Goal: Task Accomplishment & Management: Manage account settings

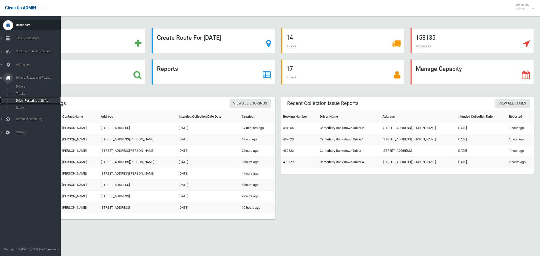
click at [27, 100] on span "Driver Rostering / Shifts" at bounding box center [35, 101] width 42 height 4
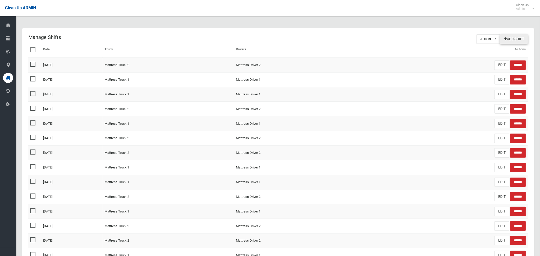
click at [516, 39] on link "Add Shift" at bounding box center [514, 38] width 28 height 9
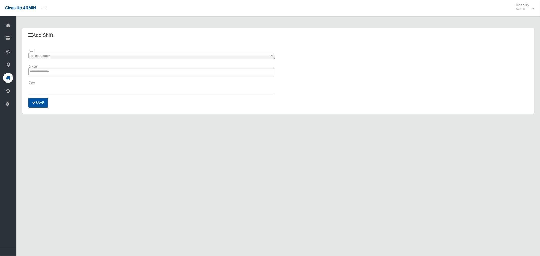
click at [89, 55] on span "Select a truck" at bounding box center [150, 56] width 238 height 6
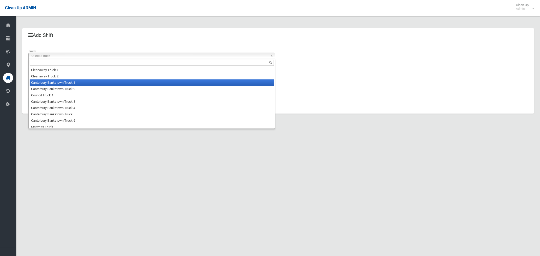
click at [83, 81] on li "Canterbury Bankstown Truck 1" at bounding box center [152, 83] width 244 height 6
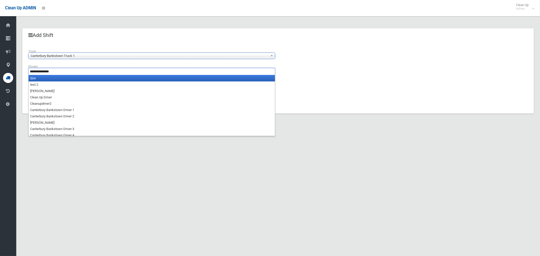
click at [81, 73] on ul "**********" at bounding box center [151, 71] width 247 height 7
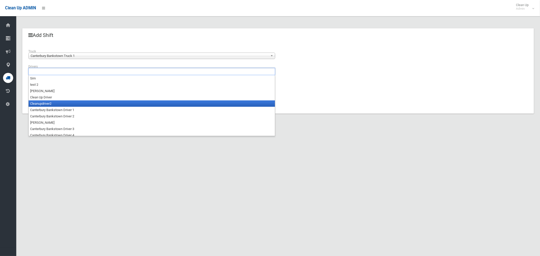
click at [74, 106] on li "Cleanupdriver2" at bounding box center [152, 104] width 246 height 6
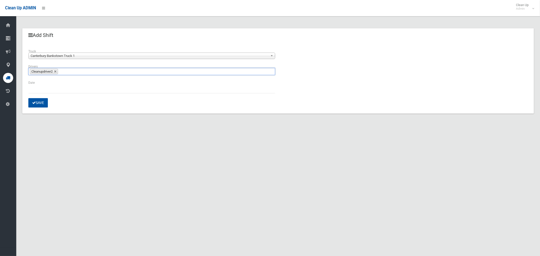
click at [70, 72] on ul "Cleanupdriver2" at bounding box center [151, 71] width 247 height 7
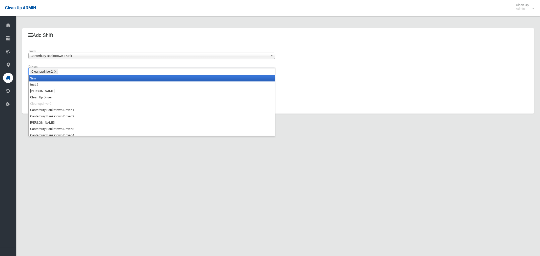
click at [57, 73] on link at bounding box center [55, 71] width 3 height 3
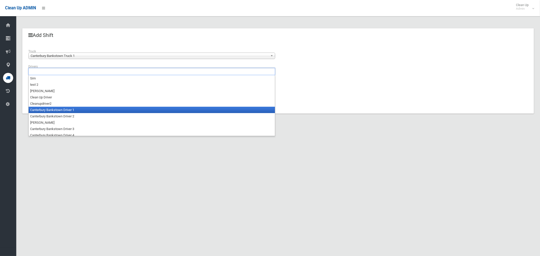
click at [71, 110] on li "Canterbury Bankstown Driver 1" at bounding box center [152, 110] width 246 height 6
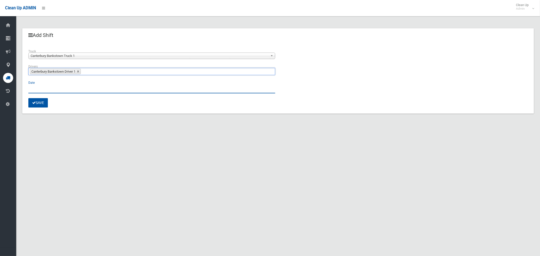
click at [35, 90] on input "text" at bounding box center [151, 88] width 247 height 9
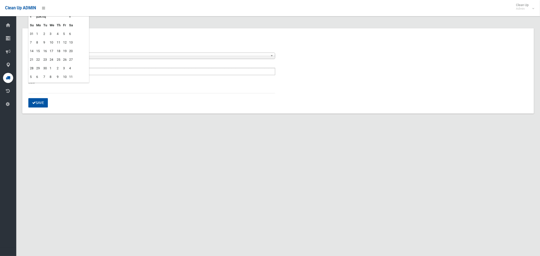
click at [58, 42] on td "11" at bounding box center [58, 42] width 6 height 9
type input "**********"
click at [38, 104] on button "Save" at bounding box center [37, 102] width 19 height 9
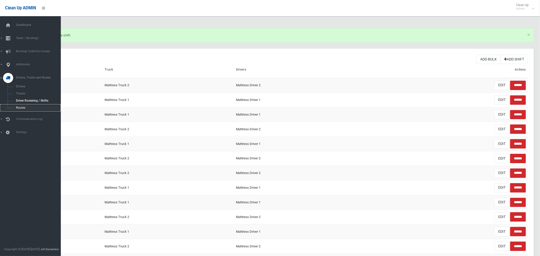
click at [17, 108] on span "Routes" at bounding box center [35, 108] width 42 height 4
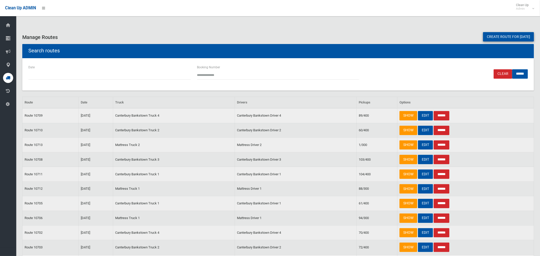
click at [497, 37] on link "Create route for [DATE]" at bounding box center [508, 36] width 51 height 9
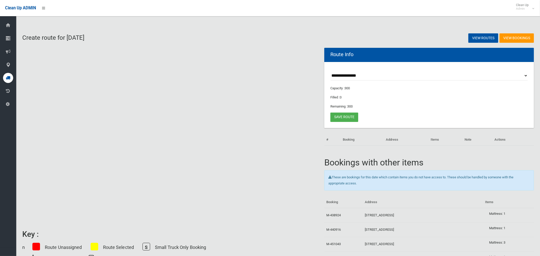
click at [351, 75] on select "**********" at bounding box center [429, 75] width 198 height 9
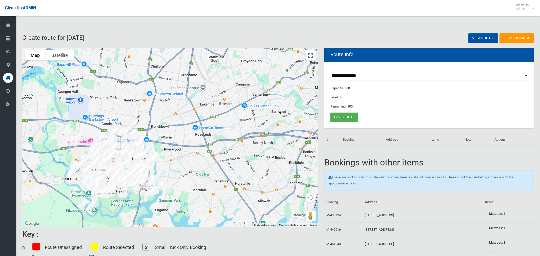
select select "*****"
click at [330, 71] on select "**********" at bounding box center [429, 75] width 198 height 9
click at [276, 55] on img "1/27 Woodlands Road, ASHBURY NSW 2193" at bounding box center [276, 57] width 10 height 13
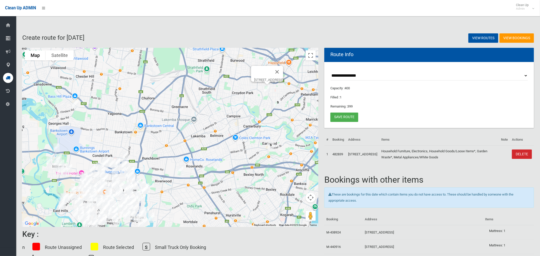
click at [260, 99] on div "1/27 Woodlands Road, ASHBURY NSW 2193" at bounding box center [170, 137] width 296 height 179
click at [267, 89] on img "1/27 Woodlands Road, ASHBURY NSW 2193" at bounding box center [267, 89] width 10 height 13
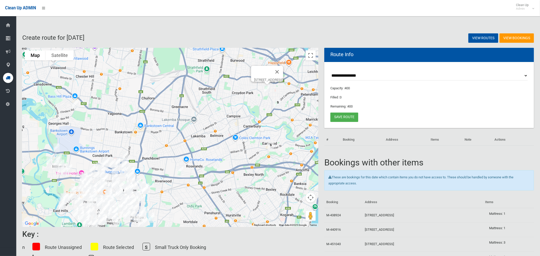
click at [77, 105] on img "11 Flinders Road, GEORGES HALL NSW 2198" at bounding box center [75, 104] width 10 height 13
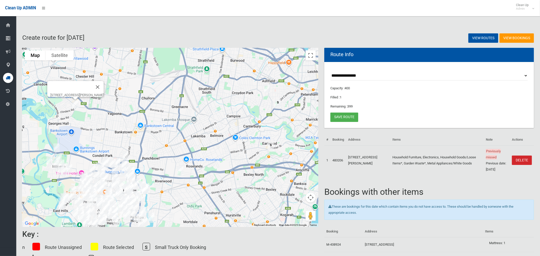
click at [75, 106] on img "11 Flinders Road, GEORGES HALL NSW 2198" at bounding box center [75, 104] width 10 height 13
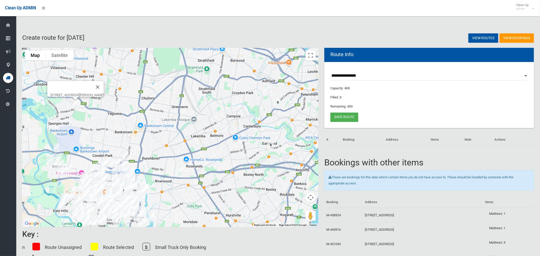
click at [180, 174] on img "19/12-18 Arilla Avenue, RIVERWOOD NSW 2210" at bounding box center [180, 171] width 10 height 13
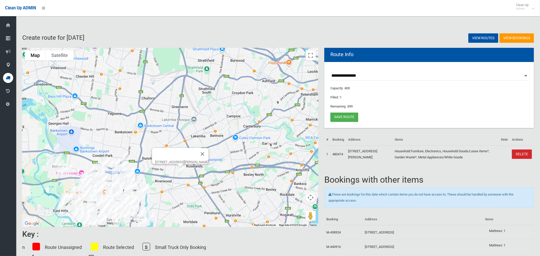
click at [180, 173] on img "19/12-18 Arilla Avenue, RIVERWOOD NSW 2210" at bounding box center [180, 171] width 10 height 13
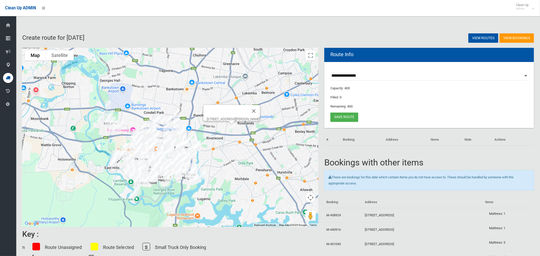
drag, startPoint x: 207, startPoint y: 174, endPoint x: 251, endPoint y: 136, distance: 58.4
click at [251, 136] on div "[STREET_ADDRESS][PERSON_NAME]" at bounding box center [170, 137] width 296 height 179
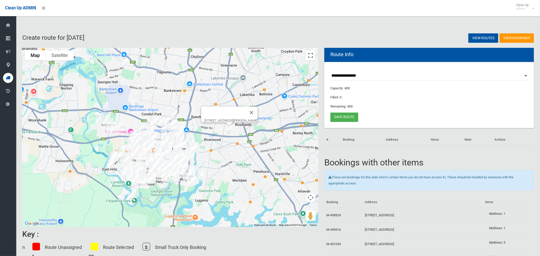
click at [309, 58] on button "Toggle fullscreen view" at bounding box center [311, 55] width 10 height 10
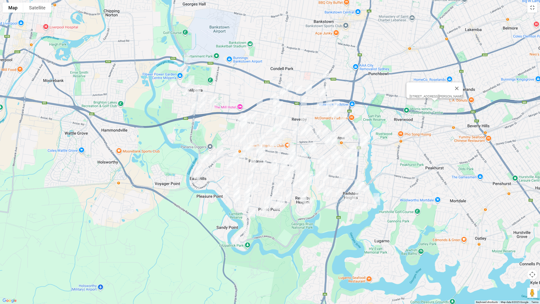
click at [188, 59] on img "386 Henry Lawson Drive, MILPERRA NSW 2214" at bounding box center [187, 59] width 10 height 13
click at [193, 76] on img "43 Whittle Avenue, MILPERRA NSW 2214" at bounding box center [191, 79] width 10 height 13
click at [186, 84] on img "36 Ruthven Avenue, MILPERRA NSW 2214" at bounding box center [188, 85] width 10 height 13
click at [172, 85] on img "25 Links Avenue, MILPERRA NSW 2214" at bounding box center [174, 85] width 10 height 13
click at [188, 92] on img "32 Grieve Crescent, MILPERRA NSW 2214" at bounding box center [186, 92] width 10 height 13
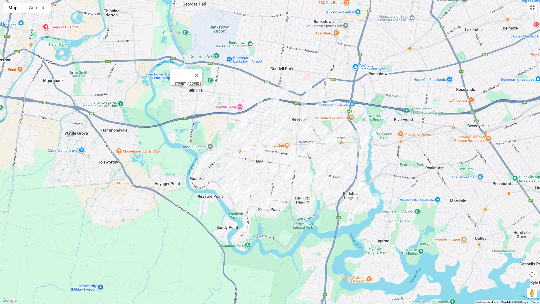
drag, startPoint x: 196, startPoint y: 92, endPoint x: 208, endPoint y: 96, distance: 13.1
click at [197, 92] on img "6 Treadgold Street, MILPERRA NSW 2214" at bounding box center [197, 91] width 10 height 13
click at [205, 95] on img "54A Armentieres Avenue, MILPERRA NSW 2214" at bounding box center [203, 97] width 10 height 13
click at [209, 98] on img "26 Somme Crescent, MILPERRA NSW 2214" at bounding box center [213, 100] width 10 height 13
click at [200, 108] on img "8 Menin Place, MILPERRA NSW 2214" at bounding box center [202, 105] width 10 height 13
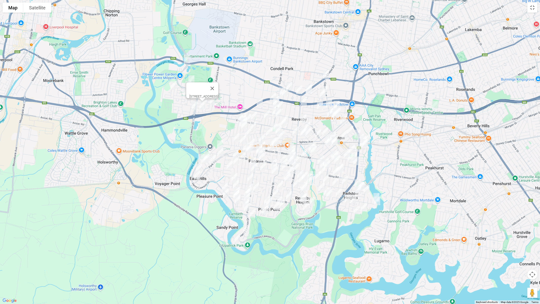
click at [191, 107] on img "15 Mactier Avenue, MILPERRA NSW 2214" at bounding box center [195, 105] width 10 height 13
drag, startPoint x: 322, startPoint y: 71, endPoint x: 318, endPoint y: 76, distance: 6.1
click at [322, 72] on img "174 Canterbury Road, BANKSTOWN NSW 2200" at bounding box center [326, 74] width 10 height 13
click at [305, 86] on img "80 Turvey Street, REVESBY NSW 2212" at bounding box center [309, 89] width 10 height 13
click at [304, 85] on img "2A Victoria Street, REVESBY NSW 2212" at bounding box center [299, 89] width 10 height 13
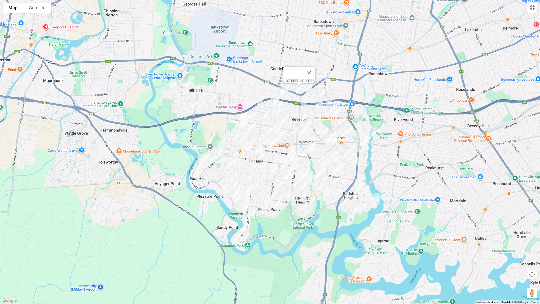
click at [306, 84] on img "80 Turvey Street, REVESBY NSW 2212" at bounding box center [309, 89] width 10 height 13
click at [530, 7] on button "Toggle fullscreen view" at bounding box center [532, 8] width 10 height 10
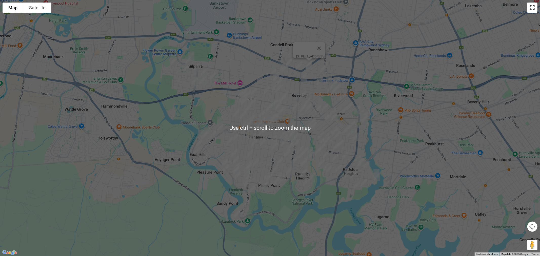
click at [527, 13] on button "Toggle fullscreen view" at bounding box center [532, 8] width 10 height 10
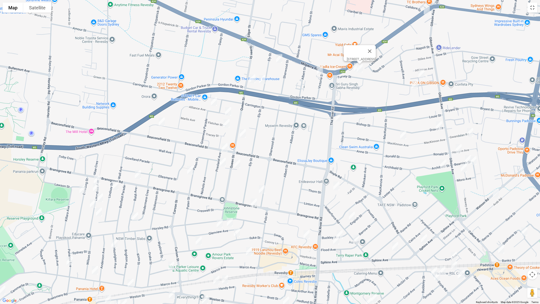
click at [353, 66] on img "84 Turvey Street, REVESBY NSW 2212" at bounding box center [357, 67] width 10 height 13
click at [531, 9] on button "Toggle fullscreen view" at bounding box center [532, 8] width 10 height 10
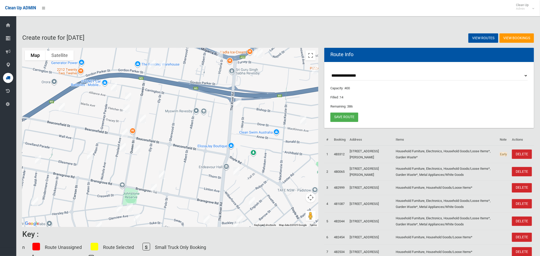
click at [260, 54] on img "80 Turvey Street, REVESBY NSW 2212" at bounding box center [260, 53] width 10 height 13
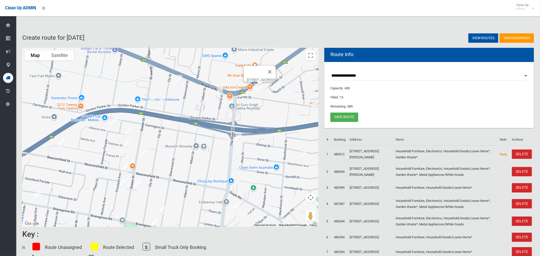
click at [181, 82] on img "3 Ely Street, REVESBY NSW 2212" at bounding box center [179, 79] width 10 height 13
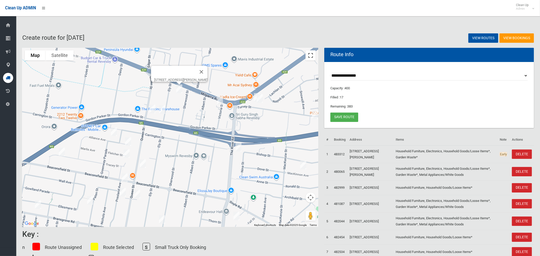
click at [307, 56] on button "Toggle fullscreen view" at bounding box center [311, 55] width 10 height 10
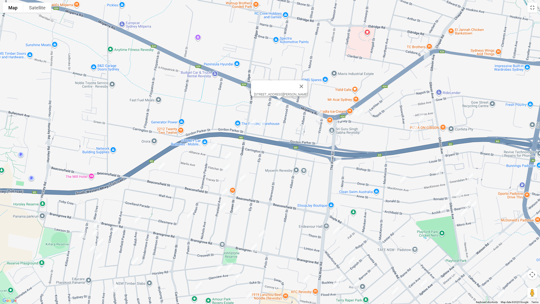
click at [251, 123] on img "35 Queen Street, REVESBY NSW 2212" at bounding box center [252, 123] width 10 height 13
click at [264, 125] on img "1/28A Ely Street, REVESBY NSW 2212" at bounding box center [262, 124] width 10 height 13
click at [420, 116] on img "12 Turvey Street, PADSTOW NSW 2211" at bounding box center [422, 118] width 10 height 13
click at [415, 129] on img "1B Wolaroi Crescent, REVESBY NSW 2212" at bounding box center [415, 129] width 10 height 13
drag, startPoint x: 338, startPoint y: 161, endPoint x: 399, endPoint y: 185, distance: 65.0
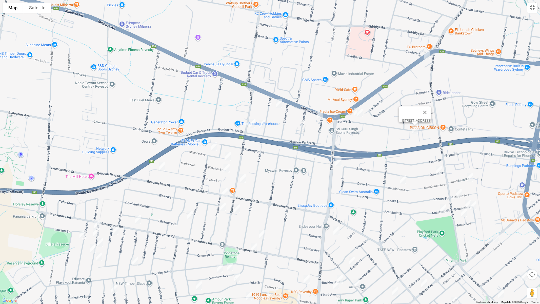
click at [338, 161] on img "33 The River Road, REVESBY NSW 2212" at bounding box center [339, 161] width 10 height 13
drag, startPoint x: 402, startPoint y: 180, endPoint x: 417, endPoint y: 180, distance: 14.7
click at [403, 180] on img "44A Mackinnon Avenue, PADSTOW NSW 2211" at bounding box center [403, 179] width 10 height 13
click at [440, 174] on img "3 Dravet Street, PADSTOW NSW 2211" at bounding box center [439, 170] width 10 height 13
click at [472, 177] on img "11A Gwandalan Road, PADSTOW NSW 2211" at bounding box center [470, 177] width 10 height 13
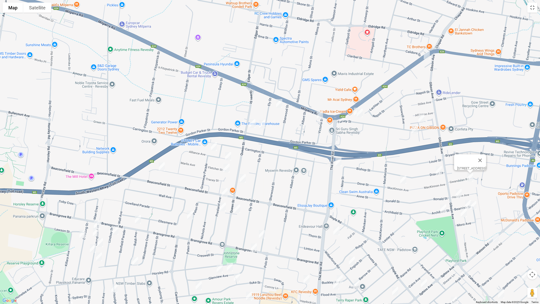
click at [459, 193] on img "1A Halcyon Avenue, PADSTOW NSW 2211" at bounding box center [459, 193] width 10 height 13
click at [467, 203] on img "6 Beamish Street, PADSTOW NSW 2211" at bounding box center [468, 204] width 10 height 13
click at [476, 206] on img "12 Beamish Street, PADSTOW NSW 2211" at bounding box center [473, 205] width 10 height 13
click at [463, 214] on img "5 Libera Avenue, PADSTOW NSW 2211" at bounding box center [464, 212] width 10 height 13
click at [445, 209] on img "7 Archibald Street, PADSTOW NSW 2211" at bounding box center [443, 208] width 10 height 13
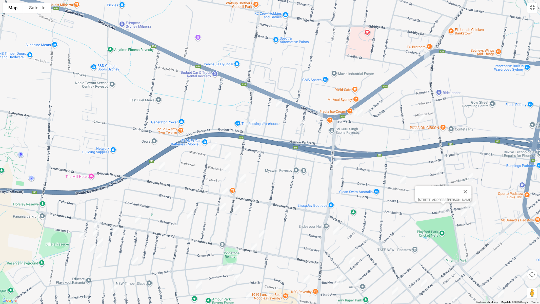
drag, startPoint x: 475, startPoint y: 206, endPoint x: 489, endPoint y: 234, distance: 31.0
click at [475, 206] on img "12 Beamish Street, PADSTOW NSW 2211" at bounding box center [473, 205] width 10 height 13
drag, startPoint x: 496, startPoint y: 240, endPoint x: 437, endPoint y: 244, distance: 59.7
click at [496, 240] on img "57 Watson Road, PADSTOW NSW 2211" at bounding box center [496, 238] width 10 height 13
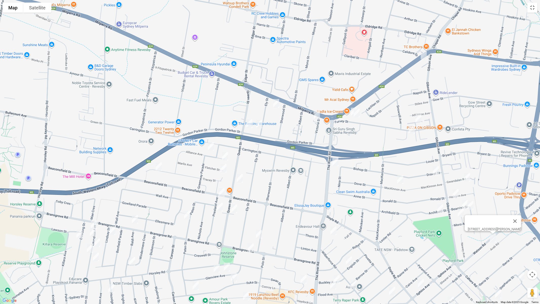
drag, startPoint x: 338, startPoint y: 231, endPoint x: 334, endPoint y: 231, distance: 4.3
click at [338, 231] on img "8 Haddon Crescent, REVESBY NSW 2212" at bounding box center [333, 230] width 10 height 13
click at [210, 148] on img "47 Alliance Avenue, REVESBY NSW 2212" at bounding box center [211, 146] width 10 height 13
click at [225, 155] on img "34A Greenway Parade, REVESBY NSW 2212" at bounding box center [225, 156] width 10 height 13
click at [223, 168] on img "16 Fletcher Street, REVESBY NSW 2212" at bounding box center [224, 168] width 10 height 13
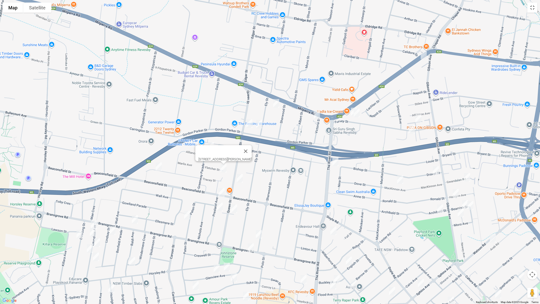
drag, startPoint x: 240, startPoint y: 177, endPoint x: 237, endPoint y: 179, distance: 3.8
click at [240, 177] on img "77 Queen Street, REVESBY NSW 2212" at bounding box center [240, 178] width 10 height 13
click at [222, 189] on img "79 Beaconsfield Street, REVESBY NSW 2212" at bounding box center [222, 192] width 10 height 13
click at [235, 207] on img "101A Queen Street, REVESBY NSW 2212" at bounding box center [234, 208] width 10 height 13
click at [219, 207] on img "11 Presland Avenue, REVESBY NSW 2212" at bounding box center [220, 207] width 10 height 13
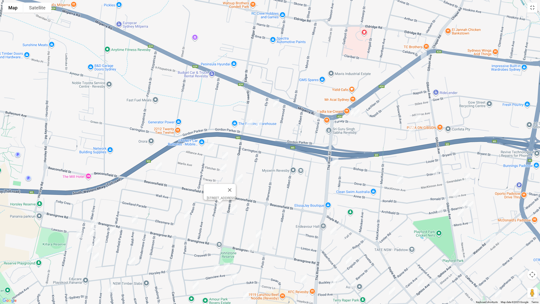
click at [189, 218] on img "49 Paten Street, REVESBY NSW 2212" at bounding box center [187, 215] width 10 height 13
drag, startPoint x: 157, startPoint y: 166, endPoint x: 184, endPoint y: 206, distance: 48.7
click at [158, 166] on img "1/57 Tracey Street, REVESBY NSW 2212" at bounding box center [159, 166] width 10 height 13
click at [184, 212] on img "49 Paten Street, REVESBY NSW 2212" at bounding box center [187, 215] width 10 height 13
drag, startPoint x: 161, startPoint y: 235, endPoint x: 268, endPoint y: 179, distance: 120.5
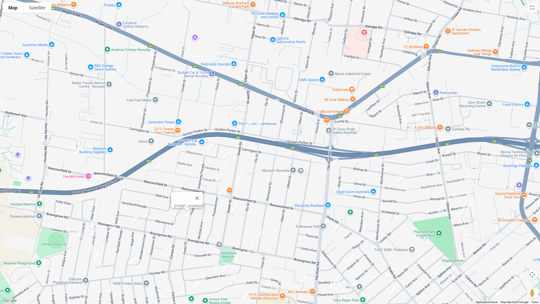
click at [268, 179] on div "49 Paten Street, REVESBY NSW 2212" at bounding box center [270, 152] width 540 height 304
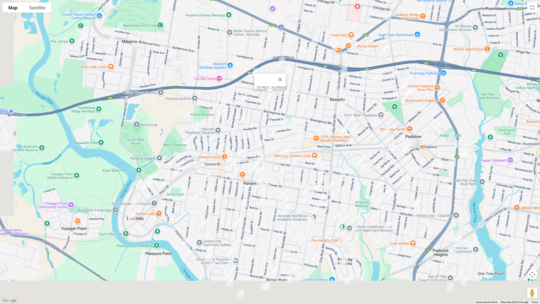
drag, startPoint x: 240, startPoint y: 164, endPoint x: 253, endPoint y: 102, distance: 63.7
click at [264, 107] on div "49 Paten Street, REVESBY NSW 2212" at bounding box center [270, 152] width 540 height 304
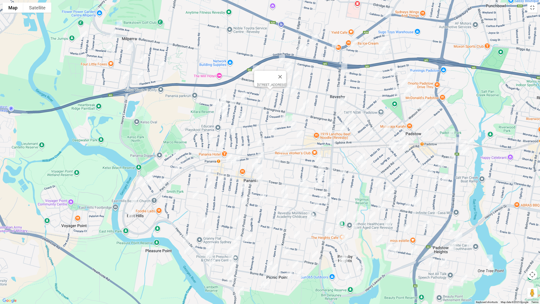
click at [244, 96] on img "184b Bransgrove Road, PANANIA NSW 2213" at bounding box center [244, 96] width 10 height 13
click at [222, 92] on img "2B Laundess Avenue, PANANIA NSW 2213" at bounding box center [224, 98] width 10 height 13
click at [213, 100] on img "13 Dowding Street, PANANIA NSW 2213" at bounding box center [216, 103] width 10 height 13
click at [214, 102] on img "13 Dowding Street, PANANIA NSW 2213" at bounding box center [216, 103] width 10 height 13
click at [221, 100] on img "13 Dowding Street, PANANIA NSW 2213" at bounding box center [216, 103] width 10 height 13
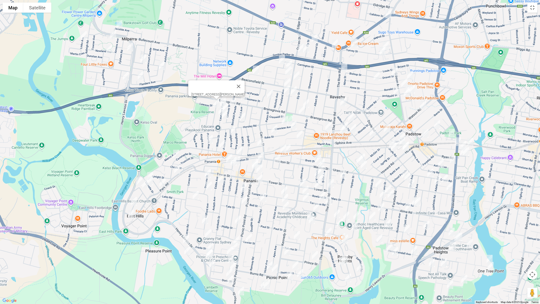
click at [232, 101] on img "5 Lindsay Street, PANANIA NSW 2213" at bounding box center [233, 101] width 10 height 13
click at [221, 100] on img "10 Laundess Avenue, PANANIA NSW 2213" at bounding box center [223, 102] width 10 height 13
click at [228, 105] on img "19 Laundess Avenue, PANANIA NSW 2213" at bounding box center [225, 107] width 10 height 13
click at [218, 111] on img "26A Laundess Avenue, PANANIA NSW 2213" at bounding box center [222, 110] width 10 height 13
click at [225, 118] on img "1/33 Laundess Avenue, PANANIA NSW 2213" at bounding box center [225, 114] width 10 height 13
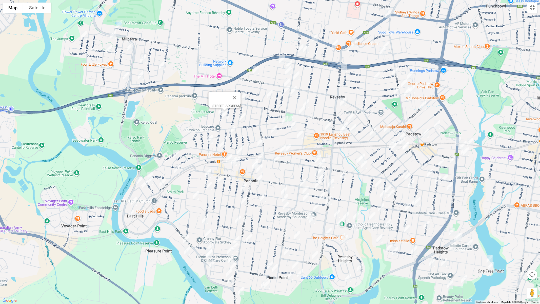
click at [240, 118] on img "27 Baldi Avenue, PANANIA NSW 2213" at bounding box center [243, 117] width 10 height 13
click at [309, 104] on img "126 Sherwood Street, REVESBY NSW 2212" at bounding box center [306, 103] width 10 height 13
click at [303, 113] on img "61 Bransgrove Road, REVESBY NSW 2212" at bounding box center [302, 110] width 10 height 13
click at [290, 114] on img "14 Glenview Avenue, REVESBY NSW 2212" at bounding box center [290, 119] width 10 height 13
click at [283, 118] on img "22 Glenview Avenue, REVESBY NSW 2212" at bounding box center [285, 120] width 10 height 13
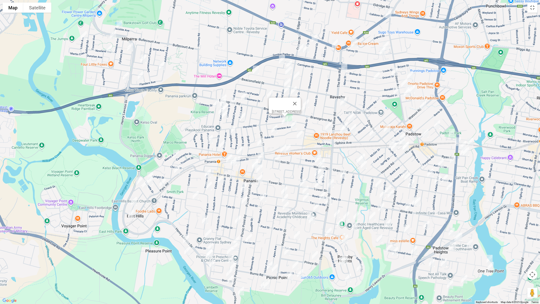
click at [274, 127] on img "56A/56 Iluka Street, REVESBY NSW 2212" at bounding box center [274, 129] width 10 height 13
click at [293, 125] on img "18 Iluka Street, REVESBY NSW 2212" at bounding box center [293, 125] width 10 height 13
click at [298, 134] on img "7A Robb Street, REVESBY NSW 2212" at bounding box center [300, 134] width 10 height 13
click at [262, 141] on img "5 Marong Street, PANANIA NSW 2213" at bounding box center [261, 141] width 10 height 13
click at [231, 136] on img "10 Hazelglen Avenue, PANANIA NSW 2213" at bounding box center [232, 130] width 10 height 13
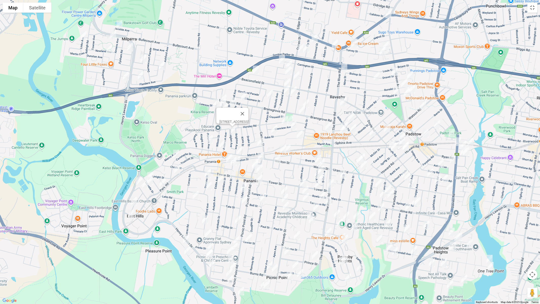
click at [210, 140] on img "30 Panania Avenue, PANANIA NSW 2213" at bounding box center [210, 139] width 10 height 13
click at [221, 144] on img "194 Marco Avenue, PANANIA NSW 2213" at bounding box center [223, 144] width 10 height 13
click at [179, 152] on img "50A Cammarlie Street, PANANIA NSW 2213" at bounding box center [176, 154] width 10 height 13
click at [178, 168] on img "14 Park Road, EAST HILLS NSW 2213" at bounding box center [177, 169] width 10 height 13
click at [151, 173] on img "17 Enright Street, EAST HILLS NSW 2213" at bounding box center [150, 176] width 10 height 13
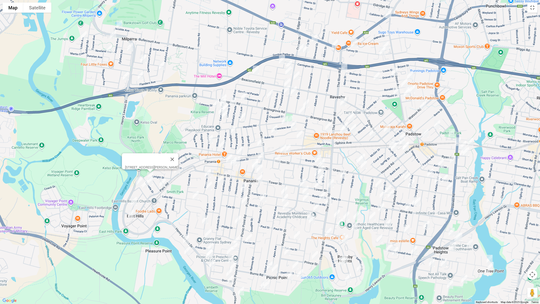
click at [138, 180] on img "589 Henry Lawson Drive, EAST HILLS NSW 2213" at bounding box center [139, 181] width 10 height 13
click at [151, 182] on img "18A Cheatle Street, EAST HILLS NSW 2213" at bounding box center [150, 180] width 10 height 13
click at [164, 183] on img "40 Park Road, EAST HILLS NSW 2213" at bounding box center [163, 183] width 10 height 13
click at [146, 185] on img "50 Forrest Road, EAST HILLS NSW 2213" at bounding box center [145, 184] width 10 height 13
click at [133, 200] on img "33 Monie Avenue, EAST HILLS NSW 2213" at bounding box center [134, 201] width 10 height 13
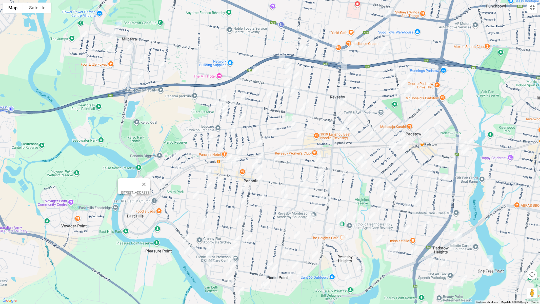
click at [131, 214] on img "34 Cook Crescent, EAST HILLS NSW 2213" at bounding box center [131, 214] width 10 height 13
click at [238, 149] on img "81 Marco Avenue, PANANIA NSW 2213" at bounding box center [240, 150] width 10 height 13
click at [227, 156] on img "183 Weston Street, PANANIA NSW 2213" at bounding box center [229, 158] width 10 height 13
click at [241, 160] on img "9 Peffer Street, PANANIA NSW 2213" at bounding box center [237, 160] width 10 height 13
click at [232, 165] on img "10 Peffer Street, PANANIA NSW 2213" at bounding box center [234, 161] width 10 height 13
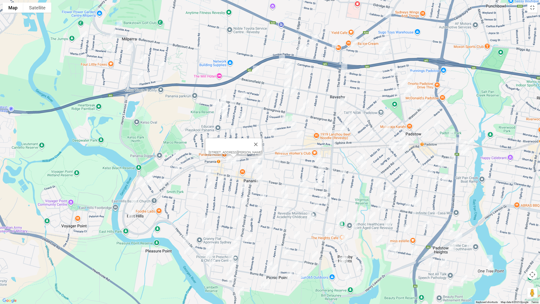
click at [209, 172] on img "10 Stevens Street, PANANIA NSW 2213" at bounding box center [208, 173] width 10 height 13
click at [221, 178] on img "1/17 Eddie Avenue, PANANIA NSW 2213" at bounding box center [221, 178] width 10 height 13
click at [207, 187] on img "35 Stevens Street, PANANIA NSW 2213" at bounding box center [209, 186] width 10 height 13
drag, startPoint x: 194, startPoint y: 194, endPoint x: 212, endPoint y: 191, distance: 18.2
click at [195, 194] on img "9a Harford Avenue, EAST HILLS NSW 2213" at bounding box center [196, 195] width 10 height 13
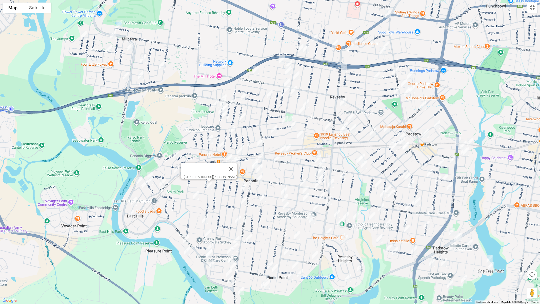
click at [282, 147] on img "38 Hendy Avenue, PANANIA NSW 2213" at bounding box center [283, 149] width 10 height 13
click at [291, 149] on img "30 Hendy Avenue, PANANIA NSW 2213" at bounding box center [288, 148] width 10 height 13
click at [262, 153] on img "6A Woodburn Avenue, PANANIA NSW 2213" at bounding box center [261, 156] width 10 height 13
click at [251, 157] on img "30 Woodburn Avenue, PANANIA NSW 2213" at bounding box center [255, 163] width 10 height 13
click at [252, 165] on img "59 Panorama Parade, PANANIA NSW 2213" at bounding box center [255, 165] width 10 height 13
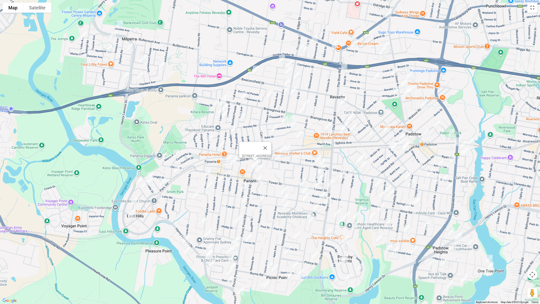
click at [261, 168] on img "10 Panorama Parade, PANANIA NSW 2213" at bounding box center [260, 168] width 10 height 13
click at [258, 178] on img "4 Ellen Street, PANANIA NSW 2213" at bounding box center [260, 178] width 10 height 13
click at [193, 195] on img "9a Harford Avenue, EAST HILLS NSW 2213" at bounding box center [196, 195] width 10 height 13
click at [243, 187] on img "30 Malvern Street, PANANIA NSW 2213" at bounding box center [244, 187] width 10 height 13
click at [279, 159] on img "18 Hodgkinson Crescent, PANANIA NSW 2213" at bounding box center [277, 158] width 10 height 13
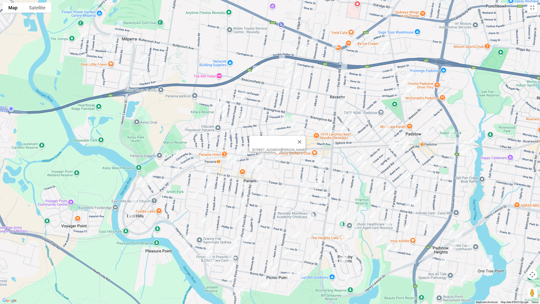
click at [243, 198] on img "57 Malvern Street, PANANIA NSW 2213" at bounding box center [244, 200] width 10 height 13
click at [206, 220] on img "56 Milford Avenue, PANANIA NSW 2213" at bounding box center [205, 219] width 10 height 13
click at [206, 233] on img "18 Irene Street, PANANIA NSW 2213" at bounding box center [208, 233] width 10 height 13
click at [185, 239] on img "38 Burbank Avenue, EAST HILLS NSW 2213" at bounding box center [186, 239] width 10 height 13
click at [187, 250] on img "67 Burbank Avenue, PICNIC POINT NSW 2213" at bounding box center [187, 250] width 10 height 13
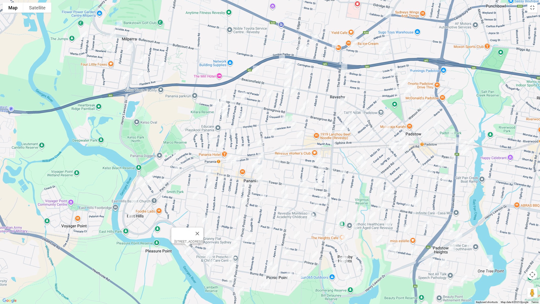
click at [214, 244] on img "7 Atami Place, PICNIC POINT NSW 2213" at bounding box center [210, 247] width 10 height 13
click at [207, 253] on img "3/755 Henry Lawson Drive, PICNIC POINT NSW 2213" at bounding box center [209, 253] width 10 height 13
click at [214, 256] on img "206 Lambeth Street, PICNIC POINT NSW 2213" at bounding box center [212, 264] width 10 height 13
click at [239, 216] on img "94 Malvern Street, PANANIA NSW 2213" at bounding box center [238, 219] width 10 height 13
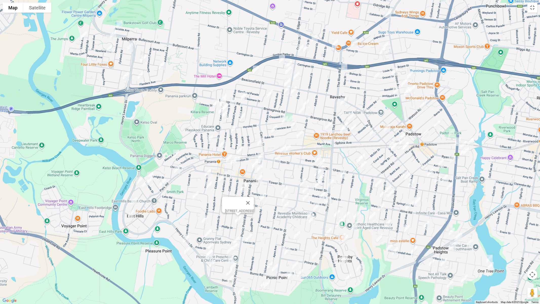
click at [247, 238] on img "13A Lawler Street, PANANIA NSW 2213" at bounding box center [249, 238] width 10 height 13
click at [236, 237] on img "12A Colleen Avenue, PICNIC POINT NSW 2213" at bounding box center [236, 240] width 10 height 13
click at [234, 249] on img "17A Donald Street, PICNIC POINT NSW 2213" at bounding box center [230, 250] width 10 height 13
click at [238, 247] on img "10 Donald Street, PICNIC POINT NSW 2213" at bounding box center [235, 247] width 10 height 13
click at [231, 256] on img "16A Eileen Street, PICNIC POINT NSW 2213" at bounding box center [231, 259] width 10 height 13
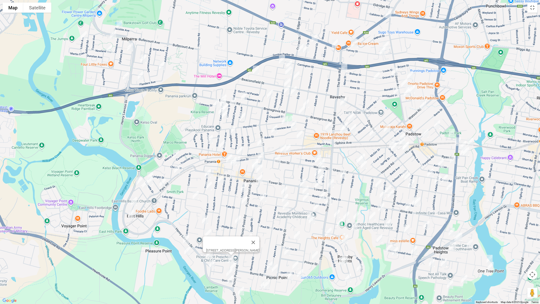
drag, startPoint x: 235, startPoint y: 266, endPoint x: 231, endPoint y: 271, distance: 6.0
click at [235, 256] on img "29 Eileen Street, PICNIC POINT NSW 2213" at bounding box center [233, 266] width 10 height 13
drag, startPoint x: 228, startPoint y: 270, endPoint x: 229, endPoint y: 276, distance: 6.4
click at [228, 256] on img "16 Doris Street, PICNIC POINT NSW 2213" at bounding box center [229, 272] width 10 height 13
click at [229, 256] on img "811 Henry Lawson Drive, PICNIC POINT NSW 2213" at bounding box center [230, 279] width 10 height 13
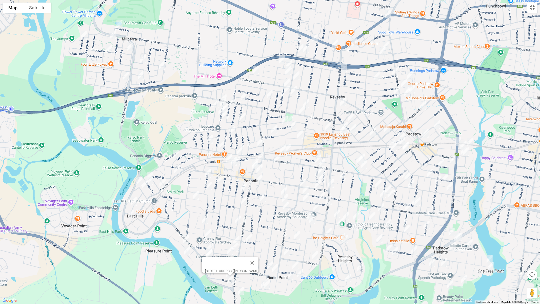
click at [241, 256] on img "831 Henry Lawson Drive, PICNIC POINT NSW 2213" at bounding box center [241, 291] width 10 height 13
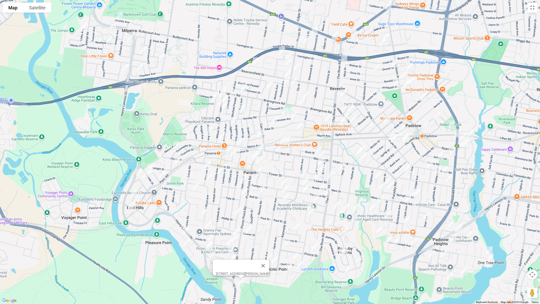
click at [284, 178] on img "96 Tompson Road, PANANIA NSW 2213" at bounding box center [284, 182] width 10 height 13
click at [284, 190] on img "11b/11 Richard Street, PANANIA NSW 2213" at bounding box center [285, 190] width 10 height 13
click at [285, 200] on img "35 Garnsey Avenue, PANANIA NSW 2213" at bounding box center [286, 197] width 10 height 13
click at [262, 193] on img "5/4 Bell Street, PANANIA NSW 2213" at bounding box center [263, 189] width 10 height 13
click at [316, 146] on img "26 Weston Street, REVESBY NSW 2212" at bounding box center [318, 151] width 10 height 13
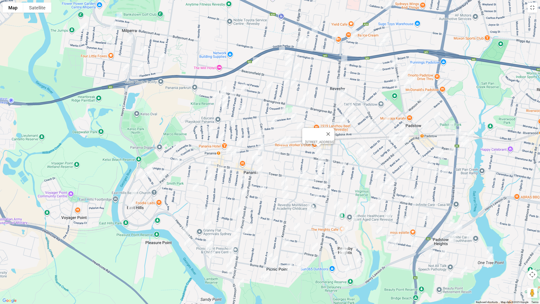
click at [325, 152] on img "17 Weston Street, REVESBY NSW 2212" at bounding box center [322, 154] width 10 height 13
click at [325, 160] on img "13 Lesley Avenue, REVESBY NSW 2212" at bounding box center [321, 161] width 10 height 13
click at [314, 165] on img "24 Lesley Avenue, REVESBY NSW 2212" at bounding box center [318, 165] width 10 height 13
click at [324, 169] on img "29 Lesley Avenue, REVESBY NSW 2212" at bounding box center [322, 168] width 10 height 13
click at [318, 175] on img "23 Tower Street, REVESBY NSW 2212" at bounding box center [318, 176] width 10 height 13
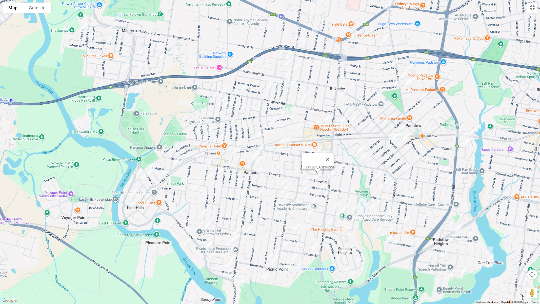
click at [300, 173] on img "57 Tower Street, REVESBY NSW 2212" at bounding box center [303, 174] width 10 height 13
click at [308, 179] on img "49 Rowland Street, REVESBY NSW 2212" at bounding box center [306, 181] width 10 height 13
click at [306, 188] on img "43 Tompson Road, REVESBY NSW 2212" at bounding box center [306, 189] width 10 height 13
click at [319, 199] on img "15 Lochinvar Road, REVESBY NSW 2212" at bounding box center [316, 198] width 10 height 13
click at [306, 203] on img "36 Clive Street, REVESBY NSW 2212" at bounding box center [310, 208] width 10 height 13
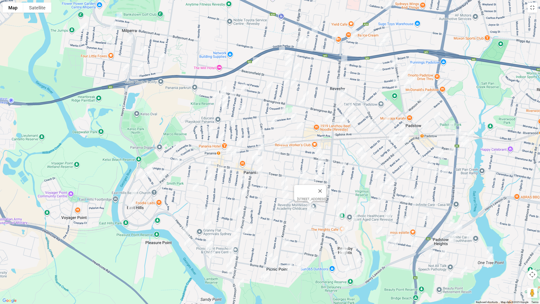
click at [312, 213] on img "8 Clive Street, REVESBY NSW 2212" at bounding box center [312, 211] width 10 height 13
click at [295, 228] on img "17 Stretham Avenue, PICNIC POINT NSW 2213" at bounding box center [297, 227] width 10 height 13
click at [288, 242] on img "1 Prince Street, PICNIC POINT NSW 2213" at bounding box center [287, 243] width 10 height 13
click at [270, 254] on img "52 Burns Road, PICNIC POINT NSW 2213" at bounding box center [275, 260] width 10 height 13
click at [268, 256] on img "91 Victor Avenue, PICNIC POINT NSW 2213" at bounding box center [270, 257] width 10 height 13
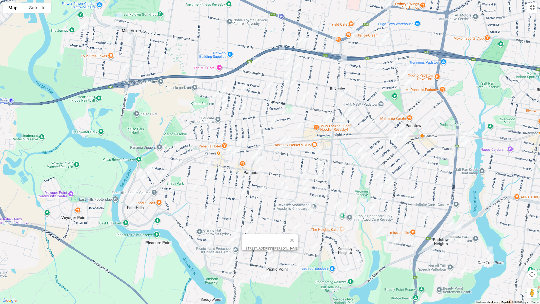
click at [258, 256] on div "[STREET_ADDRESS][PERSON_NAME]" at bounding box center [270, 152] width 540 height 304
click at [261, 256] on img "52 Eucalyptus Court, PICNIC POINT NSW 2213" at bounding box center [264, 275] width 10 height 13
click at [269, 256] on img "37 Valmay Avenue, PICNIC POINT NSW 2213" at bounding box center [267, 276] width 10 height 13
click at [283, 256] on button "Close" at bounding box center [277, 259] width 12 height 12
click at [300, 256] on img "12 Burns Road, PICNIC POINT NSW 2213" at bounding box center [300, 265] width 10 height 13
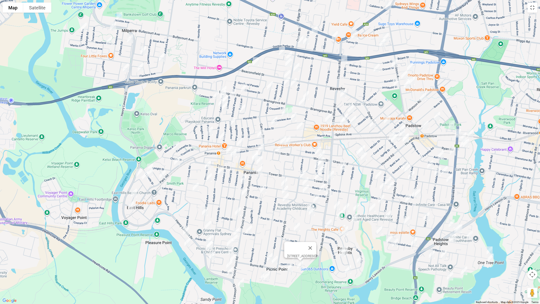
click at [288, 256] on img "2 Parkview Avenue, PICNIC POINT NSW 2213" at bounding box center [290, 267] width 10 height 13
click at [306, 247] on button "Close" at bounding box center [299, 250] width 12 height 12
click at [297, 254] on img "21 Thomas Street, PICNIC POINT NSW 2213" at bounding box center [295, 256] width 10 height 13
drag, startPoint x: 329, startPoint y: 173, endPoint x: 326, endPoint y: 182, distance: 9.6
click at [329, 173] on img "242 The River Road, REVESBY NSW 2212" at bounding box center [331, 175] width 10 height 13
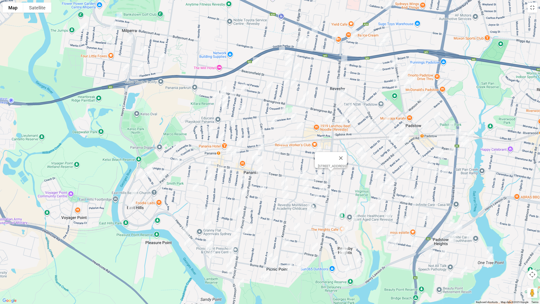
click at [321, 188] on img "18 Tompson Road, REVESBY NSW 2212" at bounding box center [322, 187] width 10 height 13
click at [329, 191] on img "3 Tompson Road, REVESBY NSW 2212" at bounding box center [329, 192] width 10 height 13
click at [328, 221] on img "291 The River Road, REVESBY HEIGHTS NSW 2212" at bounding box center [329, 223] width 10 height 13
click at [315, 247] on img "47 Prince Street, PICNIC POINT NSW 2213" at bounding box center [315, 247] width 10 height 13
click at [349, 248] on img "50 Alamein Road, REVESBY HEIGHTS NSW 2212" at bounding box center [345, 251] width 10 height 13
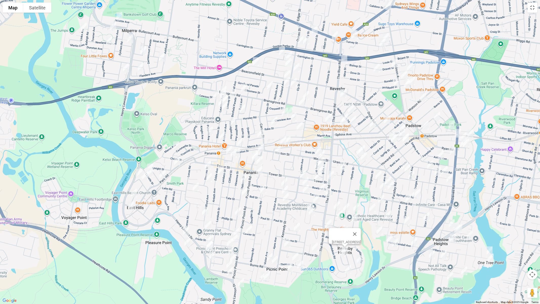
click at [339, 255] on img "45 Alamein Road, REVESBY HEIGHTS NSW 2212" at bounding box center [342, 252] width 10 height 13
click at [362, 256] on img "33A Brockman Avenue, REVESBY HEIGHTS NSW 2212" at bounding box center [360, 259] width 10 height 13
click at [346, 256] on img "4A Fewtrell Avenue, REVESBY HEIGHTS NSW 2212" at bounding box center [348, 269] width 10 height 13
click at [336, 203] on img "78 Vega Street, REVESBY NSW 2212" at bounding box center [337, 205] width 10 height 13
click at [345, 207] on img "1/98 Hydrae Street, REVESBY NSW 2212" at bounding box center [346, 207] width 10 height 13
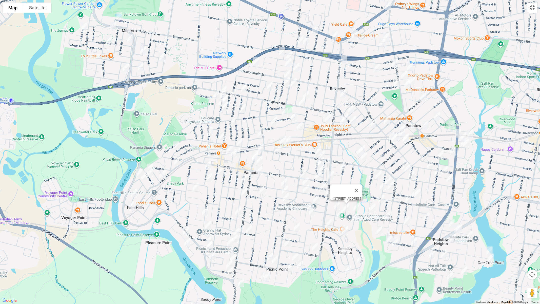
click at [338, 216] on img "105A Vega Street, REVESBY NSW 2212" at bounding box center [340, 214] width 10 height 13
click at [338, 228] on img "1/50 Centaur Street, REVESBY NSW 2212" at bounding box center [342, 229] width 10 height 13
click at [347, 233] on img "133 Centaur Street, REVESBY HEIGHTS NSW 2212" at bounding box center [345, 230] width 10 height 13
click at [361, 212] on button "Close" at bounding box center [355, 213] width 12 height 12
click at [364, 144] on img "48 Mc Girr Street, PADSTOW NSW 2211" at bounding box center [362, 149] width 10 height 13
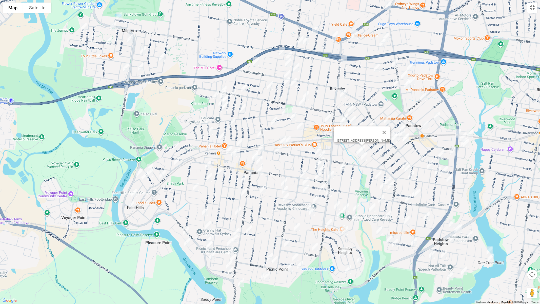
drag, startPoint x: 357, startPoint y: 151, endPoint x: 360, endPoint y: 154, distance: 3.4
click at [357, 152] on img "52 Mc Girr Street, PADSTOW NSW 2211" at bounding box center [360, 151] width 10 height 13
click at [364, 158] on img "14 Shirley Street, PADSTOW NSW 2211" at bounding box center [364, 156] width 10 height 13
click at [344, 166] on img "20 Vega Street, REVESBY NSW 2212" at bounding box center [343, 166] width 10 height 13
click at [356, 207] on img "90 Centaur Street, REVESBY NSW 2212" at bounding box center [356, 207] width 10 height 13
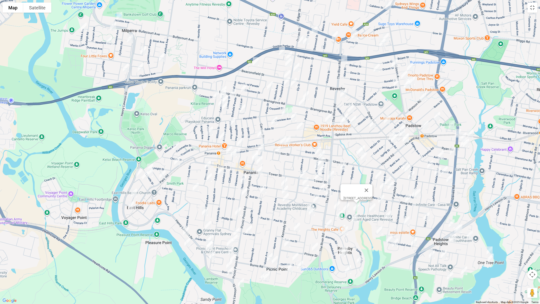
click at [354, 218] on img "104 Centaur Street, REVESBY NSW 2212" at bounding box center [355, 217] width 10 height 13
click at [352, 107] on img "18 English Street, REVESBY NSW 2212" at bounding box center [351, 108] width 10 height 13
click at [345, 112] on img "9 Buckley Avenue, REVESBY NSW 2212" at bounding box center [345, 117] width 10 height 13
drag, startPoint x: 340, startPoint y: 122, endPoint x: 338, endPoint y: 122, distance: 2.5
click at [341, 122] on img "20 Flood Avenue, REVESBY NSW 2212" at bounding box center [343, 120] width 10 height 13
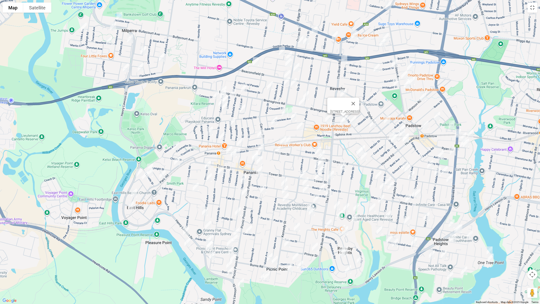
click at [328, 120] on img "32 Simmons Street, REVESBY NSW 2212" at bounding box center [328, 117] width 10 height 13
click at [350, 121] on img "2 Flood Avenue, REVESBY NSW 2212" at bounding box center [353, 120] width 10 height 13
click at [387, 121] on img "26 Sphinx Avenue, PADSTOW NSW 2211" at bounding box center [387, 119] width 10 height 13
click at [371, 123] on img "44 Cairo Avenue, REVESBY NSW 2212" at bounding box center [373, 124] width 10 height 13
click at [436, 117] on img "9 Stephanie Street, PADSTOW NSW 2211" at bounding box center [437, 116] width 10 height 13
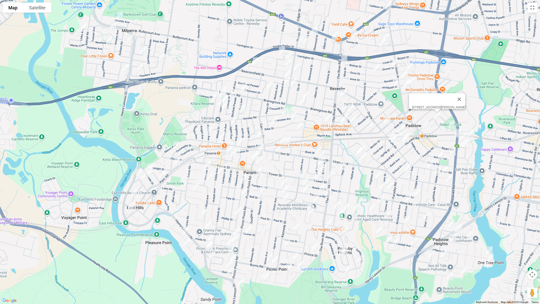
click at [425, 124] on img "47 Cahors Road, PADSTOW NSW 2211" at bounding box center [426, 125] width 10 height 13
click at [401, 124] on img "7 Cory Avenue, PADSTOW NSW 2211" at bounding box center [402, 128] width 10 height 13
click at [398, 132] on img "5/111 Doyle Road, PADSTOW NSW 2211" at bounding box center [397, 135] width 10 height 13
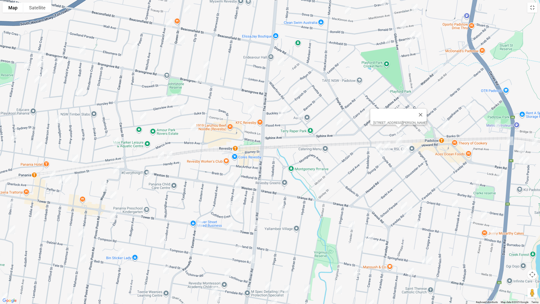
click at [388, 142] on img "5/111 Doyle Road, PADSTOW NSW 2211" at bounding box center [387, 146] width 10 height 13
click at [376, 144] on img "102 Doyle Road, PADSTOW NSW 2211" at bounding box center [379, 147] width 10 height 13
click at [382, 152] on img "108 Doyle Road, PADSTOW NSW 2211" at bounding box center [382, 152] width 10 height 13
click at [413, 148] on div "[STREET_ADDRESS][PERSON_NAME]" at bounding box center [270, 152] width 540 height 304
click at [411, 146] on img "36 Howard Road, PADSTOW NSW 2211" at bounding box center [407, 149] width 10 height 13
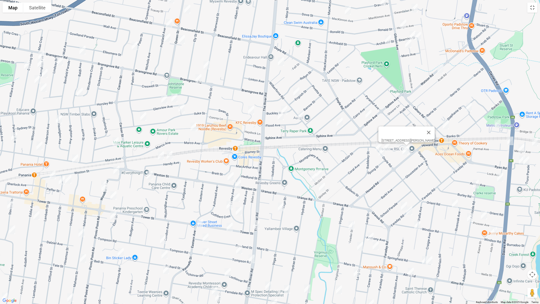
click at [403, 151] on img "38 Howard Road, PADSTOW NSW 2211" at bounding box center [405, 150] width 10 height 13
click at [430, 132] on button "Close" at bounding box center [427, 133] width 12 height 12
click at [400, 141] on img "4 Crusade Avenue, PADSTOW NSW 2211" at bounding box center [399, 141] width 10 height 13
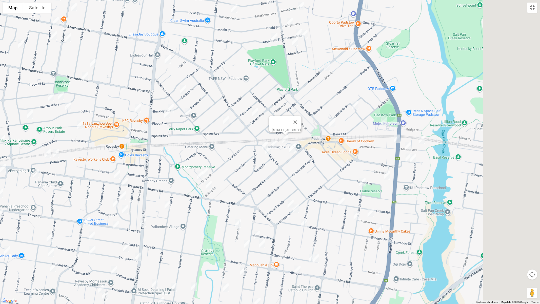
drag, startPoint x: 468, startPoint y: 133, endPoint x: 375, endPoint y: 127, distance: 93.4
click at [353, 129] on div "[STREET_ADDRESS]" at bounding box center [270, 152] width 540 height 304
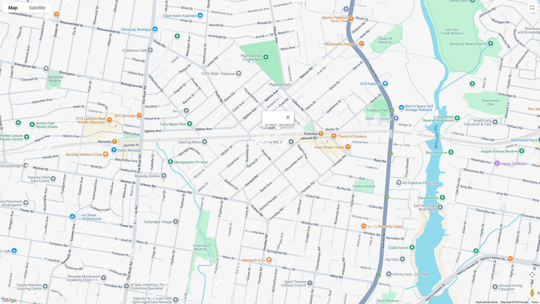
click at [378, 115] on img "68 Davies Road, PADSTOW NSW 2211" at bounding box center [377, 116] width 10 height 13
click at [391, 136] on img "74 Davies Road, PADSTOW NSW 2211" at bounding box center [390, 134] width 10 height 13
click at [413, 135] on img "6 Meager Avenue, PADSTOW NSW 2211" at bounding box center [414, 135] width 10 height 13
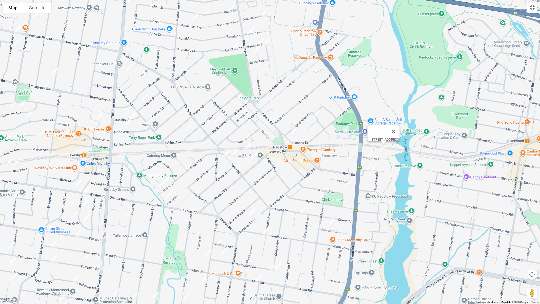
drag, startPoint x: 360, startPoint y: 133, endPoint x: 344, endPoint y: 140, distance: 17.2
click at [344, 140] on div "6 Meager Avenue, PADSTOW NSW 2211" at bounding box center [270, 152] width 540 height 304
click at [374, 153] on img "25 Meager Avenue, PADSTOW NSW 2211" at bounding box center [370, 155] width 10 height 13
click at [367, 167] on img "4 Trevone Street, PADSTOW NSW 2211" at bounding box center [370, 166] width 10 height 13
click at [376, 169] on img "8 Trevone Street, PADSTOW NSW 2211" at bounding box center [375, 167] width 10 height 13
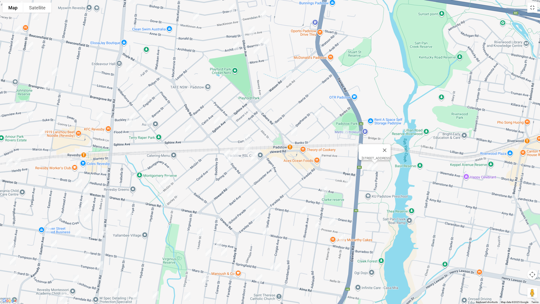
click at [348, 185] on img "39 Astley Avenue, PADSTOW NSW 2211" at bounding box center [349, 184] width 10 height 13
drag, startPoint x: 326, startPoint y: 190, endPoint x: 303, endPoint y: 216, distance: 34.8
click at [326, 190] on img "6 Adelaide Road, PADSTOW NSW 2211" at bounding box center [324, 190] width 10 height 13
click at [303, 211] on img "39 Orient Road, PADSTOW NSW 2211" at bounding box center [303, 210] width 10 height 13
click at [316, 225] on img "18 Adelaide Road, PADSTOW NSW 2211" at bounding box center [319, 224] width 10 height 13
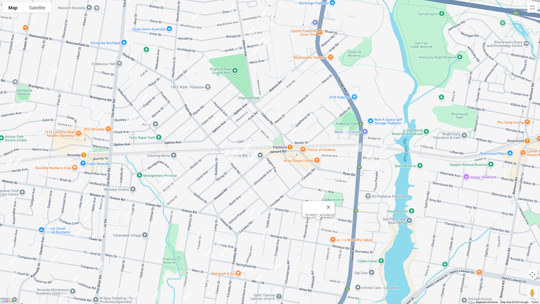
drag, startPoint x: 332, startPoint y: 222, endPoint x: 341, endPoint y: 235, distance: 15.5
click at [332, 222] on img "18 Prosser Avenue, PADSTOW NSW 2211" at bounding box center [332, 221] width 10 height 13
click at [342, 238] on img "8 Windsor Road, PADSTOW NSW 2211" at bounding box center [342, 237] width 10 height 13
click at [253, 211] on img "87 Faraday Road, PADSTOW NSW 2211" at bounding box center [258, 217] width 10 height 13
click at [259, 218] on img "87 Faraday Road, PADSTOW NSW 2211" at bounding box center [258, 217] width 10 height 13
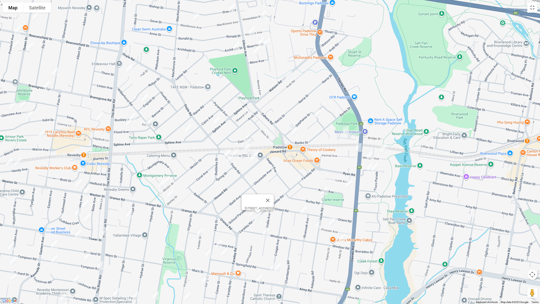
click at [268, 232] on img "75 Windsor Road, PADSTOW NSW 2211" at bounding box center [266, 231] width 10 height 13
drag, startPoint x: 201, startPoint y: 233, endPoint x: 217, endPoint y: 232, distance: 15.7
click at [201, 233] on img "14 Leader Street, PADSTOW NSW 2211" at bounding box center [200, 232] width 10 height 13
click at [253, 212] on img "87 Faraday Road, PADSTOW NSW 2211" at bounding box center [258, 217] width 10 height 13
click at [532, 8] on button "Toggle fullscreen view" at bounding box center [532, 8] width 10 height 10
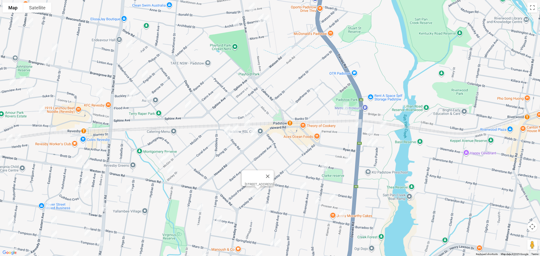
click at [253, 200] on img "87 Faraday Road, PADSTOW NSW 2211" at bounding box center [258, 193] width 10 height 13
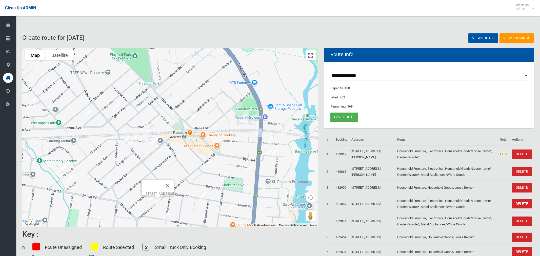
click at [174, 184] on button "Close" at bounding box center [168, 186] width 12 height 12
click at [150, 198] on img "48 Faraday Road, PADSTOW NSW 2211" at bounding box center [152, 198] width 10 height 13
click at [307, 54] on button "Toggle fullscreen view" at bounding box center [311, 55] width 10 height 10
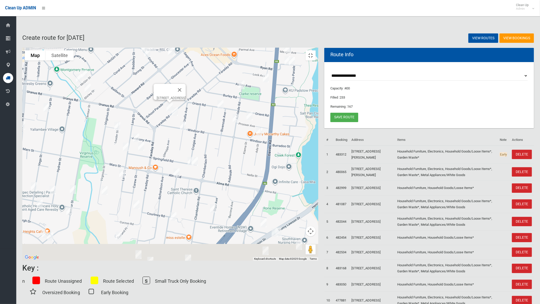
drag, startPoint x: 245, startPoint y: 234, endPoint x: 261, endPoint y: 131, distance: 103.8
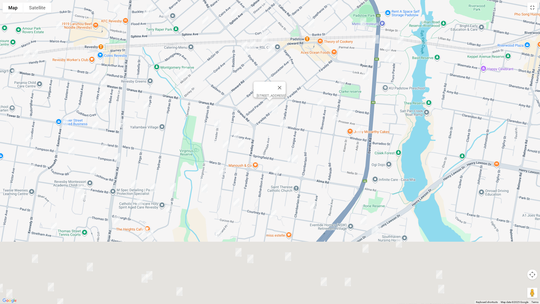
click at [261, 131] on div "48 Faraday Road, PADSTOW NSW 2211" at bounding box center [270, 152] width 540 height 304
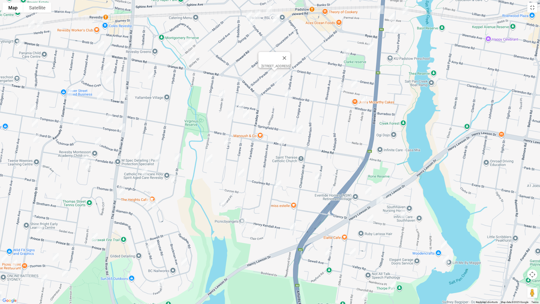
click at [242, 104] on img "23 Lang Street, PADSTOW NSW 2211" at bounding box center [241, 106] width 10 height 13
drag, startPoint x: 248, startPoint y: 113, endPoint x: 236, endPoint y: 125, distance: 17.4
click at [248, 113] on img "40 Springfield Road, PADSTOW NSW 2211" at bounding box center [246, 114] width 10 height 13
click at [228, 117] on img "4/50 Lang Street, PADSTOW NSW 2211" at bounding box center [231, 115] width 10 height 13
click at [227, 142] on img "78 Lang Street, PADSTOW NSW 2211" at bounding box center [227, 141] width 10 height 13
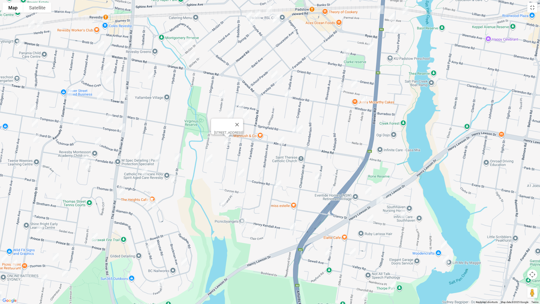
drag, startPoint x: 208, startPoint y: 159, endPoint x: 242, endPoint y: 176, distance: 37.7
click at [208, 159] on img "91A Virginius Street, PADSTOW NSW 2211" at bounding box center [209, 158] width 10 height 13
click at [242, 177] on img "35a Carew Street, PADSTOW NSW 2211" at bounding box center [241, 172] width 10 height 13
click at [223, 202] on img "19 Seeland Place, PADSTOW HEIGHTS NSW 2211" at bounding box center [224, 204] width 10 height 13
click at [288, 124] on div "19 Seeland Place, PADSTOW HEIGHTS NSW 2211" at bounding box center [270, 152] width 540 height 304
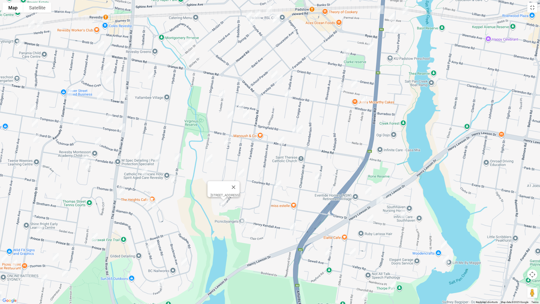
drag, startPoint x: 290, startPoint y: 128, endPoint x: 296, endPoint y: 131, distance: 6.5
click at [291, 128] on img "11 Springfield Road, PADSTOW NSW 2211" at bounding box center [295, 129] width 10 height 13
click at [302, 130] on img "7 Springfield Road, PADSTOW NSW 2211" at bounding box center [300, 129] width 10 height 13
click at [282, 140] on img "119 Alma Road, PADSTOW NSW 2211" at bounding box center [281, 140] width 10 height 13
click at [280, 186] on img "3 Connolly Avenue, PADSTOW HEIGHTS NSW 2211" at bounding box center [278, 184] width 10 height 13
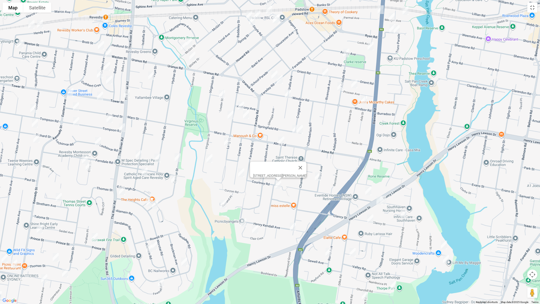
click at [281, 140] on img "119 Alma Road, PADSTOW NSW 2211" at bounding box center [281, 140] width 10 height 13
click at [317, 178] on img "18A Starr Avenue, PADSTOW NSW 2211" at bounding box center [318, 176] width 10 height 13
click at [244, 222] on img "41 Clair Crescent, PADSTOW HEIGHTS NSW 2211" at bounding box center [243, 222] width 10 height 13
click at [254, 231] on img "14 Clair Crescent, PADSTOW HEIGHTS NSW 2211" at bounding box center [255, 229] width 10 height 13
click at [296, 230] on img "9 Henry Kendall Avenue, PADSTOW HEIGHTS NSW 2211" at bounding box center [293, 227] width 10 height 13
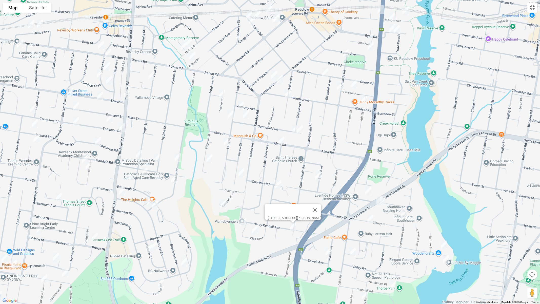
click at [369, 191] on img "8 Hall Crescent, PADSTOW NSW 2211" at bounding box center [368, 191] width 10 height 13
click at [376, 202] on img "33 Richmond Avenue, PADSTOW HEIGHTS NSW 2211" at bounding box center [380, 200] width 10 height 13
click at [387, 201] on img "29 Richmond Avenue, PADSTOW HEIGHTS NSW 2211" at bounding box center [383, 200] width 10 height 13
click at [402, 211] on img "14 Queensbury Road, PADSTOW HEIGHTS NSW 2211" at bounding box center [404, 213] width 10 height 13
click at [405, 216] on img "14 Queensbury Road, PADSTOW HEIGHTS NSW 2211" at bounding box center [404, 213] width 10 height 13
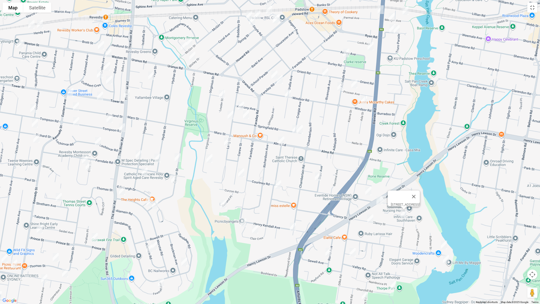
click at [371, 220] on img "33 Clancy Street, PADSTOW HEIGHTS NSW 2211" at bounding box center [370, 218] width 10 height 13
click at [352, 253] on img "1a Braye Place, PADSTOW HEIGHTS NSW 2211" at bounding box center [353, 252] width 10 height 13
click at [326, 253] on img "20 Roma Avenue, PADSTOW HEIGHTS NSW 2211" at bounding box center [329, 252] width 10 height 13
click at [373, 216] on img "33 Clancy Street, PADSTOW HEIGHTS NSW 2211" at bounding box center [370, 218] width 10 height 13
click at [443, 243] on img "16 Villiers Road, PADSTOW HEIGHTS NSW 2211" at bounding box center [444, 245] width 10 height 13
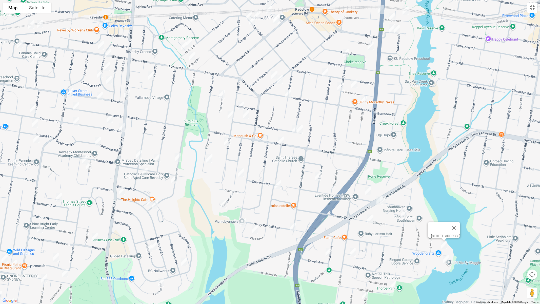
click at [445, 256] on img "11 Villiers Road, PADSTOW HEIGHTS NSW 2211" at bounding box center [446, 259] width 10 height 13
click at [392, 256] on img "12 Churchill Road, PADSTOW HEIGHTS NSW 2211" at bounding box center [393, 285] width 10 height 13
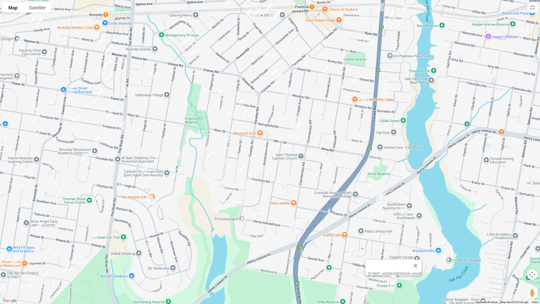
click at [363, 256] on img "14 Berkley Road, PADSTOW HEIGHTS NSW 2211" at bounding box center [365, 293] width 10 height 13
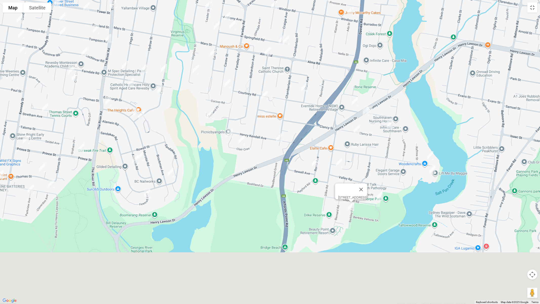
drag, startPoint x: 322, startPoint y: 290, endPoint x: 306, endPoint y: 200, distance: 92.1
click at [308, 195] on div "[STREET_ADDRESS]" at bounding box center [270, 152] width 540 height 304
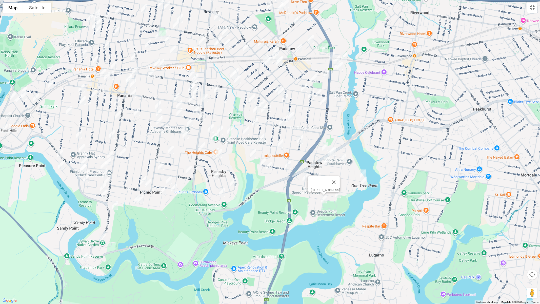
click at [103, 237] on img "891 Henry Lawson Drive, PICNIC POINT NSW 2213" at bounding box center [102, 237] width 10 height 13
click at [85, 256] on img "45 Carinya Road, PICNIC POINT NSW 2213" at bounding box center [85, 256] width 10 height 13
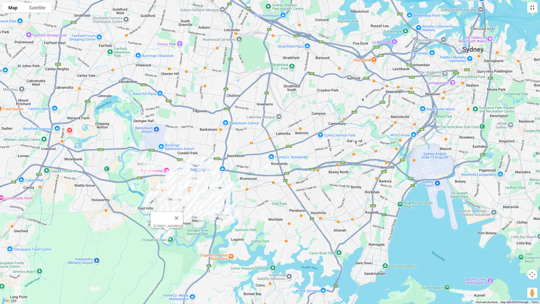
click at [531, 9] on button "Toggle fullscreen view" at bounding box center [532, 8] width 10 height 10
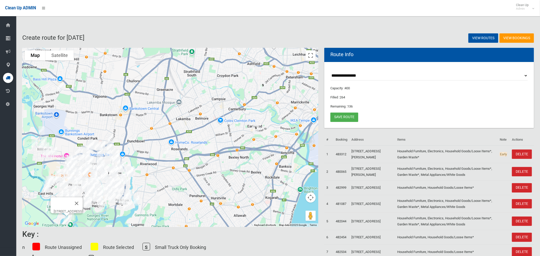
click at [251, 70] on img "1/27 Woodlands Road, ASHBURY NSW 2193" at bounding box center [252, 71] width 10 height 13
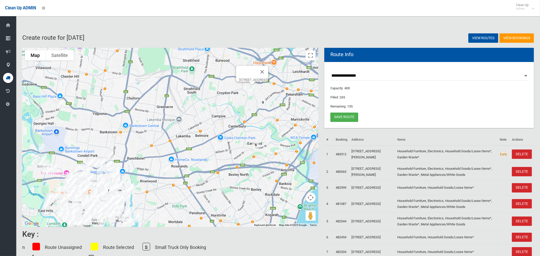
click at [252, 87] on img "1/27 Woodlands Road, ASHBURY NSW 2193" at bounding box center [252, 89] width 10 height 13
click at [268, 69] on button "Close" at bounding box center [262, 72] width 12 height 12
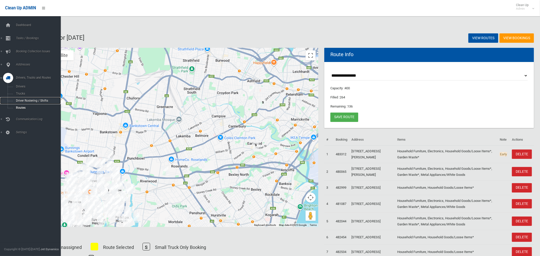
click at [29, 100] on span "Driver Rostering / Shifts" at bounding box center [35, 101] width 42 height 4
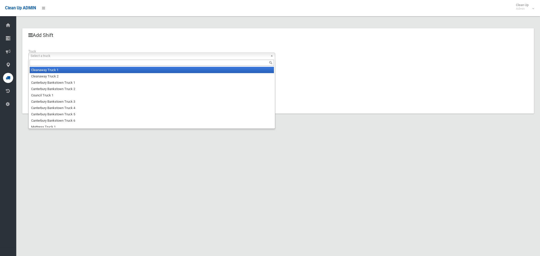
click at [90, 56] on span "Select a truck" at bounding box center [150, 56] width 238 height 6
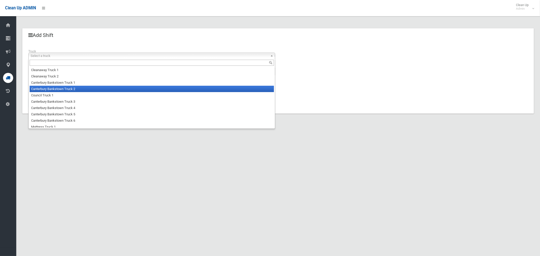
click at [80, 89] on li "Canterbury Bankstown Truck 2" at bounding box center [152, 89] width 244 height 6
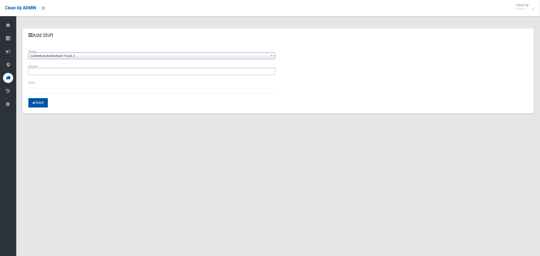
click at [73, 72] on ul at bounding box center [151, 71] width 247 height 7
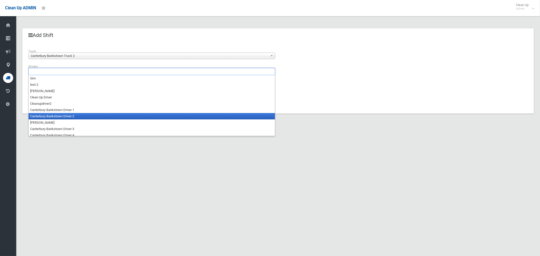
click at [71, 116] on li "Canterbury Bankstown Driver 2" at bounding box center [152, 116] width 246 height 6
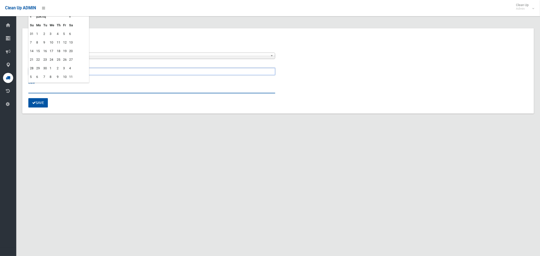
click at [39, 90] on input "text" at bounding box center [151, 88] width 247 height 9
type input "**********"
click at [70, 18] on th "»" at bounding box center [71, 16] width 6 height 9
drag, startPoint x: 60, startPoint y: 88, endPoint x: 25, endPoint y: 88, distance: 34.7
click at [25, 88] on div "**********" at bounding box center [278, 78] width 512 height 71
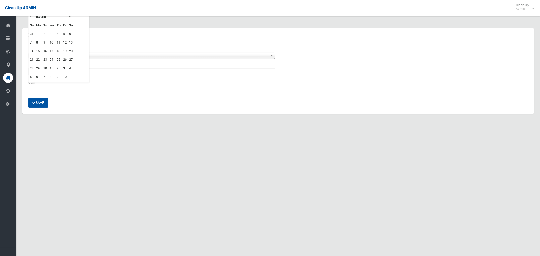
click at [60, 43] on td "11" at bounding box center [58, 42] width 6 height 9
type input "**********"
click at [38, 103] on button "Save" at bounding box center [37, 102] width 19 height 9
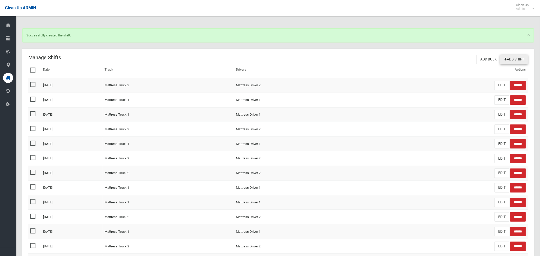
click at [514, 57] on link "Add Shift" at bounding box center [514, 59] width 28 height 9
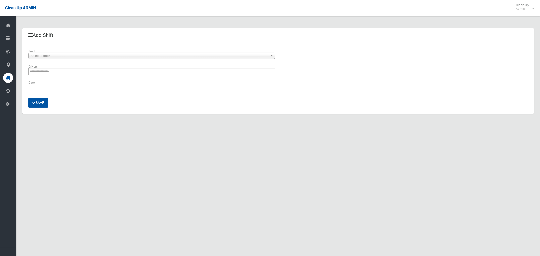
click at [74, 56] on span "Select a truck" at bounding box center [150, 56] width 238 height 6
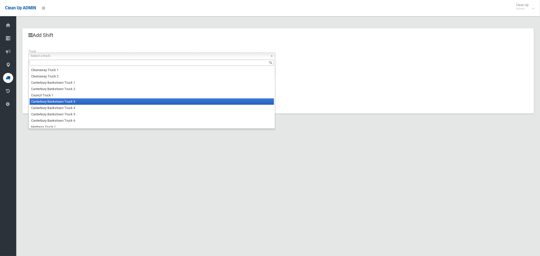
click at [71, 102] on li "Canterbury Bankstown Truck 3" at bounding box center [152, 102] width 244 height 6
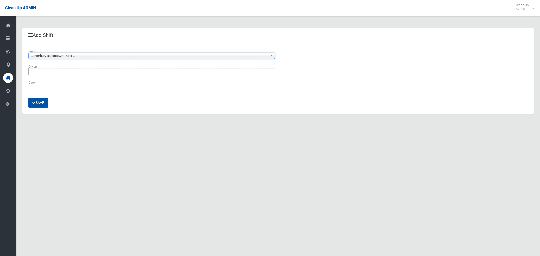
click at [60, 73] on ul at bounding box center [151, 71] width 247 height 7
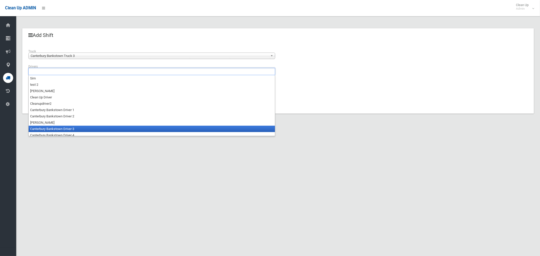
click at [70, 129] on li "Canterbury Bankstown Driver 3" at bounding box center [152, 129] width 246 height 6
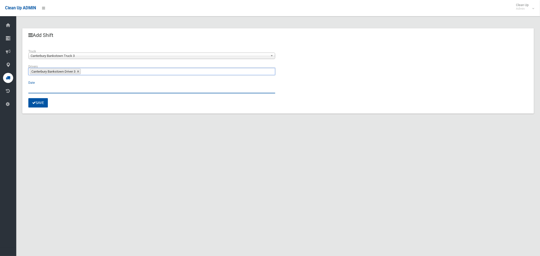
click at [35, 87] on input "text" at bounding box center [151, 88] width 247 height 9
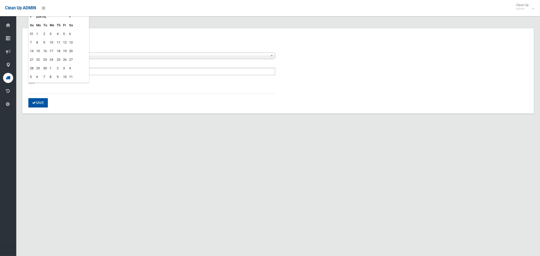
click at [59, 43] on td "11" at bounding box center [58, 42] width 6 height 9
type input "**********"
click at [36, 105] on button "Save" at bounding box center [37, 102] width 19 height 9
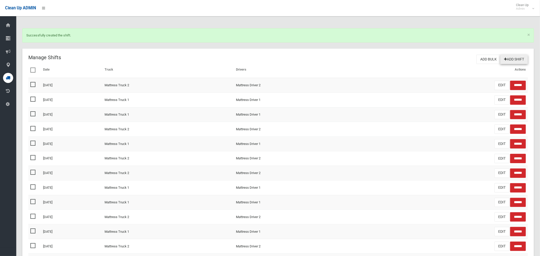
click at [513, 60] on link "Add Shift" at bounding box center [514, 59] width 28 height 9
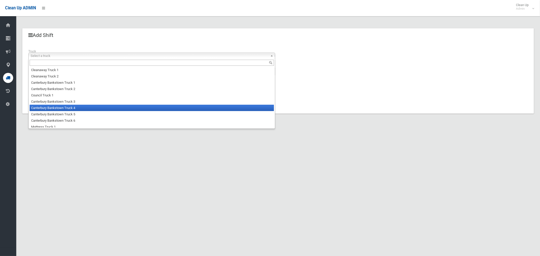
click at [100, 108] on li "Canterbury Bankstown Truck 4" at bounding box center [152, 108] width 244 height 6
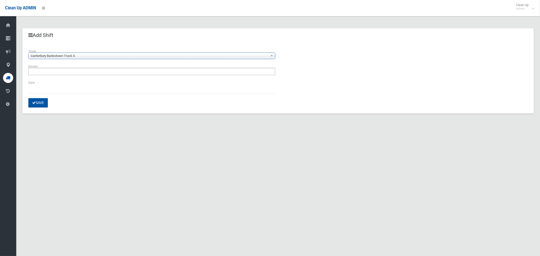
click at [90, 71] on ul at bounding box center [151, 71] width 247 height 7
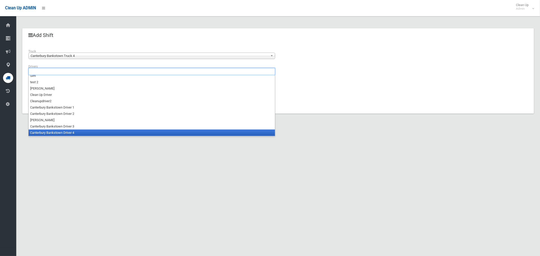
scroll to position [34, 0]
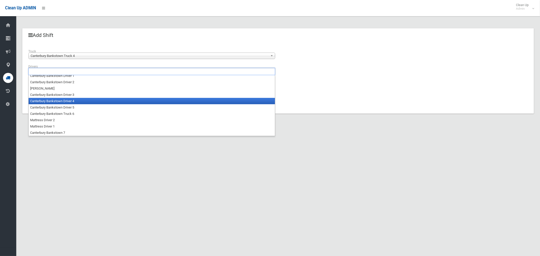
click at [80, 99] on li "Canterbury Bankstown Driver 4" at bounding box center [152, 101] width 246 height 6
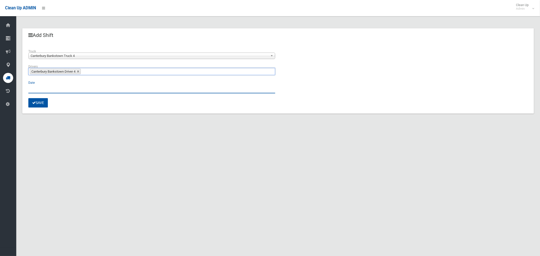
click at [38, 88] on input "text" at bounding box center [151, 88] width 247 height 9
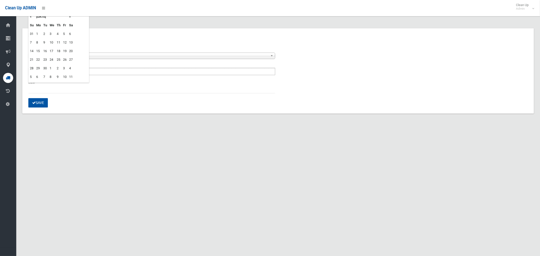
click at [58, 42] on td "11" at bounding box center [58, 42] width 6 height 9
type input "**********"
click at [43, 103] on button "Save" at bounding box center [37, 102] width 19 height 9
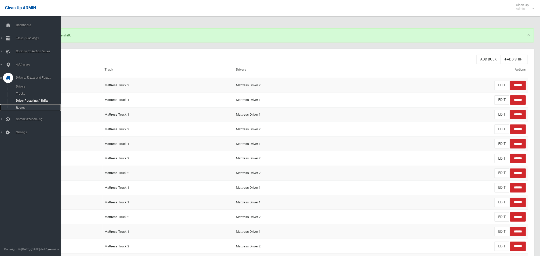
click at [16, 106] on link "Routes" at bounding box center [30, 107] width 61 height 7
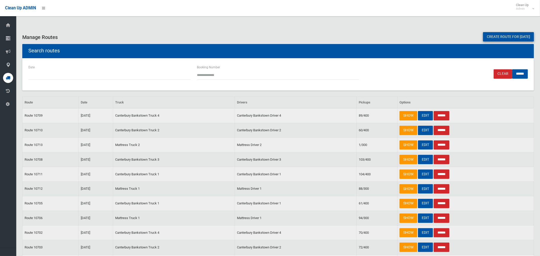
click at [490, 40] on link "Create route for [DATE]" at bounding box center [508, 36] width 51 height 9
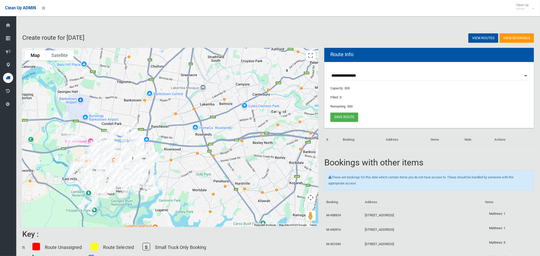
click at [347, 75] on select "**********" at bounding box center [429, 75] width 198 height 9
select select "*****"
click at [330, 71] on select "**********" at bounding box center [429, 75] width 198 height 9
click at [311, 58] on button "Toggle fullscreen view" at bounding box center [311, 55] width 10 height 10
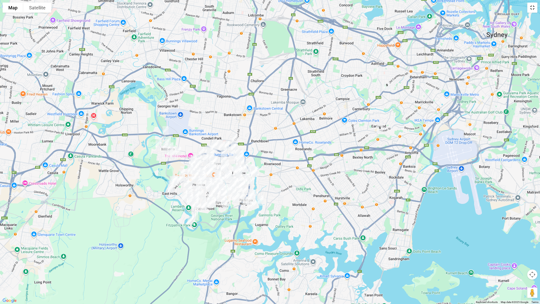
click at [530, 8] on button "Toggle fullscreen view" at bounding box center [532, 8] width 10 height 10
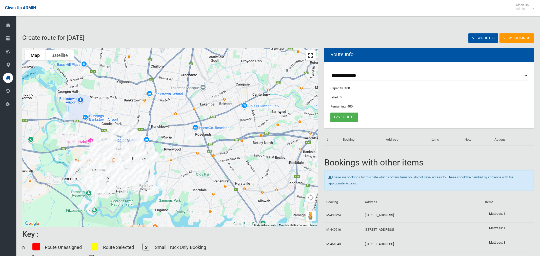
click at [309, 54] on button "Toggle fullscreen view" at bounding box center [311, 55] width 10 height 10
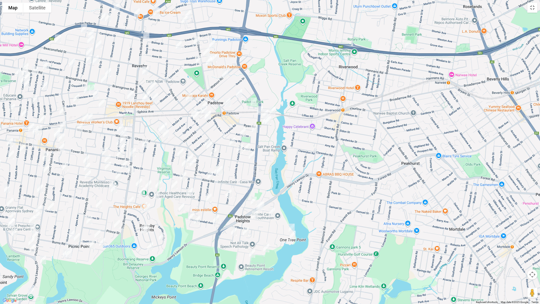
click at [258, 110] on img "74 Davies Road, PADSTOW NSW 2211" at bounding box center [260, 110] width 10 height 13
click at [191, 109] on img "108 Doyle Road, PADSTOW NSW 2211" at bounding box center [196, 115] width 10 height 13
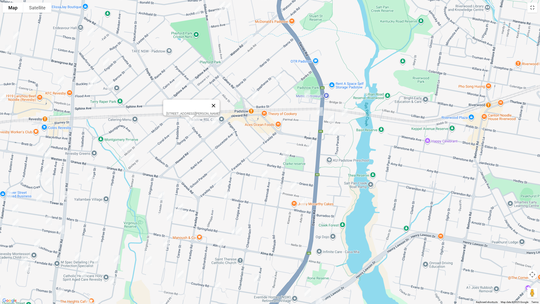
click at [216, 102] on button "Close" at bounding box center [213, 106] width 12 height 12
click at [198, 113] on img "5/111 Doyle Road, PADSTOW NSW 2211" at bounding box center [197, 116] width 10 height 13
click at [184, 114] on img "102 Doyle Road, PADSTOW NSW 2211" at bounding box center [188, 117] width 10 height 13
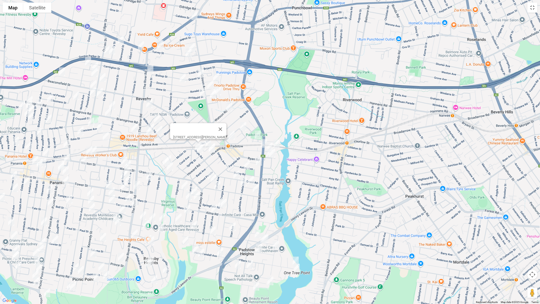
click at [260, 248] on img "33 Clancy Street, PADSTOW HEIGHTS NSW 2211" at bounding box center [259, 248] width 10 height 13
click at [138, 186] on img "242 The River Road, REVESBY NSW 2212" at bounding box center [137, 185] width 10 height 13
click at [134, 234] on img "291 The River Road, REVESBY HEIGHTS NSW 2212" at bounding box center [135, 233] width 10 height 13
click at [257, 234] on img "8 Hall Crescent, PADSTOW NSW 2211" at bounding box center [258, 233] width 10 height 13
drag, startPoint x: 269, startPoint y: 237, endPoint x: 269, endPoint y: 239, distance: 2.8
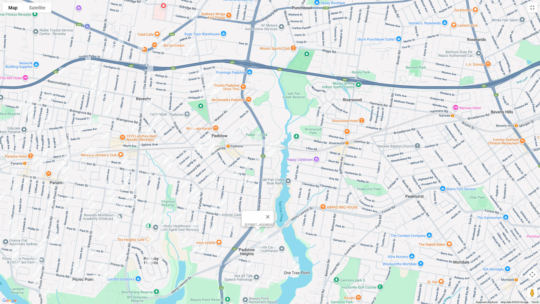
click at [269, 237] on img "29 Richmond Avenue, PADSTOW HEIGHTS NSW 2211" at bounding box center [265, 238] width 10 height 13
drag, startPoint x: 262, startPoint y: 238, endPoint x: 273, endPoint y: 246, distance: 14.1
click at [262, 238] on img "33 Richmond Avenue, PADSTOW HEIGHTS NSW 2211" at bounding box center [264, 238] width 10 height 13
click at [262, 237] on img "33 Richmond Avenue, PADSTOW HEIGHTS NSW 2211" at bounding box center [264, 238] width 10 height 13
drag, startPoint x: 275, startPoint y: 244, endPoint x: 290, endPoint y: 261, distance: 22.3
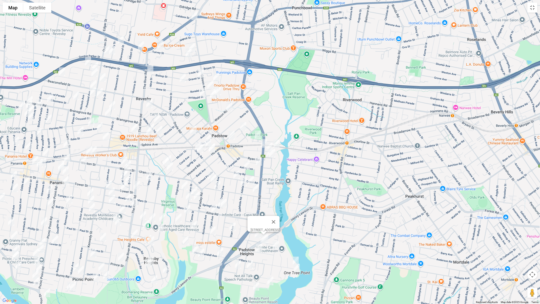
click at [275, 244] on img "14 Queensbury Road, PADSTOW HEIGHTS NSW 2211" at bounding box center [276, 245] width 10 height 13
click at [297, 256] on img "16 Villiers Road, PADSTOW HEIGHTS NSW 2211" at bounding box center [296, 261] width 10 height 13
drag, startPoint x: 298, startPoint y: 270, endPoint x: 280, endPoint y: 270, distance: 17.5
click at [298, 256] on img "11 Villiers Road, PADSTOW HEIGHTS NSW 2211" at bounding box center [297, 268] width 10 height 13
click at [250, 256] on img "1a Braye Place, PADSTOW HEIGHTS NSW 2211" at bounding box center [250, 264] width 10 height 13
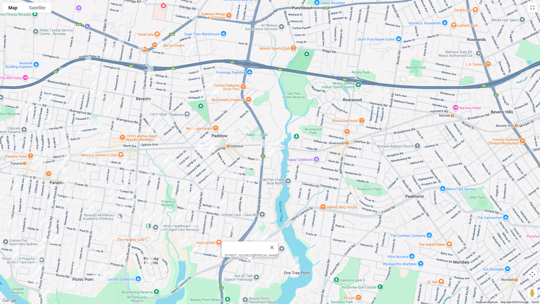
click at [237, 256] on img "20 Roma Avenue, PADSTOW HEIGHTS NSW 2211" at bounding box center [238, 264] width 10 height 13
click at [269, 256] on img "12 Churchill Road, PADSTOW HEIGHTS NSW 2211" at bounding box center [270, 281] width 10 height 13
click at [255, 256] on img "14 Berkley Road, PADSTOW HEIGHTS NSW 2211" at bounding box center [256, 286] width 10 height 13
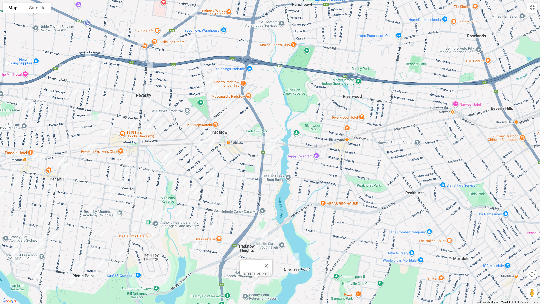
drag, startPoint x: 232, startPoint y: 225, endPoint x: 229, endPoint y: 226, distance: 3.2
click at [232, 225] on img "18A Starr Avenue, PADSTOW NSW 2211" at bounding box center [233, 223] width 10 height 13
click at [214, 228] on img "3 Connolly Avenue, PADSTOW HEIGHTS NSW 2211" at bounding box center [213, 227] width 10 height 13
click at [220, 248] on img "9 Henry Kendall Avenue, PADSTOW HEIGHTS NSW 2211" at bounding box center [220, 248] width 10 height 13
click at [276, 139] on img "6 Meager Avenue, PADSTOW NSW 2211" at bounding box center [276, 140] width 10 height 13
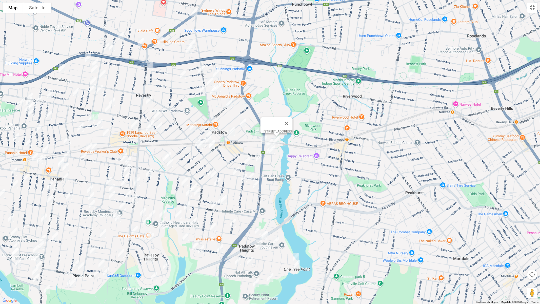
click at [268, 140] on img "25 Meager Avenue, PADSTOW NSW 2211" at bounding box center [270, 143] width 10 height 13
click at [266, 148] on img "4 Trevone Street, PADSTOW NSW 2211" at bounding box center [270, 149] width 10 height 13
click at [275, 150] on img "8 Trevone Street, PADSTOW NSW 2211" at bounding box center [272, 149] width 10 height 13
click at [260, 158] on img "39 Astley Avenue, PADSTOW NSW 2211" at bounding box center [259, 157] width 10 height 13
click at [248, 160] on img "6 Adelaide Road, PADSTOW NSW 2211" at bounding box center [247, 161] width 10 height 13
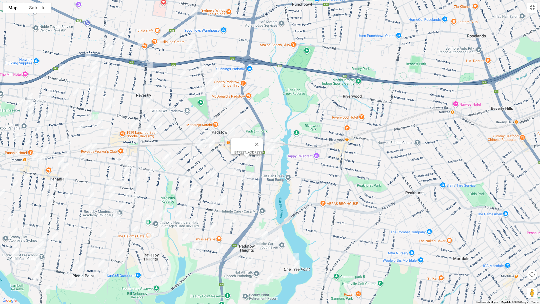
click at [236, 169] on img "39 Orient Road, PADSTOW NSW 2211" at bounding box center [236, 171] width 10 height 13
click at [250, 174] on img "18 Prosser Avenue, PADSTOW NSW 2211" at bounding box center [251, 176] width 10 height 13
click at [241, 179] on img "18 Adelaide Road, PADSTOW NSW 2211" at bounding box center [244, 178] width 10 height 13
click at [255, 185] on img "8 Windsor Road, PADSTOW NSW 2211" at bounding box center [256, 185] width 10 height 13
click at [226, 202] on img "7 Springfield Road, PADSTOW NSW 2211" at bounding box center [224, 199] width 10 height 13
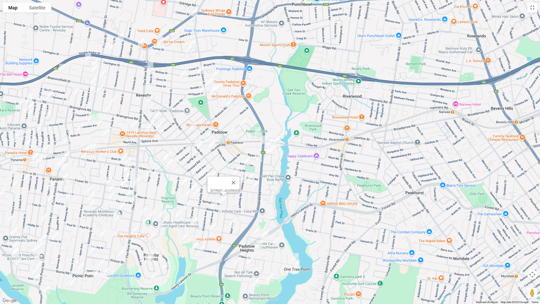
click at [217, 196] on img "11 Springfield Road, PADSTOW NSW 2211" at bounding box center [221, 199] width 10 height 13
click at [214, 205] on img "119 Alma Road, PADSTOW NSW 2211" at bounding box center [214, 205] width 10 height 13
click at [195, 221] on img "35a Carew Street, PADSTOW NSW 2211" at bounding box center [194, 221] width 10 height 13
click at [184, 238] on img "19 Seeland Place, PADSTOW HEIGHTS NSW 2211" at bounding box center [186, 236] width 10 height 13
click at [194, 248] on img "41 Clair Crescent, PADSTOW HEIGHTS NSW 2211" at bounding box center [195, 246] width 10 height 13
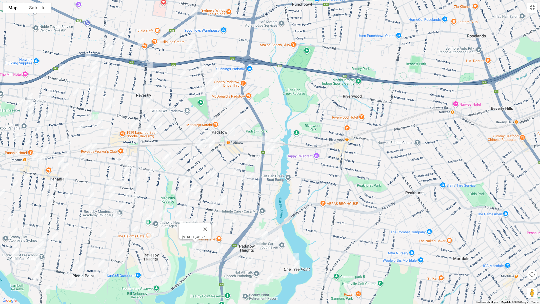
click at [201, 251] on img "14 Clair Crescent, PADSTOW HEIGHTS NSW 2211" at bounding box center [201, 249] width 10 height 13
click at [208, 167] on img "48 Faraday Road, PADSTOW NSW 2211" at bounding box center [211, 172] width 10 height 13
click at [214, 173] on img "87 Faraday Road, PADSTOW NSW 2211" at bounding box center [214, 174] width 10 height 13
click at [218, 182] on img "75 Windsor Road, PADSTOW NSW 2211" at bounding box center [217, 181] width 10 height 13
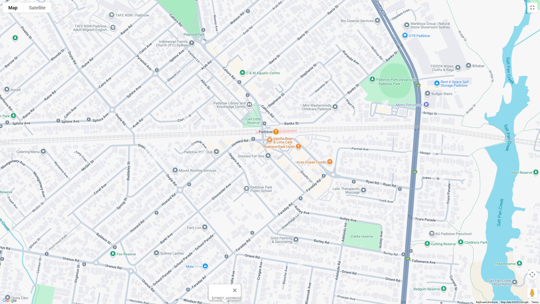
click at [187, 140] on img "4 Crusade Avenue, PADSTOW NSW 2211" at bounding box center [187, 138] width 10 height 13
click at [207, 153] on img "36 Howard Road, PADSTOW NSW 2211" at bounding box center [203, 156] width 10 height 13
click at [199, 161] on img "38 Howard Road, PADSTOW NSW 2211" at bounding box center [200, 158] width 10 height 13
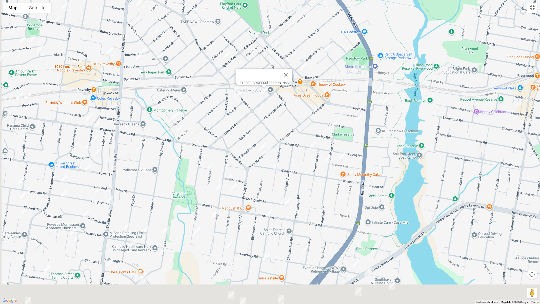
drag, startPoint x: 204, startPoint y: 188, endPoint x: 242, endPoint y: 118, distance: 79.5
click at [248, 119] on div "38 Howard Road, PADSTOW NSW 2211" at bounding box center [270, 152] width 540 height 304
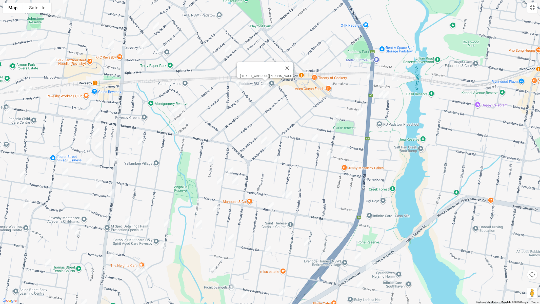
click at [180, 108] on img "48 Mc Girr Street, PADSTOW NSW 2211" at bounding box center [178, 108] width 10 height 13
click at [172, 113] on img "52 Mc Girr Street, PADSTOW NSW 2211" at bounding box center [173, 112] width 10 height 13
click at [181, 123] on img "14 Shirley Street, PADSTOW NSW 2211" at bounding box center [182, 121] width 10 height 13
click at [210, 162] on img "14 Leader Street, PADSTOW NSW 2211" at bounding box center [211, 160] width 10 height 13
click at [230, 169] on img "23 Lang Street, PADSTOW NSW 2211" at bounding box center [230, 171] width 10 height 13
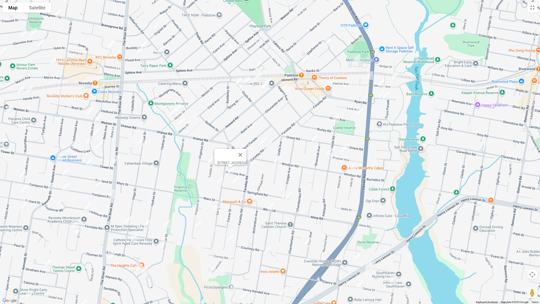
click at [236, 181] on img "40 Springfield Road, PADSTOW NSW 2211" at bounding box center [235, 180] width 10 height 13
click at [220, 182] on img "4/50 Lang Street, PADSTOW NSW 2211" at bounding box center [220, 180] width 10 height 13
click at [214, 209] on img "78 Lang Street, PADSTOW NSW 2211" at bounding box center [216, 207] width 10 height 13
click at [197, 224] on img "91A Virginius Street, PADSTOW NSW 2211" at bounding box center [199, 224] width 10 height 13
click at [117, 158] on img "242 The River Road, REVESBY NSW 2212" at bounding box center [116, 159] width 10 height 13
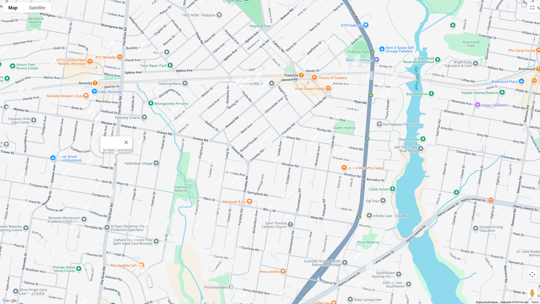
click at [112, 256] on img "291 The River Road, REVESBY HEIGHTS NSW 2212" at bounding box center [111, 256] width 10 height 13
click at [141, 142] on img "20 Vega Street, REVESBY NSW 2212" at bounding box center [141, 141] width 10 height 13
drag, startPoint x: 167, startPoint y: 226, endPoint x: 167, endPoint y: 223, distance: 3.5
click at [167, 226] on img "90 Centaur Street, REVESBY NSW 2212" at bounding box center [167, 223] width 10 height 13
click at [532, 7] on button "Toggle fullscreen view" at bounding box center [532, 8] width 10 height 10
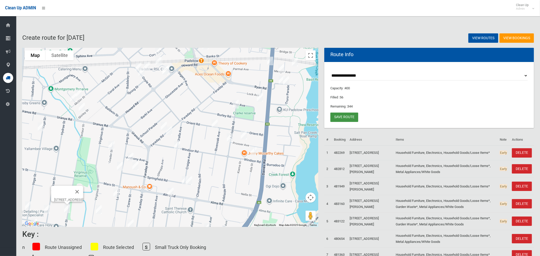
click at [338, 120] on link "Save route" at bounding box center [344, 117] width 28 height 9
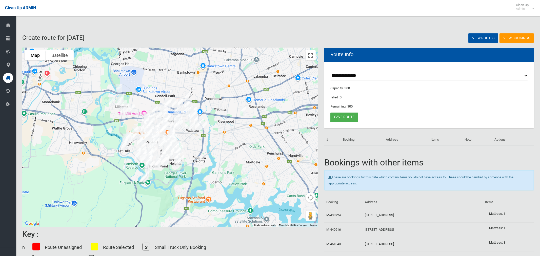
drag, startPoint x: 173, startPoint y: 184, endPoint x: 227, endPoint y: 155, distance: 61.6
click at [227, 155] on div at bounding box center [170, 137] width 296 height 179
click at [350, 78] on select "**********" at bounding box center [429, 75] width 198 height 9
select select "*****"
click at [330, 71] on select "**********" at bounding box center [429, 75] width 198 height 9
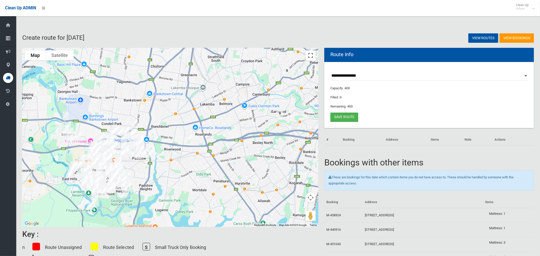
click at [309, 56] on button "Toggle fullscreen view" at bounding box center [311, 55] width 10 height 10
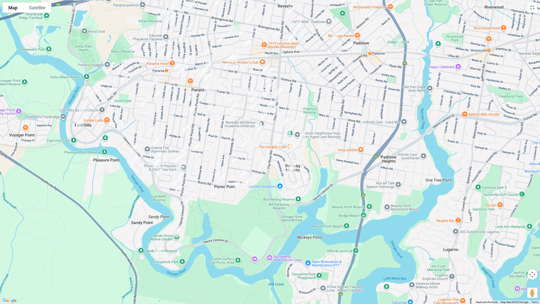
click at [158, 161] on img "3/755 Henry Lawson Drive, PICNIC POINT NSW 2213" at bounding box center [157, 162] width 10 height 13
click at [178, 190] on img "811 Henry Lawson Drive, PICNIC POINT NSW 2213" at bounding box center [178, 189] width 10 height 13
click at [189, 199] on img "831 Henry Lawson Drive, PICNIC POINT NSW 2213" at bounding box center [189, 200] width 10 height 13
click at [178, 230] on img "891 Henry Lawson Drive, PICNIC POINT NSW 2213" at bounding box center [177, 232] width 10 height 13
click at [276, 139] on img "291 The River Road, REVESBY HEIGHTS NSW 2212" at bounding box center [276, 141] width 10 height 13
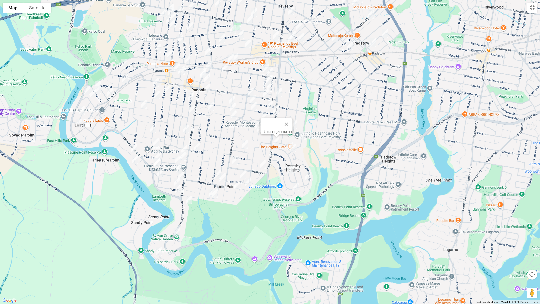
click at [278, 91] on img "242 The River Road, REVESBY NSW 2212" at bounding box center [279, 92] width 10 height 13
click at [265, 93] on img "23 Tower Street, REVESBY NSW 2212" at bounding box center [266, 93] width 10 height 13
click at [250, 89] on img "57 Tower Street, REVESBY NSW 2212" at bounding box center [251, 92] width 10 height 13
click at [158, 251] on img "45 Carinya Road, PICNIC POINT NSW 2213" at bounding box center [159, 251] width 10 height 13
click at [283, 122] on img "78 Vega Street, REVESBY NSW 2212" at bounding box center [285, 122] width 10 height 13
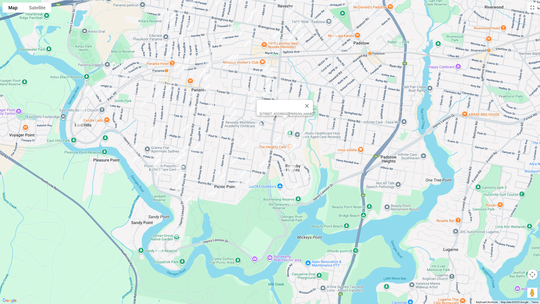
click at [296, 124] on img "1/98 Hydrae Street, REVESBY NSW 2212" at bounding box center [294, 124] width 10 height 13
click at [286, 131] on img "105A Vega Street, REVESBY NSW 2212" at bounding box center [288, 131] width 10 height 13
click at [302, 131] on img "104 Centaur Street, REVESBY NSW 2212" at bounding box center [303, 135] width 10 height 13
click at [286, 142] on img "1/50 Centaur Street, REVESBY NSW 2212" at bounding box center [290, 146] width 10 height 13
click at [294, 149] on img "133 Centaur Street, REVESBY HEIGHTS NSW 2212" at bounding box center [293, 148] width 10 height 13
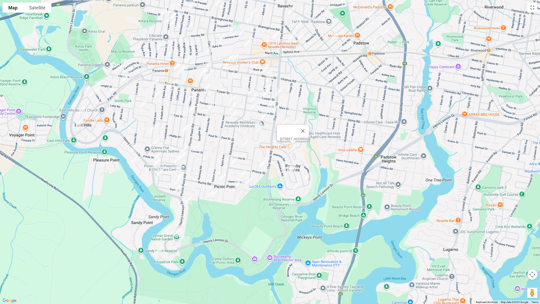
click at [297, 165] on img "50 Alamein Road, REVESBY HEIGHTS NSW 2212" at bounding box center [293, 168] width 10 height 13
drag, startPoint x: 285, startPoint y: 172, endPoint x: 293, endPoint y: 173, distance: 7.6
click at [286, 172] on img "45 Alamein Road, REVESBY HEIGHTS NSW 2212" at bounding box center [290, 170] width 10 height 13
click at [309, 175] on img "33A Brockman Avenue, REVESBY HEIGHTS NSW 2212" at bounding box center [308, 176] width 10 height 13
click at [293, 186] on img "4A Fewtrell Avenue, REVESBY HEIGHTS NSW 2212" at bounding box center [296, 187] width 10 height 13
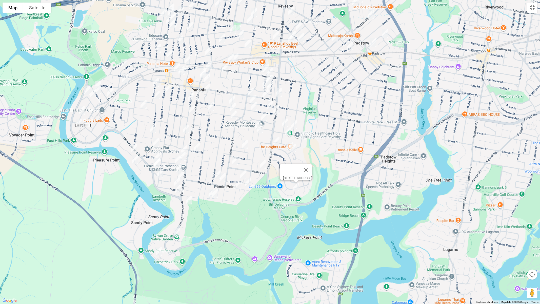
click at [270, 101] on img "18 Tompson Road, REVESBY NSW 2212" at bounding box center [270, 105] width 10 height 13
click at [279, 111] on img "3 Tompson Road, REVESBY NSW 2212" at bounding box center [276, 109] width 10 height 13
click at [264, 114] on img "15 Lochinvar Road, REVESBY NSW 2212" at bounding box center [264, 116] width 10 height 13
click at [252, 122] on div "[STREET_ADDRESS]" at bounding box center [270, 152] width 540 height 304
click at [256, 120] on img "36 Clive Street, REVESBY NSW 2212" at bounding box center [258, 125] width 10 height 13
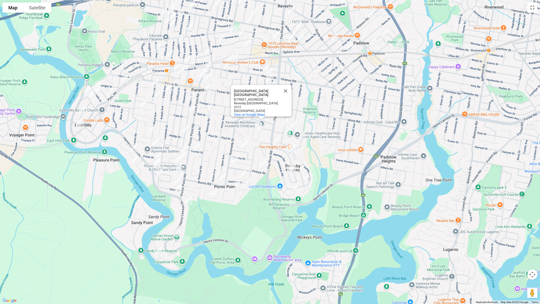
click at [261, 131] on img "8 Clive Street, REVESBY NSW 2212" at bounding box center [260, 128] width 10 height 13
drag, startPoint x: 241, startPoint y: 145, endPoint x: 245, endPoint y: 147, distance: 4.0
click at [242, 145] on img "17 Stretham Avenue, PICNIC POINT NSW 2213" at bounding box center [245, 144] width 10 height 13
click at [261, 163] on img "47 Prince Street, PICNIC POINT NSW 2213" at bounding box center [263, 164] width 10 height 13
drag, startPoint x: 234, startPoint y: 160, endPoint x: 240, endPoint y: 169, distance: 10.5
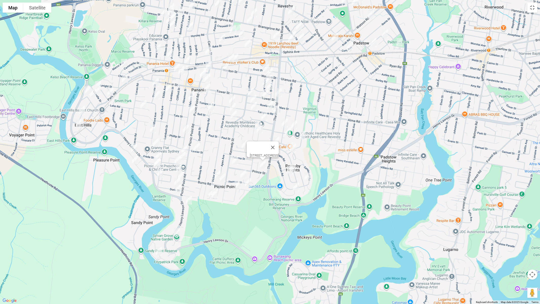
click at [235, 160] on img "1 Prince Street, PICNIC POINT NSW 2213" at bounding box center [235, 160] width 10 height 13
click at [235, 162] on img "1 Prince Street, PICNIC POINT NSW 2213" at bounding box center [235, 160] width 10 height 13
click at [244, 175] on img "21 Thomas Street, PICNIC POINT NSW 2213" at bounding box center [243, 174] width 10 height 13
drag, startPoint x: 252, startPoint y: 184, endPoint x: 249, endPoint y: 185, distance: 3.4
click at [251, 184] on img "12 Burns Road, PICNIC POINT NSW 2213" at bounding box center [248, 182] width 10 height 13
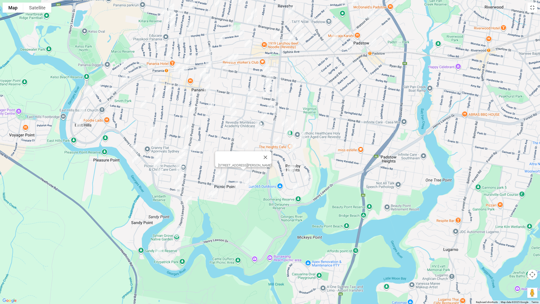
click at [248, 183] on img "12 Burns Road, PICNIC POINT NSW 2213" at bounding box center [248, 182] width 10 height 13
click at [217, 178] on img "91 Victor Avenue, PICNIC POINT NSW 2213" at bounding box center [218, 174] width 10 height 13
click at [223, 179] on img "52 Burns Road, PICNIC POINT NSW 2213" at bounding box center [223, 177] width 10 height 13
click at [240, 185] on img "2 Parkview Avenue, PICNIC POINT NSW 2213" at bounding box center [237, 185] width 10 height 13
click at [208, 194] on img "52 Eucalyptus Court, PICNIC POINT NSW 2213" at bounding box center [212, 193] width 10 height 13
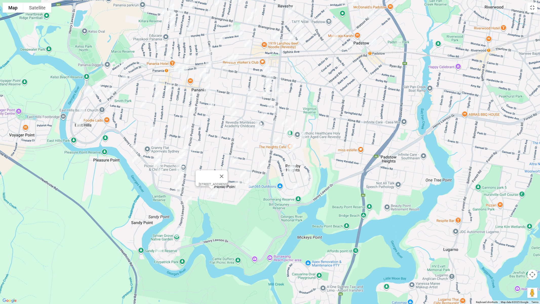
click at [217, 195] on img "37 Valmay Avenue, PICNIC POINT NSW 2213" at bounding box center [215, 193] width 10 height 13
click at [254, 97] on img "49 Rowland Street, REVESBY NSW 2212" at bounding box center [253, 99] width 10 height 13
click at [253, 106] on img "43 Tompson Road, REVESBY NSW 2212" at bounding box center [254, 106] width 10 height 13
click at [211, 106] on img "5/4 Bell Street, PANANIA NSW 2213" at bounding box center [211, 106] width 10 height 13
click at [229, 101] on img "96 Tompson Road, PANANIA NSW 2213" at bounding box center [232, 99] width 10 height 13
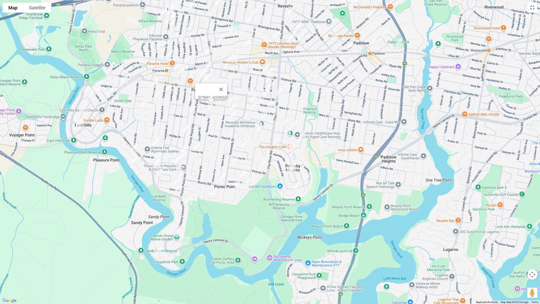
drag, startPoint x: 236, startPoint y: 85, endPoint x: 234, endPoint y: 96, distance: 11.1
click at [227, 86] on button "Close" at bounding box center [221, 89] width 12 height 12
click at [233, 97] on img "96 Tompson Road, PANANIA NSW 2213" at bounding box center [232, 99] width 10 height 13
click at [233, 107] on img "11b/11 Richard Street, PANANIA NSW 2213" at bounding box center [233, 107] width 10 height 13
drag, startPoint x: 235, startPoint y: 114, endPoint x: 226, endPoint y: 127, distance: 15.9
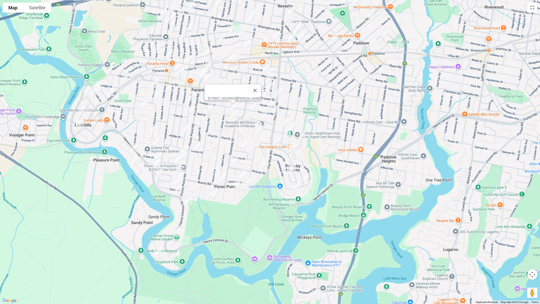
click at [234, 114] on img "35 Garnsey Avenue, PANANIA NSW 2213" at bounding box center [234, 115] width 10 height 13
click at [197, 147] on img "13A Lawler Street, PANANIA NSW 2213" at bounding box center [197, 147] width 10 height 13
click at [186, 148] on img "12A Colleen Avenue, PICNIC POINT NSW 2213" at bounding box center [184, 149] width 10 height 13
click at [184, 158] on img "10 Donald Street, PICNIC POINT NSW 2213" at bounding box center [183, 156] width 10 height 13
click at [177, 160] on img "17A Donald Street, PICNIC POINT NSW 2213" at bounding box center [178, 159] width 10 height 13
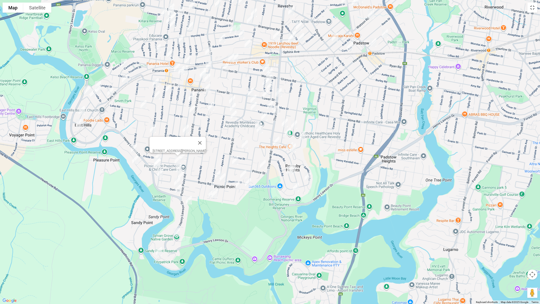
click at [176, 167] on img "16A Eileen Street, PICNIC POINT NSW 2213" at bounding box center [179, 168] width 10 height 13
drag, startPoint x: 183, startPoint y: 175, endPoint x: 163, endPoint y: 178, distance: 19.8
click at [183, 175] on img "29 Eileen Street, PICNIC POINT NSW 2213" at bounding box center [181, 175] width 10 height 13
click at [161, 173] on img "206 Lambeth Street, PICNIC POINT NSW 2213" at bounding box center [160, 173] width 10 height 13
click at [175, 180] on img "16 Doris Street, PICNIC POINT NSW 2213" at bounding box center [177, 181] width 10 height 13
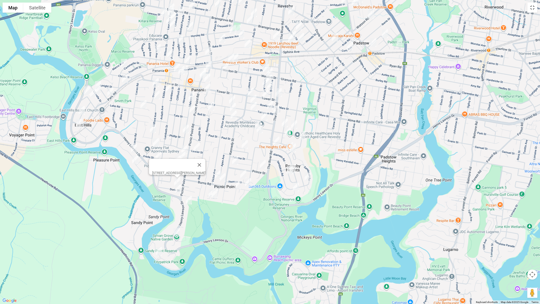
click at [190, 96] on img "30 Malvern Street, PANANIA NSW 2213" at bounding box center [191, 96] width 10 height 13
click at [192, 109] on img "57 Malvern Street, PANANIA NSW 2213" at bounding box center [192, 109] width 10 height 13
click at [186, 128] on img "94 Malvern Street, PANANIA NSW 2213" at bounding box center [186, 129] width 10 height 13
click at [250, 90] on img "57 Tower Street, REVESBY NSW 2212" at bounding box center [251, 92] width 10 height 13
click at [265, 94] on img "23 Tower Street, REVESBY NSW 2212" at bounding box center [266, 93] width 10 height 13
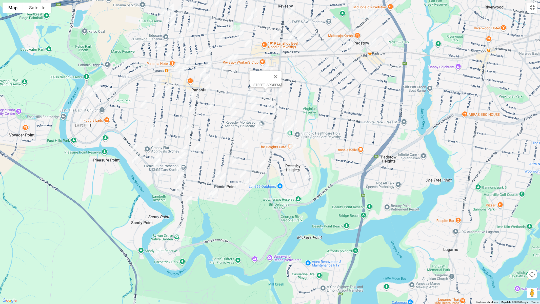
click at [279, 94] on img "242 The River Road, REVESBY NSW 2212" at bounding box center [279, 92] width 10 height 13
click at [154, 130] on img "56 Milford Avenue, PANANIA NSW 2213" at bounding box center [153, 128] width 10 height 13
click at [156, 141] on img "18 Irene Street, PANANIA NSW 2213" at bounding box center [156, 142] width 10 height 13
click at [158, 153] on img "7 Atami Place, PICNIC POINT NSW 2213" at bounding box center [158, 156] width 10 height 13
click at [192, 97] on img "30 Malvern Street, PANANIA NSW 2213" at bounding box center [191, 96] width 10 height 13
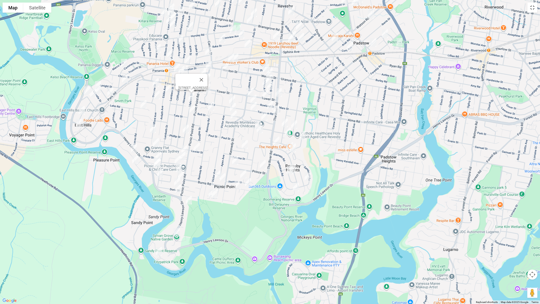
click at [192, 109] on img "57 Malvern Street, PANANIA NSW 2213" at bounding box center [192, 109] width 10 height 13
click at [134, 147] on img "38 Burbank Avenue, EAST HILLS NSW 2213" at bounding box center [134, 148] width 10 height 13
click at [134, 159] on img "67 Burbank Avenue, PICNIC POINT NSW 2213" at bounding box center [135, 159] width 10 height 13
click at [533, 9] on button "Toggle fullscreen view" at bounding box center [532, 8] width 10 height 10
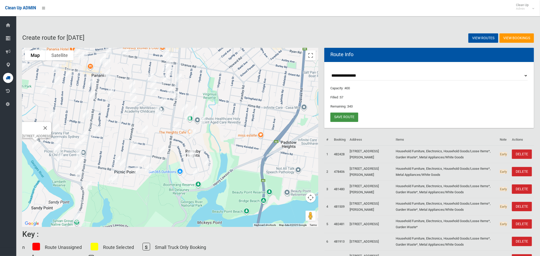
click at [337, 118] on link "Save route" at bounding box center [344, 117] width 28 height 9
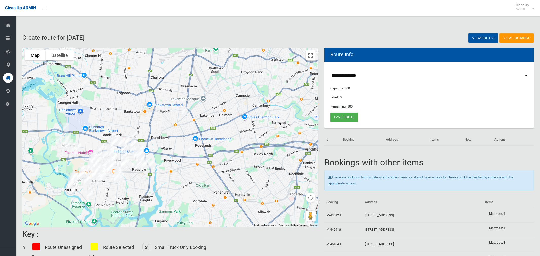
click at [348, 74] on select "**********" at bounding box center [429, 75] width 198 height 9
select select "*****"
click at [330, 71] on select "**********" at bounding box center [429, 75] width 198 height 9
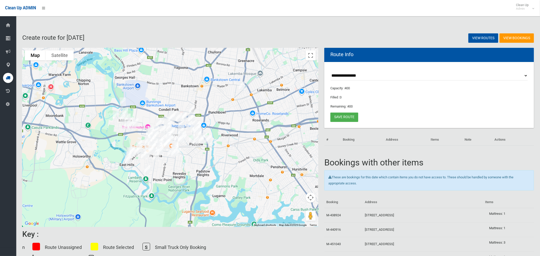
drag, startPoint x: 131, startPoint y: 139, endPoint x: 203, endPoint y: 102, distance: 80.6
click at [196, 113] on img "1B Wolaroi Crescent, REVESBY NSW 2212" at bounding box center [191, 119] width 10 height 13
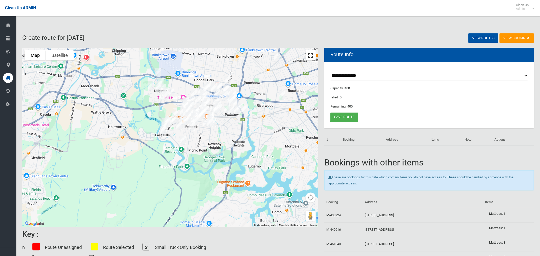
click at [313, 55] on button "Toggle fullscreen view" at bounding box center [311, 55] width 10 height 10
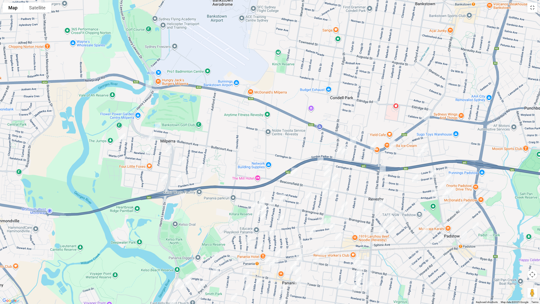
click at [149, 84] on img "386 Henry Lawson Drive, MILPERRA NSW 2214" at bounding box center [149, 84] width 10 height 13
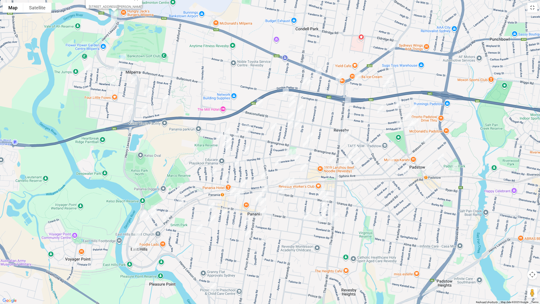
drag, startPoint x: 223, startPoint y: 137, endPoint x: 191, endPoint y: 72, distance: 71.8
click at [191, 72] on div "[STREET_ADDRESS][PERSON_NAME]" at bounding box center [270, 152] width 540 height 304
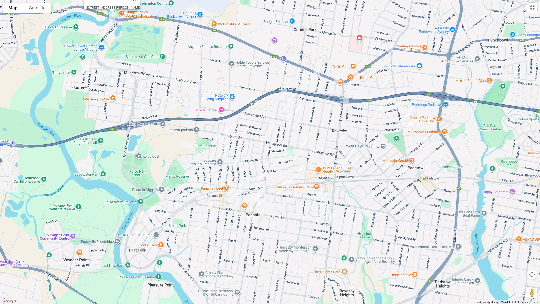
click at [139, 213] on img "589 Henry Lawson Drive, EAST HILLS NSW 2213" at bounding box center [141, 215] width 10 height 13
click at [183, 201] on img "14 Park Road, EAST HILLS NSW 2213" at bounding box center [179, 203] width 10 height 13
click at [165, 215] on img "40 Park Road, EAST HILLS NSW 2213" at bounding box center [165, 216] width 10 height 13
click at [121, 60] on img "43 Whittle Avenue, MILPERRA NSW 2214" at bounding box center [121, 58] width 10 height 13
click at [122, 57] on img "43 Whittle Avenue, MILPERRA NSW 2214" at bounding box center [121, 58] width 10 height 13
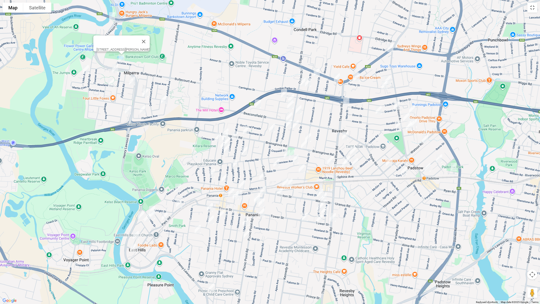
click at [86, 70] on img "25 Links Avenue, MILPERRA NSW 2214" at bounding box center [86, 69] width 10 height 13
click at [116, 68] on img "36 Ruthven Avenue, MILPERRA NSW 2214" at bounding box center [115, 68] width 10 height 13
click at [110, 82] on img "32 Grieve Crescent, MILPERRA NSW 2214" at bounding box center [111, 83] width 10 height 13
click at [132, 81] on img "6 Treadgold Street, MILPERRA NSW 2214" at bounding box center [132, 80] width 10 height 13
click at [144, 91] on img "54A Armentieres Avenue, MILPERRA NSW 2214" at bounding box center [145, 92] width 10 height 13
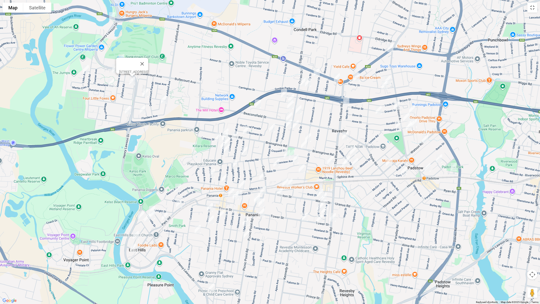
click at [163, 99] on img "26 Somme Crescent, MILPERRA NSW 2214" at bounding box center [164, 99] width 10 height 13
click at [146, 98] on img "54A Armentieres Avenue, MILPERRA NSW 2214" at bounding box center [145, 92] width 10 height 13
click at [143, 108] on img "8 Menin Place, MILPERRA NSW 2214" at bounding box center [143, 109] width 10 height 13
click at [129, 111] on img "15 Mactier Avenue, MILPERRA NSW 2214" at bounding box center [128, 110] width 10 height 13
click at [128, 108] on img "15 Mactier Avenue, MILPERRA NSW 2214" at bounding box center [128, 110] width 10 height 13
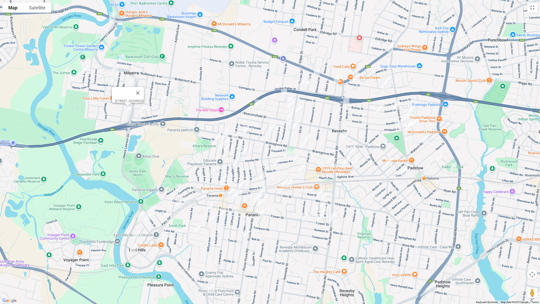
click at [152, 204] on img "17 Enright Street, EAST HILLS NSW 2213" at bounding box center [152, 210] width 10 height 13
click at [154, 213] on img "18A Cheatle Street, EAST HILLS NSW 2213" at bounding box center [152, 214] width 10 height 13
click at [148, 221] on img "50 Forrest Road, EAST HILLS NSW 2213" at bounding box center [147, 217] width 10 height 13
click at [147, 219] on img "50 Forrest Road, EAST HILLS NSW 2213" at bounding box center [147, 217] width 10 height 13
click at [134, 232] on img "33 Monie Avenue, EAST HILLS NSW 2213" at bounding box center [136, 235] width 10 height 13
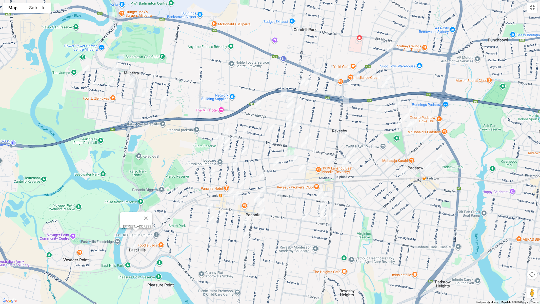
click at [133, 247] on img "34 Cook Crescent, EAST HILLS NSW 2213" at bounding box center [133, 248] width 10 height 13
click at [179, 188] on img "50A Cammarlie Street, PANANIA NSW 2213" at bounding box center [178, 188] width 10 height 13
click at [227, 127] on img "2B Laundess Avenue, PANANIA NSW 2213" at bounding box center [226, 132] width 10 height 13
click at [247, 130] on img "184b Bransgrove Road, PANANIA NSW 2213" at bounding box center [246, 130] width 10 height 13
click at [235, 134] on img "5 Lindsay Street, PANANIA NSW 2213" at bounding box center [235, 135] width 10 height 13
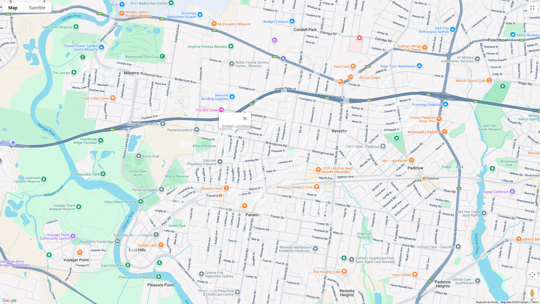
click at [216, 136] on img "13 Dowding Street, PANANIA NSW 2213" at bounding box center [218, 137] width 10 height 13
click at [211, 170] on img "30 Panania Avenue, PANANIA NSW 2213" at bounding box center [212, 173] width 10 height 13
drag, startPoint x: 210, startPoint y: 206, endPoint x: 212, endPoint y: 211, distance: 4.9
click at [210, 207] on img "10 Stevens Street, PANANIA NSW 2213" at bounding box center [210, 207] width 10 height 13
click at [222, 213] on img "1/17 Eddie Avenue, PANANIA NSW 2213" at bounding box center [223, 212] width 10 height 13
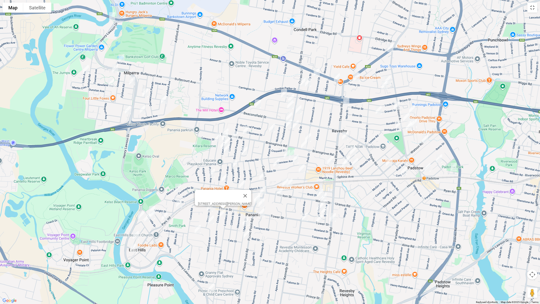
click at [208, 220] on img "35 Stevens Street, PANANIA NSW 2213" at bounding box center [211, 219] width 10 height 13
drag, startPoint x: 196, startPoint y: 231, endPoint x: 211, endPoint y: 231, distance: 14.9
click at [197, 231] on img "9a Harford Avenue, EAST HILLS NSW 2213" at bounding box center [198, 229] width 10 height 13
drag, startPoint x: 246, startPoint y: 224, endPoint x: 245, endPoint y: 228, distance: 3.9
click at [246, 224] on img "30 Malvern Street, PANANIA NSW 2213" at bounding box center [246, 221] width 10 height 13
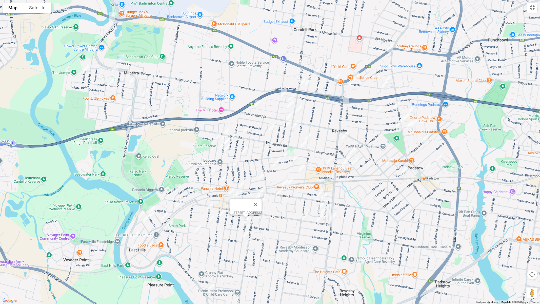
click at [245, 237] on img "57 Malvern Street, PANANIA NSW 2213" at bounding box center [246, 234] width 10 height 13
click at [537, 6] on button "Toggle fullscreen view" at bounding box center [532, 8] width 10 height 10
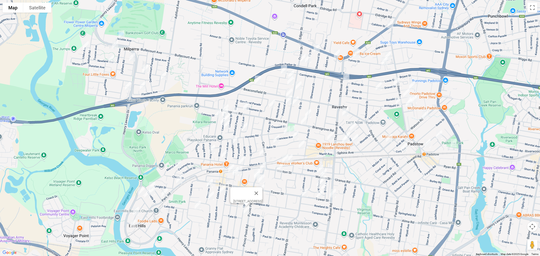
click at [20, 108] on span "Routes" at bounding box center [35, 108] width 42 height 4
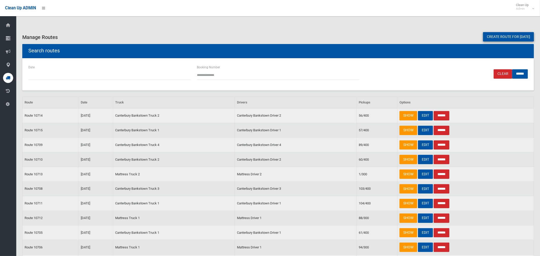
click at [502, 36] on link "Create route for [DATE]" at bounding box center [508, 36] width 51 height 9
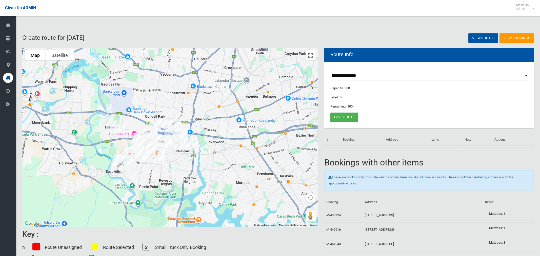
drag, startPoint x: 183, startPoint y: 182, endPoint x: 216, endPoint y: 146, distance: 49.0
click at [246, 149] on div at bounding box center [170, 137] width 296 height 179
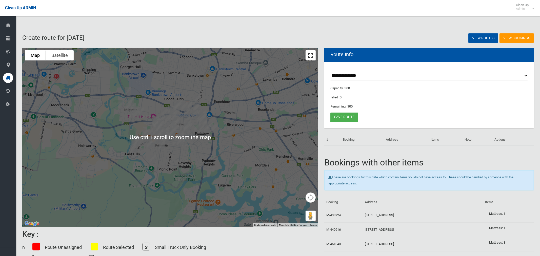
click at [311, 55] on button "Toggle fullscreen view" at bounding box center [311, 55] width 10 height 10
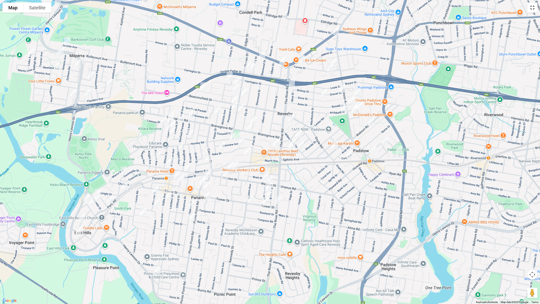
click at [531, 8] on button "Toggle fullscreen view" at bounding box center [532, 8] width 10 height 10
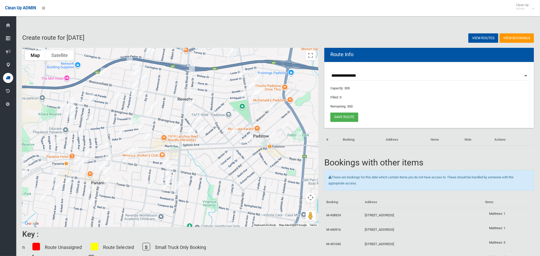
click at [369, 74] on select "**********" at bounding box center [429, 75] width 198 height 9
select select "*****"
click at [330, 71] on select "**********" at bounding box center [429, 75] width 198 height 9
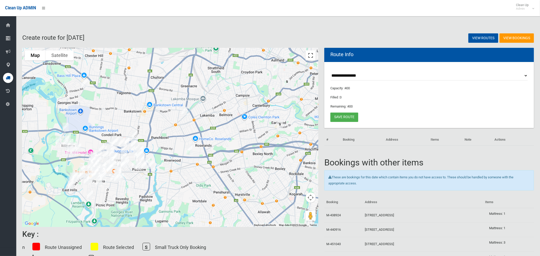
drag, startPoint x: 311, startPoint y: 54, endPoint x: 311, endPoint y: 88, distance: 34.2
click at [311, 54] on button "Toggle fullscreen view" at bounding box center [311, 55] width 10 height 10
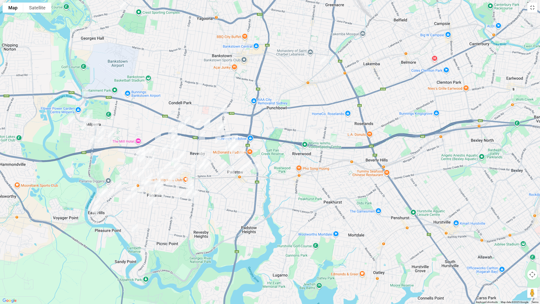
click at [240, 154] on img "57 Watson Road, PADSTOW NSW 2211" at bounding box center [242, 154] width 10 height 13
click at [222, 166] on img "26 Sphinx Avenue, PADSTOW NSW 2211" at bounding box center [224, 166] width 10 height 13
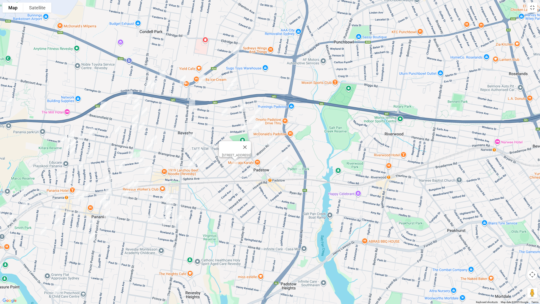
click at [236, 49] on img "174 Canterbury Road, BANKSTOWN NSW 2200" at bounding box center [236, 50] width 10 height 13
click at [191, 103] on img "33 The River Road, REVESBY NSW 2212" at bounding box center [192, 103] width 10 height 13
click at [165, 192] on img "26 Weston Street, REVESBY NSW 2212" at bounding box center [166, 195] width 10 height 13
click at [171, 197] on img "17 Weston Street, REVESBY NSW 2212" at bounding box center [170, 199] width 10 height 13
click at [150, 221] on img "57 Tower Street, REVESBY NSW 2212" at bounding box center [151, 218] width 10 height 13
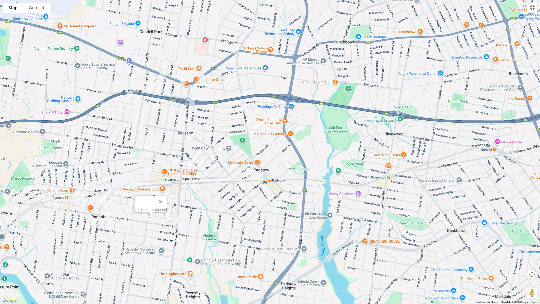
click at [163, 226] on img "23 Tower Street, REVESBY NSW 2212" at bounding box center [166, 220] width 10 height 13
click at [178, 222] on img "242 The River Road, REVESBY NSW 2212" at bounding box center [179, 219] width 10 height 13
click at [236, 79] on img "12 Turvey Street, PADSTOW NSW 2211" at bounding box center [234, 81] width 10 height 13
click at [230, 88] on img "1B Wolaroi Crescent, REVESBY NSW 2212" at bounding box center [230, 87] width 10 height 13
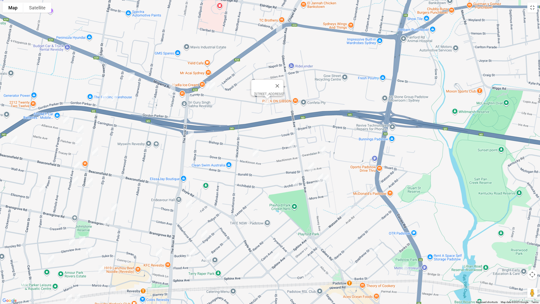
click at [204, 82] on div "1B Wolaroi Crescent, REVESBY NSW 2212" at bounding box center [270, 152] width 540 height 304
click at [206, 83] on img "84 Turvey Street, REVESBY NSW 2212" at bounding box center [209, 85] width 10 height 13
click at [213, 88] on img "80 Turvey Street, REVESBY NSW 2212" at bounding box center [212, 86] width 10 height 13
click at [292, 143] on img "3 Dravet Street, PADSTOW NSW 2211" at bounding box center [291, 144] width 10 height 13
click at [324, 152] on img "11A Gwandalan Road, PADSTOW NSW 2211" at bounding box center [323, 150] width 10 height 13
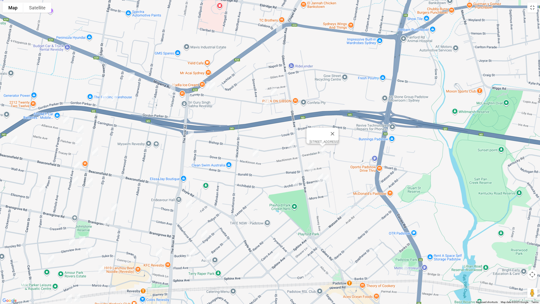
click at [310, 166] on img "1A Halcyon Avenue, PADSTOW NSW 2211" at bounding box center [311, 166] width 10 height 13
click at [256, 153] on img "44A Mackinnon Avenue, PADSTOW NSW 2211" at bounding box center [256, 153] width 10 height 13
click at [318, 176] on img "6 Beamish Street, PADSTOW NSW 2211" at bounding box center [321, 177] width 10 height 13
click at [329, 180] on img "12 Beamish Street, PADSTOW NSW 2211" at bounding box center [326, 178] width 10 height 13
click at [296, 182] on img "7 Archibald Street, PADSTOW NSW 2211" at bounding box center [296, 182] width 10 height 13
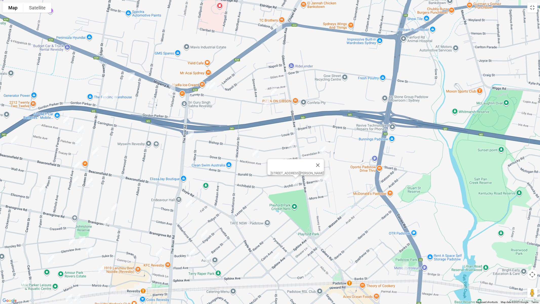
click at [315, 188] on img "5 Libera Avenue, PADSTOW NSW 2211" at bounding box center [316, 186] width 10 height 13
click at [188, 205] on img "8 Haddon Crescent, REVESBY NSW 2212" at bounding box center [189, 204] width 10 height 13
click at [203, 235] on img "18 English Street, REVESBY NSW 2212" at bounding box center [204, 234] width 10 height 13
click at [193, 250] on img "9 Buckley Avenue, REVESBY NSW 2212" at bounding box center [192, 252] width 10 height 13
click at [187, 256] on img "20 Flood Avenue, REVESBY NSW 2212" at bounding box center [189, 258] width 10 height 13
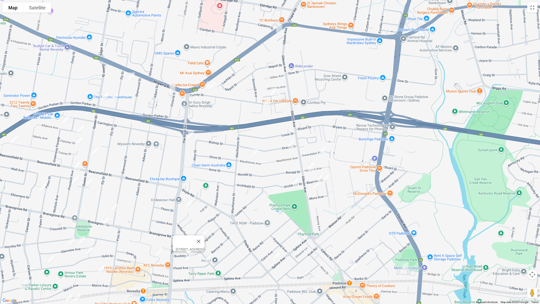
click at [212, 256] on img "2 Flood Avenue, REVESBY NSW 2212" at bounding box center [209, 257] width 10 height 13
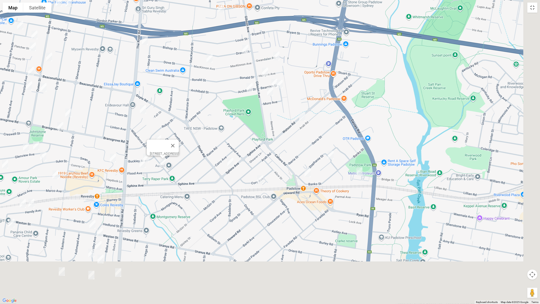
drag, startPoint x: 329, startPoint y: 233, endPoint x: 265, endPoint y: 100, distance: 147.8
click at [265, 100] on div "[STREET_ADDRESS]" at bounding box center [270, 152] width 540 height 304
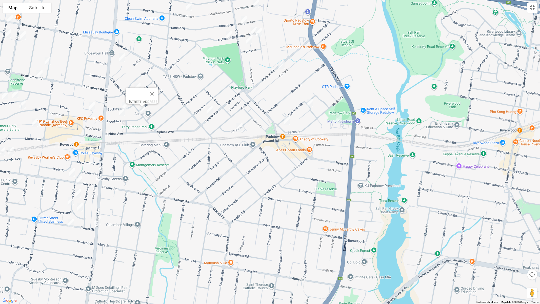
click at [309, 103] on img "9 Stephanie Street, PADSTOW NSW 2211" at bounding box center [310, 103] width 10 height 13
click at [339, 120] on img "68 Davies Road, PADSTOW NSW 2211" at bounding box center [339, 119] width 10 height 13
click at [285, 120] on img "47 Cahors Road, PADSTOW NSW 2211" at bounding box center [287, 120] width 10 height 13
click at [240, 129] on img "7 Cory Avenue, PADSTOW NSW 2211" at bounding box center [239, 127] width 10 height 13
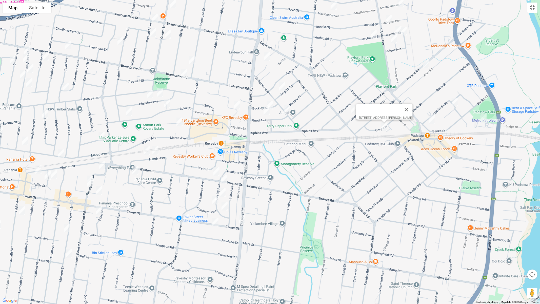
drag, startPoint x: 161, startPoint y: 149, endPoint x: 294, endPoint y: 162, distance: 133.3
click at [301, 151] on div "7 Cory Avenue, PADSTOW NSW 2211" at bounding box center [270, 152] width 540 height 304
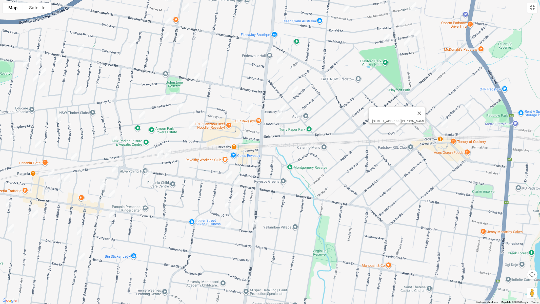
click at [235, 195] on img "13 Lesley Avenue, REVESBY NSW 2212" at bounding box center [235, 196] width 10 height 13
click at [226, 204] on img "24 Lesley Avenue, REVESBY NSW 2212" at bounding box center [228, 203] width 10 height 13
click at [238, 210] on img "29 Lesley Avenue, REVESBY NSW 2212" at bounding box center [237, 209] width 10 height 13
click at [531, 9] on button "Toggle fullscreen view" at bounding box center [532, 8] width 10 height 10
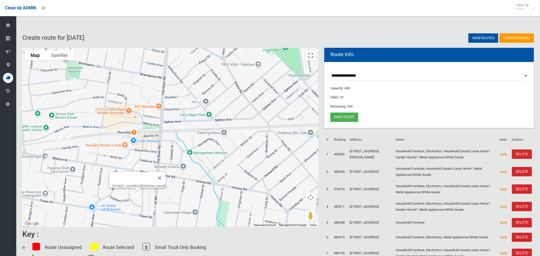
click at [313, 57] on button "Toggle fullscreen view" at bounding box center [311, 55] width 10 height 10
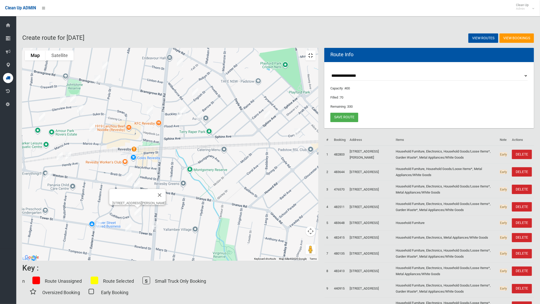
click at [316, 50] on button "Toggle fullscreen view" at bounding box center [311, 55] width 10 height 10
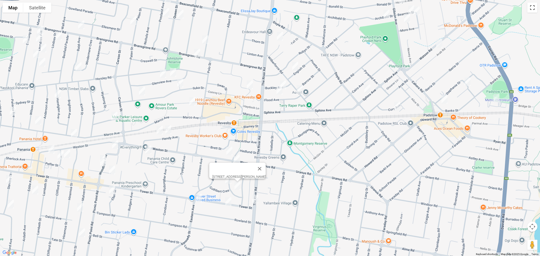
scroll to position [9, 0]
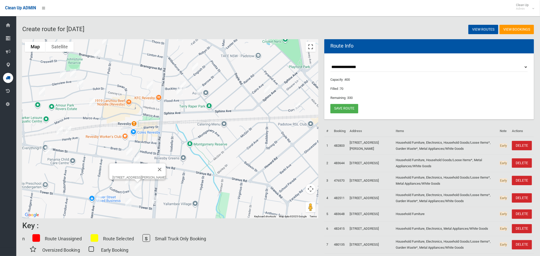
click at [309, 47] on button "Toggle fullscreen view" at bounding box center [311, 47] width 10 height 10
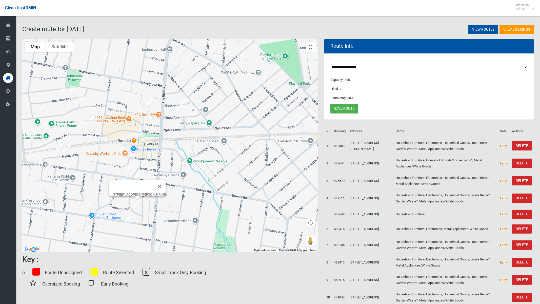
click at [155, 106] on img "32 Simmons Street, REVESBY NSW 2212" at bounding box center [150, 102] width 10 height 13
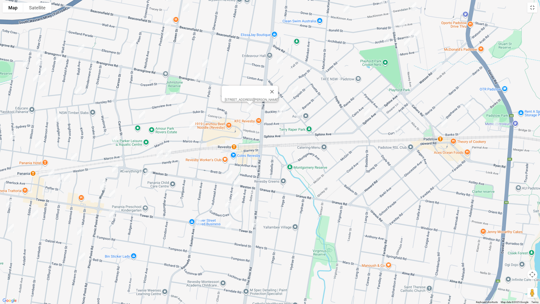
drag, startPoint x: 200, startPoint y: 178, endPoint x: 209, endPoint y: 202, distance: 26.2
click at [209, 202] on div "[STREET_ADDRESS][PERSON_NAME]" at bounding box center [270, 152] width 540 height 304
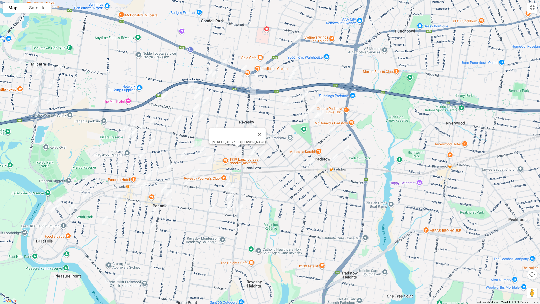
click at [244, 69] on img "2A Victoria Street, REVESBY NSW 2212" at bounding box center [244, 69] width 10 height 13
click at [224, 65] on img "3 Ely Street, REVESBY NSW 2212" at bounding box center [224, 63] width 10 height 13
click at [217, 73] on img "1/28A Ely Street, REVESBY NSW 2212" at bounding box center [215, 73] width 10 height 13
click at [209, 75] on img "35 Queen Street, REVESBY NSW 2212" at bounding box center [210, 73] width 10 height 13
drag, startPoint x: 216, startPoint y: 125, endPoint x: 213, endPoint y: 134, distance: 9.7
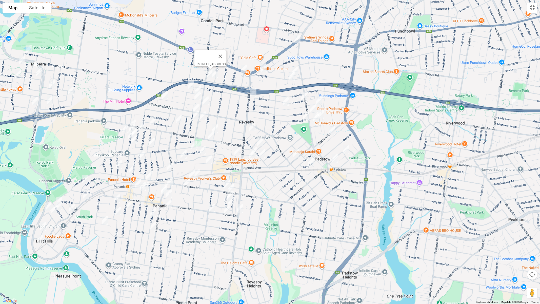
click at [216, 125] on img "126 Sherwood Street, REVESBY NSW 2212" at bounding box center [215, 128] width 10 height 13
click at [211, 137] on img "61 Bransgrove Road, REVESBY NSW 2212" at bounding box center [211, 135] width 10 height 13
click at [211, 136] on img "61 Bransgrove Road, REVESBY NSW 2212" at bounding box center [211, 135] width 10 height 13
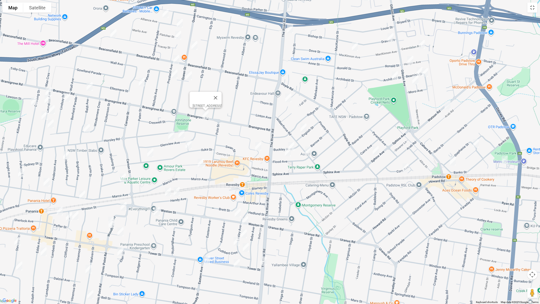
click at [156, 211] on img "18 Hodgkinson Crescent, PANANIA NSW 2213" at bounding box center [157, 211] width 10 height 13
click at [185, 191] on button "Close" at bounding box center [179, 194] width 12 height 12
click at [168, 191] on img "38 Hendy Avenue, PANANIA NSW 2213" at bounding box center [168, 192] width 10 height 13
click at [177, 194] on img "30 Hendy Avenue, PANANIA NSW 2213" at bounding box center [177, 191] width 10 height 13
click at [182, 132] on img "14 Glenview Avenue, REVESBY NSW 2212" at bounding box center [182, 134] width 10 height 13
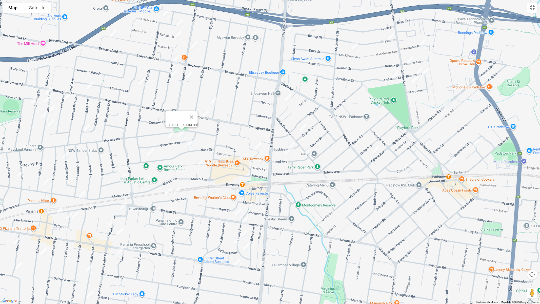
click at [188, 144] on img "18 Iluka Street, REVESBY NSW 2212" at bounding box center [189, 144] width 10 height 13
click at [203, 164] on img "7A Robb Street, REVESBY NSW 2212" at bounding box center [201, 163] width 10 height 13
click at [170, 132] on img "22 Glenview Avenue, REVESBY NSW 2212" at bounding box center [171, 135] width 10 height 13
click at [191, 75] on img "101A Queen Street, REVESBY NSW 2212" at bounding box center [189, 75] width 10 height 13
click at [195, 42] on img "77 Queen Street, REVESBY NSW 2212" at bounding box center [194, 45] width 10 height 13
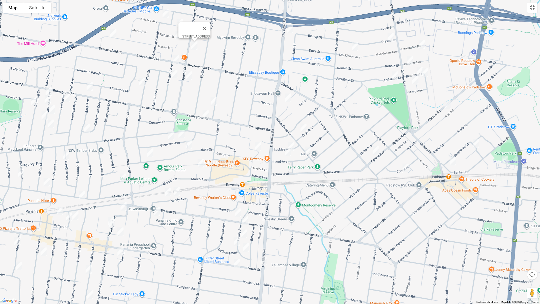
click at [151, 153] on img "56A/56 Iluka Street, REVESBY NSW 2212" at bounding box center [150, 152] width 10 height 13
click at [175, 61] on img "79 Beaconsfield Street, REVESBY NSW 2212" at bounding box center [176, 59] width 10 height 13
click at [174, 74] on img "11 Presland Avenue, REVESBY NSW 2212" at bounding box center [174, 74] width 10 height 13
click at [534, 10] on button "Toggle fullscreen view" at bounding box center [532, 8] width 10 height 10
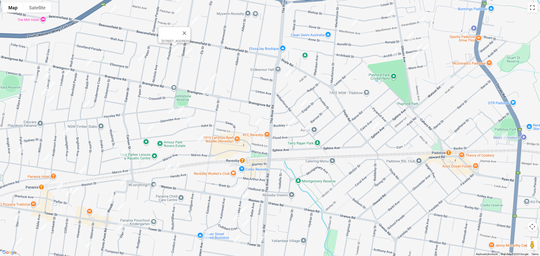
scroll to position [0, 0]
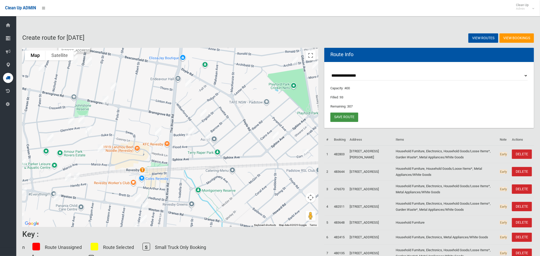
click at [354, 116] on link "Save route" at bounding box center [344, 117] width 28 height 9
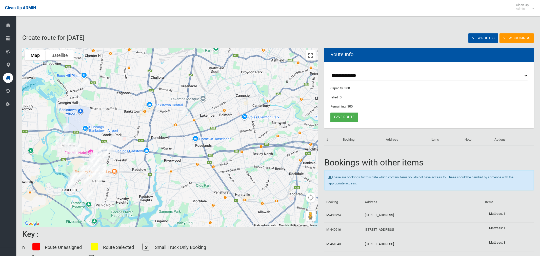
click at [340, 79] on select "**********" at bounding box center [429, 75] width 198 height 9
select select "*****"
click at [330, 71] on select "**********" at bounding box center [429, 75] width 198 height 9
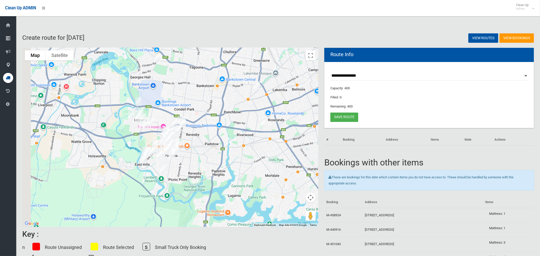
drag, startPoint x: 125, startPoint y: 158, endPoint x: 196, endPoint y: 132, distance: 75.5
click at [194, 133] on div at bounding box center [170, 137] width 296 height 179
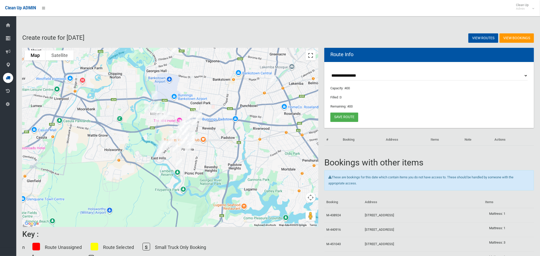
click at [314, 53] on button "Toggle fullscreen view" at bounding box center [311, 55] width 10 height 10
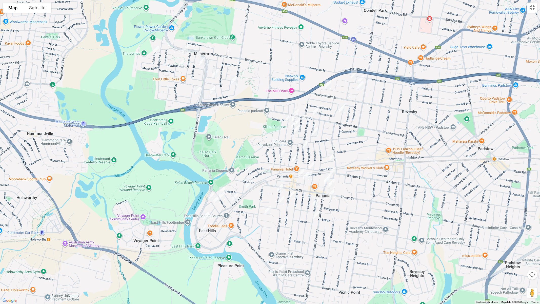
click at [210, 194] on img "589 Henry Lawson Drive, EAST HILLS NSW 2213" at bounding box center [211, 196] width 10 height 13
click at [252, 184] on img "14 Park Road, EAST HILLS NSW 2213" at bounding box center [249, 184] width 10 height 13
click at [234, 197] on img "40 Park Road, EAST HILLS NSW 2213" at bounding box center [235, 197] width 10 height 13
click at [299, 170] on img "183 Weston Street, PANANIA NSW 2213" at bounding box center [301, 173] width 10 height 13
click at [192, 37] on img "43 Whittle Avenue, MILPERRA NSW 2214" at bounding box center [192, 39] width 10 height 13
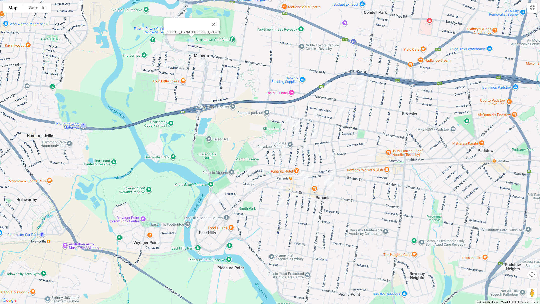
click at [184, 48] on img "36 Ruthven Avenue, MILPERRA NSW 2214" at bounding box center [185, 51] width 10 height 13
click at [154, 52] on img "25 Links Avenue, MILPERRA NSW 2214" at bounding box center [156, 52] width 10 height 13
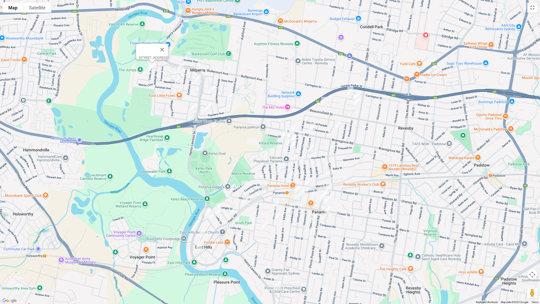
drag, startPoint x: 200, startPoint y: 22, endPoint x: 196, endPoint y: 40, distance: 17.9
click at [196, 40] on div "25 Links Avenue, MILPERRA NSW 2214" at bounding box center [270, 152] width 540 height 304
click at [189, 55] on img "43 Whittle Avenue, MILPERRA NSW 2214" at bounding box center [188, 55] width 10 height 13
click at [181, 67] on img "36 Ruthven Avenue, MILPERRA NSW 2214" at bounding box center [182, 66] width 10 height 13
click at [152, 69] on img "25 Links Avenue, MILPERRA NSW 2214" at bounding box center [152, 66] width 10 height 13
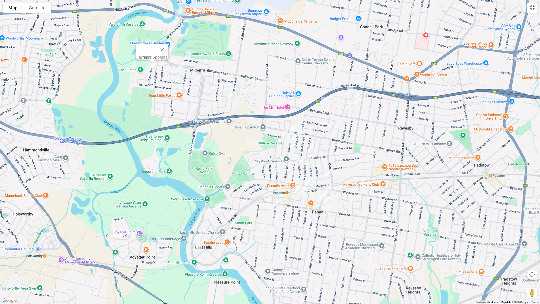
click at [178, 13] on img "386 Henry Lawson Drive, MILPERRA NSW 2214" at bounding box center [178, 13] width 10 height 13
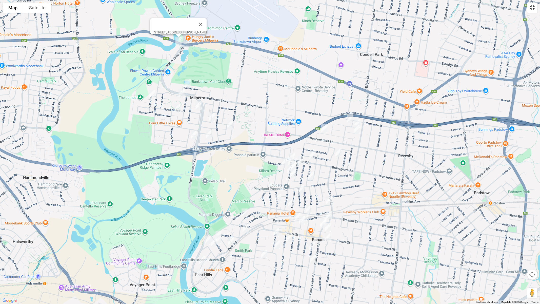
click at [534, 7] on button "Toggle fullscreen view" at bounding box center [532, 8] width 10 height 10
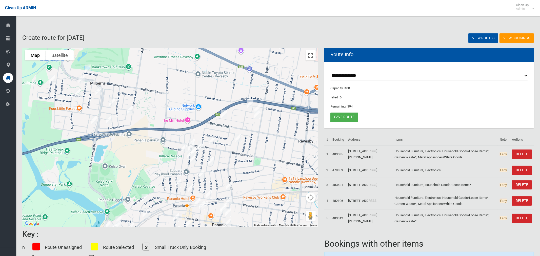
click at [89, 69] on img "43 Whittle Avenue, MILPERRA NSW 2214" at bounding box center [88, 69] width 10 height 13
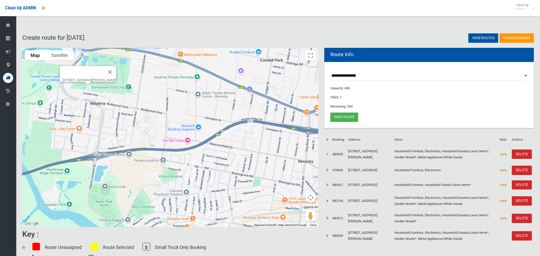
click at [80, 99] on img "36 Ruthven Avenue, MILPERRA NSW 2214" at bounding box center [81, 99] width 10 height 13
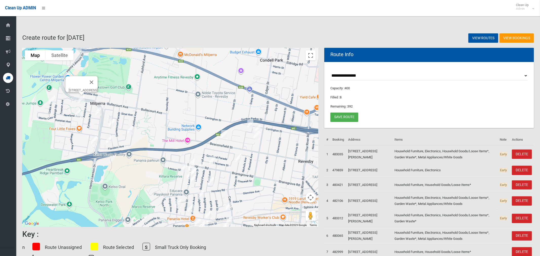
click at [51, 101] on img "25 Links Avenue, MILPERRA NSW 2214" at bounding box center [52, 100] width 10 height 13
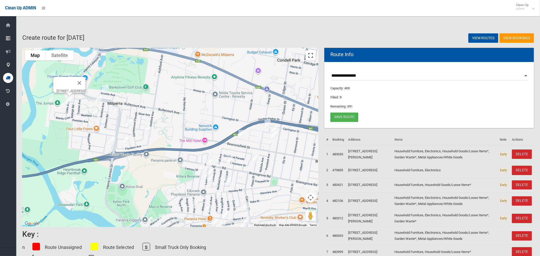
click at [307, 56] on button "Toggle fullscreen view" at bounding box center [311, 55] width 10 height 10
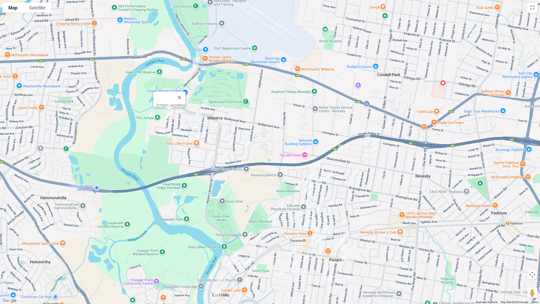
click at [193, 128] on img "32 Grieve Crescent, MILPERRA NSW 2214" at bounding box center [195, 128] width 10 height 13
click at [217, 129] on img "6 Treadgold Street, MILPERRA NSW 2214" at bounding box center [216, 126] width 10 height 13
click at [230, 136] on img "54A Armentieres Avenue, MILPERRA NSW 2214" at bounding box center [229, 137] width 10 height 13
click at [247, 145] on img "26 Somme Crescent, MILPERRA NSW 2214" at bounding box center [247, 144] width 10 height 13
click at [225, 155] on img "8 Menin Place, MILPERRA NSW 2214" at bounding box center [226, 154] width 10 height 13
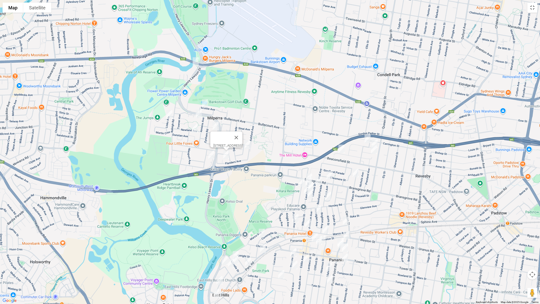
click at [209, 155] on img "15 Mactier Avenue, MILPERRA NSW 2214" at bounding box center [211, 155] width 10 height 13
click at [365, 137] on img "47 Alliance Avenue, REVESBY NSW 2212" at bounding box center [368, 138] width 10 height 13
click at [380, 140] on div "[STREET_ADDRESS]" at bounding box center [270, 152] width 540 height 304
click at [378, 141] on img "34A Greenway Parade, REVESBY NSW 2212" at bounding box center [375, 143] width 10 height 13
click at [376, 151] on img "16 Fletcher Street, REVESBY NSW 2212" at bounding box center [374, 149] width 10 height 13
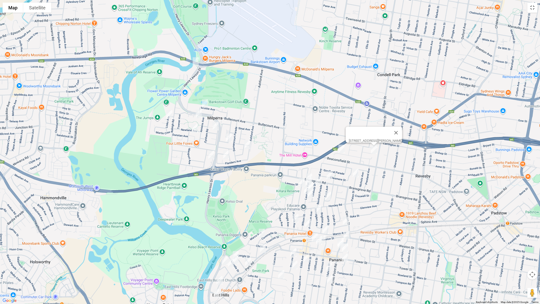
click at [341, 151] on img "1/57 Tracey Street, REVESBY NSW 2212" at bounding box center [342, 149] width 10 height 13
click at [330, 175] on img "184b Bransgrove Road, PANANIA NSW 2213" at bounding box center [330, 175] width 10 height 13
click at [356, 174] on img "49 Paten Street, REVESBY NSW 2212" at bounding box center [356, 173] width 10 height 13
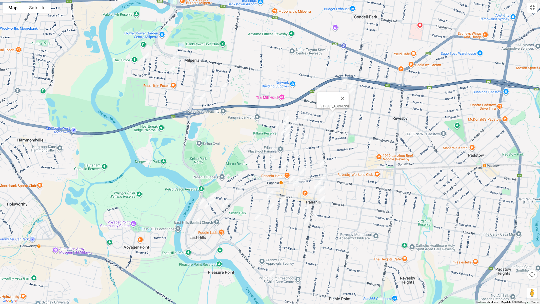
drag, startPoint x: 375, startPoint y: 187, endPoint x: 348, endPoint y: 110, distance: 82.2
click at [350, 109] on div "[STREET_ADDRESS]" at bounding box center [270, 152] width 540 height 304
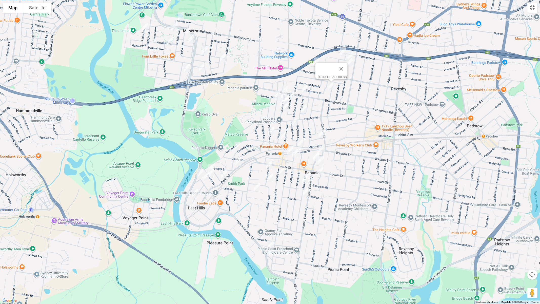
click at [285, 84] on img "2B Laundess Avenue, PANANIA NSW 2213" at bounding box center [285, 90] width 10 height 13
click at [295, 91] on img "5 Lindsay Street, PANANIA NSW 2213" at bounding box center [294, 93] width 10 height 13
click at [283, 90] on img "10 Laundess Avenue, PANANIA NSW 2213" at bounding box center [284, 94] width 10 height 13
click at [276, 94] on img "13 Dowding Street, PANANIA NSW 2213" at bounding box center [278, 95] width 10 height 13
click at [289, 98] on img "19 Laundess Avenue, PANANIA NSW 2213" at bounding box center [286, 99] width 10 height 13
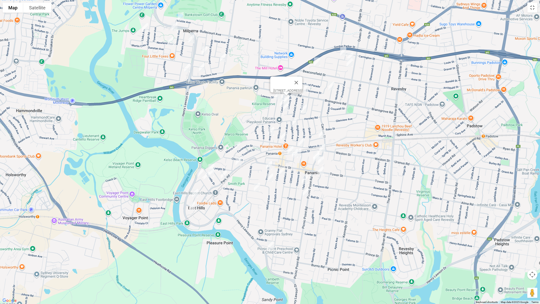
click at [280, 100] on img "26A Laundess Avenue, PANANIA NSW 2213" at bounding box center [283, 102] width 10 height 13
click at [288, 108] on img "1/33 Laundess Avenue, PANANIA NSW 2213" at bounding box center [286, 106] width 10 height 13
click at [307, 108] on img "27 Baldi Avenue, PANANIA NSW 2213" at bounding box center [304, 109] width 10 height 13
click at [294, 121] on img "10 Hazelglen Avenue, PANANIA NSW 2213" at bounding box center [294, 122] width 10 height 13
click at [269, 131] on img "30 Panania Avenue, PANANIA NSW 2213" at bounding box center [271, 131] width 10 height 13
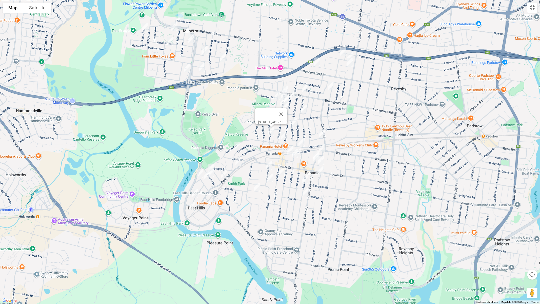
click at [237, 146] on img "50A Cammarlie Street, PANANIA NSW 2213" at bounding box center [237, 146] width 10 height 13
click at [284, 136] on img "194 Marco Avenue, PANANIA NSW 2213" at bounding box center [284, 136] width 10 height 13
click at [300, 140] on img "81 Marco Avenue, PANANIA NSW 2213" at bounding box center [302, 142] width 10 height 13
click at [323, 136] on img "5 Marong Street, PANANIA NSW 2213" at bounding box center [322, 133] width 10 height 13
click at [324, 148] on img "6A Woodburn Avenue, PANANIA NSW 2213" at bounding box center [322, 148] width 10 height 13
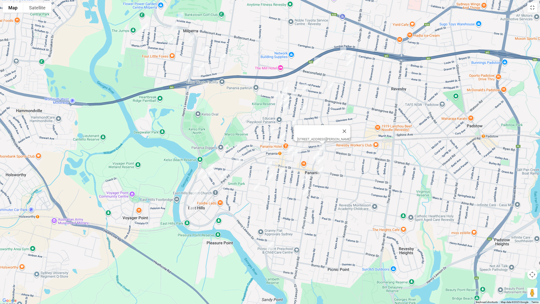
click at [302, 151] on img "9 Peffer Street, PANANIA NSW 2213" at bounding box center [298, 152] width 10 height 13
click at [294, 154] on img "10 Peffer Street, PANANIA NSW 2213" at bounding box center [295, 153] width 10 height 13
click at [213, 163] on img "17 Enright Street, EAST HILLS NSW 2213" at bounding box center [211, 168] width 10 height 13
click at [213, 174] on img "18A Cheatle Street, EAST HILLS NSW 2213" at bounding box center [211, 172] width 10 height 13
click at [206, 178] on img "50 Forrest Road, EAST HILLS NSW 2213" at bounding box center [207, 175] width 10 height 13
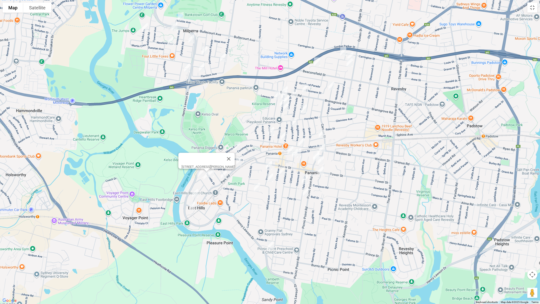
click at [195, 191] on img "33 Monie Avenue, EAST HILLS NSW 2213" at bounding box center [195, 193] width 10 height 13
click at [191, 205] on img "34 Cook Crescent, EAST HILLS NSW 2213" at bounding box center [192, 206] width 10 height 13
click at [269, 166] on img "10 Stevens Street, PANANIA NSW 2213" at bounding box center [269, 165] width 10 height 13
click at [283, 170] on img "1/17 Eddie Avenue, PANANIA NSW 2213" at bounding box center [282, 170] width 10 height 13
click at [268, 176] on img "35 Stevens Street, PANANIA NSW 2213" at bounding box center [270, 177] width 10 height 13
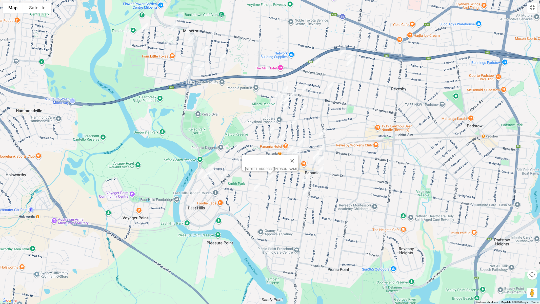
click at [255, 186] on img "9a Harford Avenue, EAST HILLS NSW 2213" at bounding box center [257, 187] width 10 height 13
click at [316, 149] on img "30 Woodburn Avenue, PANANIA NSW 2213" at bounding box center [316, 155] width 10 height 13
click at [315, 156] on img "59 Panorama Parade, PANANIA NSW 2213" at bounding box center [316, 156] width 10 height 13
click at [322, 158] on img "10 Panorama Parade, PANANIA NSW 2213" at bounding box center [321, 160] width 10 height 13
click at [320, 171] on img "4 Ellen Street, PANANIA NSW 2213" at bounding box center [321, 170] width 10 height 13
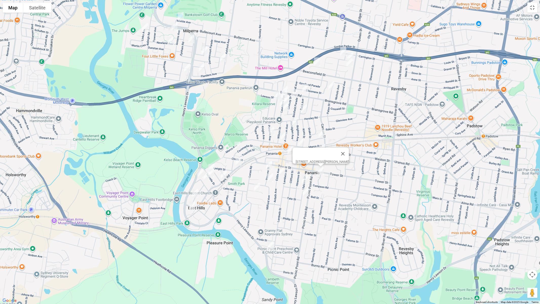
click at [304, 178] on img "30 Malvern Street, PANANIA NSW 2213" at bounding box center [305, 179] width 10 height 13
click at [308, 192] on img "57 Malvern Street, PANANIA NSW 2213" at bounding box center [306, 192] width 10 height 13
click at [534, 9] on button "Toggle fullscreen view" at bounding box center [532, 8] width 10 height 10
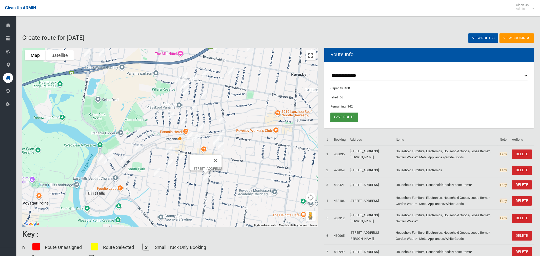
click at [349, 119] on link "Save route" at bounding box center [344, 117] width 28 height 9
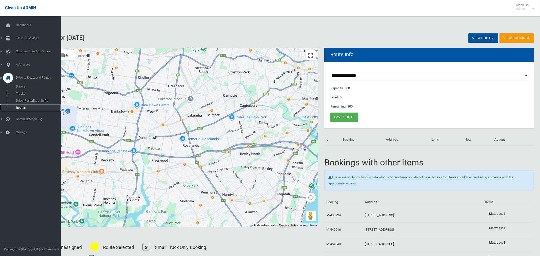
click at [24, 108] on span "Routes" at bounding box center [35, 108] width 42 height 4
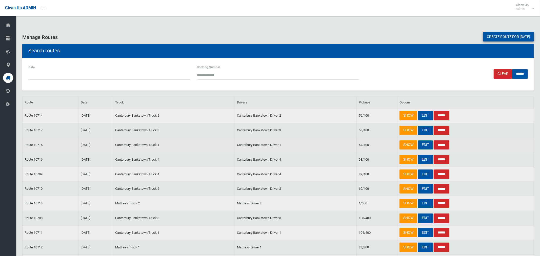
click at [423, 143] on link "EDIT" at bounding box center [425, 145] width 15 height 9
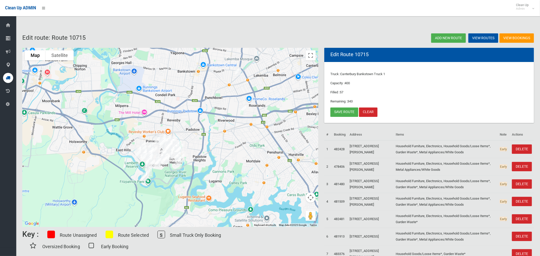
drag, startPoint x: 145, startPoint y: 175, endPoint x: 213, endPoint y: 144, distance: 75.4
click at [213, 144] on div at bounding box center [170, 137] width 296 height 179
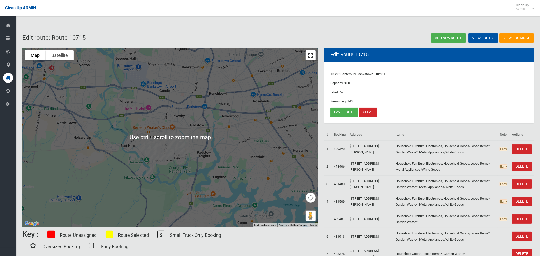
click at [313, 57] on button "Toggle fullscreen view" at bounding box center [311, 55] width 10 height 10
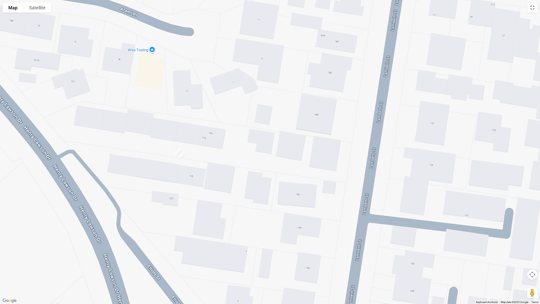
click at [175, 147] on img "1/755 Henry Lawson Drive, PICNIC POINT NSW 2213" at bounding box center [178, 151] width 10 height 13
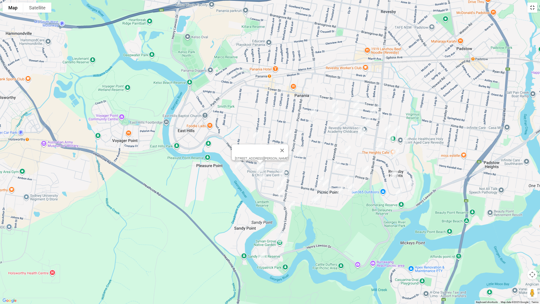
click at [534, 10] on button "Toggle fullscreen view" at bounding box center [532, 8] width 10 height 10
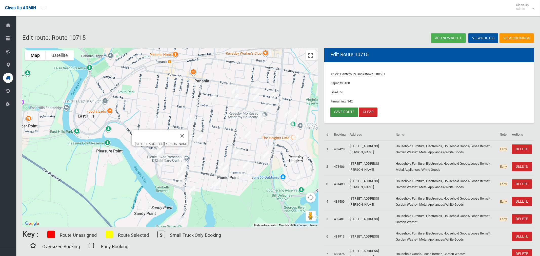
click at [345, 113] on link "Save route" at bounding box center [344, 112] width 28 height 9
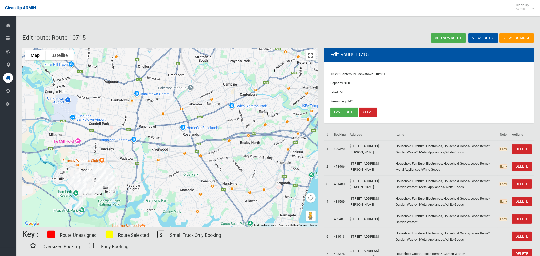
click at [172, 100] on img "10 Lilac Street, PUNCHBOWL NSW 2196" at bounding box center [172, 100] width 10 height 13
click at [172, 99] on img "10 Lilac Street, PUNCHBOWL NSW 2196" at bounding box center [172, 100] width 10 height 13
click at [175, 138] on img "19/12-18 Arilla Avenue, RIVERWOOD NSW 2210" at bounding box center [177, 139] width 10 height 13
click at [178, 139] on img "19/12-18 Arilla Avenue, RIVERWOOD NSW 2210" at bounding box center [177, 139] width 10 height 13
click at [72, 71] on img "11 Flinders Road, GEORGES HALL NSW 2198" at bounding box center [72, 72] width 10 height 13
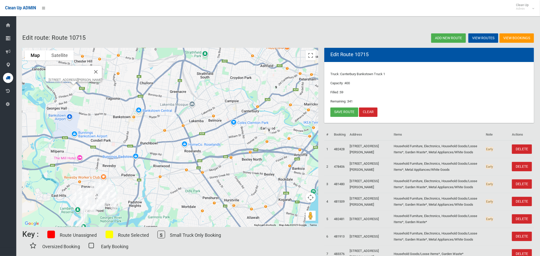
click at [75, 90] on img "11 Flinders Road, GEORGES HALL NSW 2198" at bounding box center [74, 89] width 10 height 13
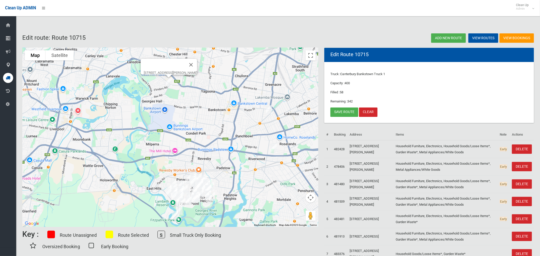
drag, startPoint x: 147, startPoint y: 105, endPoint x: 223, endPoint y: 88, distance: 78.3
click at [225, 89] on div "[STREET_ADDRESS][PERSON_NAME]" at bounding box center [170, 137] width 296 height 179
click at [198, 63] on button "Close" at bounding box center [191, 65] width 12 height 12
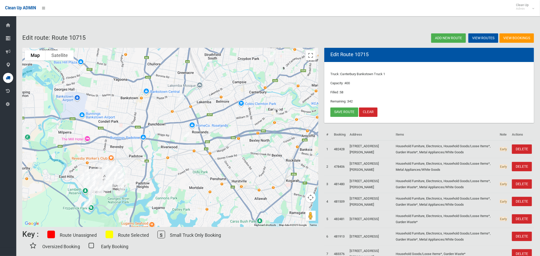
drag, startPoint x: 224, startPoint y: 114, endPoint x: 128, endPoint y: 102, distance: 96.2
click at [128, 102] on div at bounding box center [170, 137] width 296 height 179
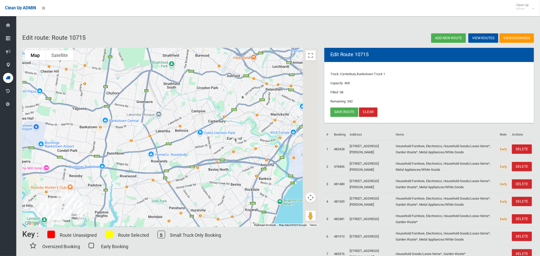
drag, startPoint x: 226, startPoint y: 89, endPoint x: 186, endPoint y: 121, distance: 50.8
click at [186, 121] on div at bounding box center [170, 137] width 296 height 179
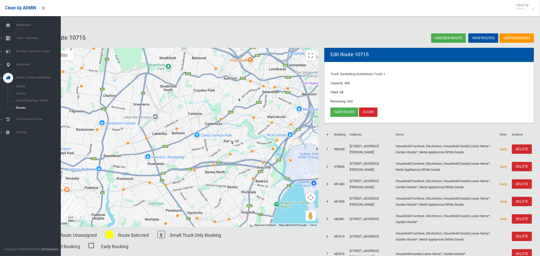
click at [9, 79] on icon at bounding box center [8, 78] width 5 height 10
click at [4, 76] on div at bounding box center [8, 78] width 10 height 10
click at [22, 107] on span "Routes" at bounding box center [35, 108] width 42 height 4
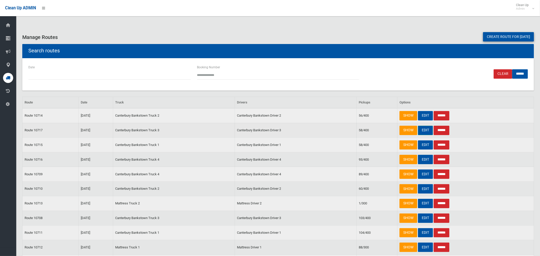
click at [426, 131] on link "EDIT" at bounding box center [425, 130] width 15 height 9
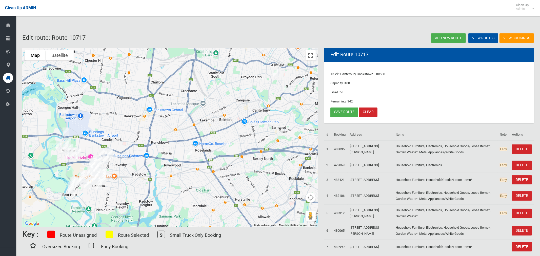
click at [65, 130] on img "386 Henry Lawson Drive, MILPERRA NSW 2214" at bounding box center [66, 132] width 10 height 13
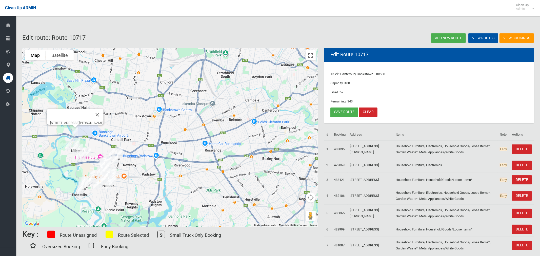
click at [77, 131] on img "386 Henry Lawson Drive, MILPERRA NSW 2214" at bounding box center [75, 132] width 10 height 13
click at [104, 112] on button "Close" at bounding box center [97, 115] width 12 height 12
click at [193, 116] on img "10 Lilac Street, PUNCHBOWL NSW 2196" at bounding box center [194, 116] width 10 height 13
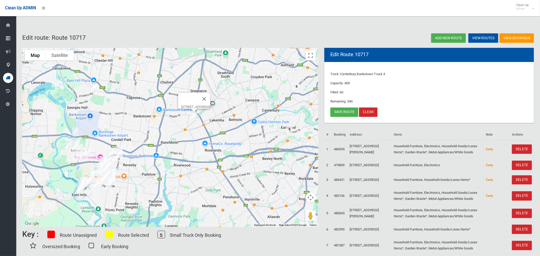
click at [195, 115] on img "10 Lilac Street, PUNCHBOWL NSW 2196" at bounding box center [194, 116] width 10 height 13
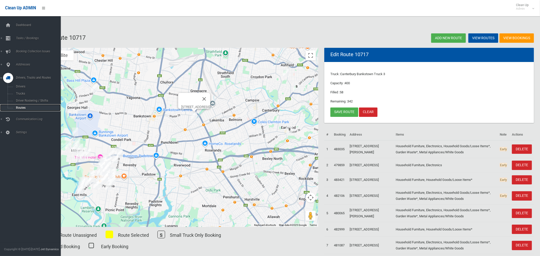
click at [18, 109] on span "Routes" at bounding box center [35, 108] width 42 height 4
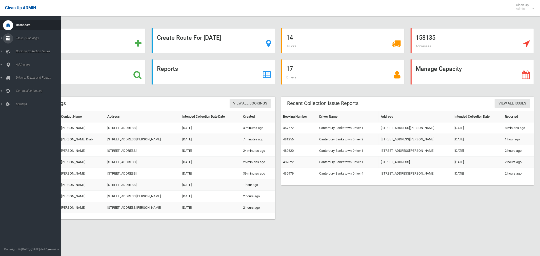
click at [20, 37] on span "Tasks / Bookings" at bounding box center [37, 38] width 46 height 4
click at [22, 75] on span "Search" at bounding box center [35, 76] width 42 height 4
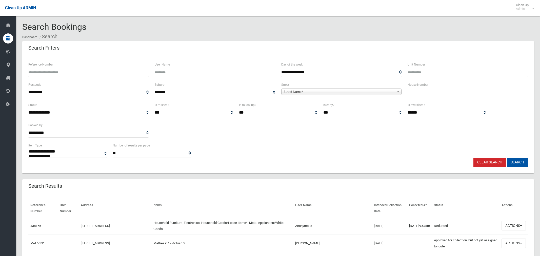
select select
click at [439, 94] on input "text" at bounding box center [468, 92] width 120 height 9
type input "***"
click at [363, 93] on span "Street Name*" at bounding box center [339, 92] width 111 height 6
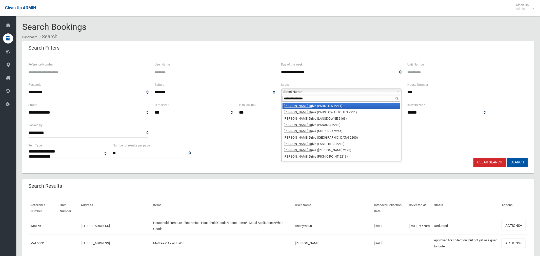
type input "**********"
click at [335, 106] on li "[PERSON_NAME] Dr [PERSON_NAME] (PADSTOW 2211)" at bounding box center [342, 106] width 118 height 6
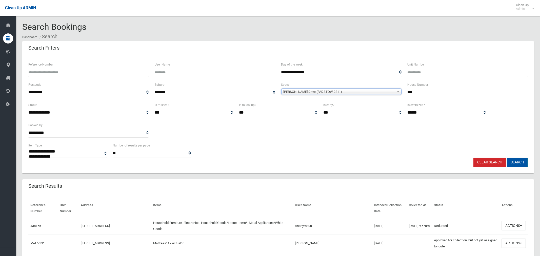
click at [514, 161] on button "Search" at bounding box center [517, 162] width 21 height 9
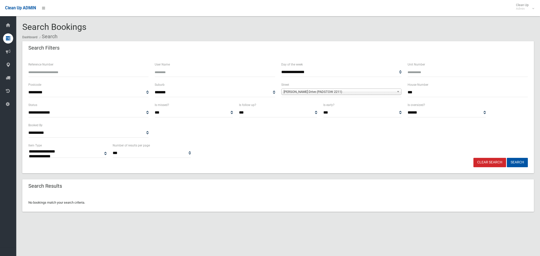
select select
click at [343, 92] on span "[PERSON_NAME] Drive (PADSTOW 2211)" at bounding box center [339, 92] width 111 height 6
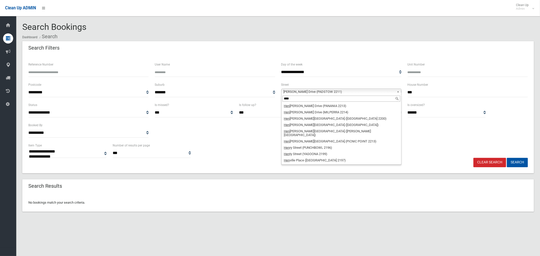
scroll to position [6, 0]
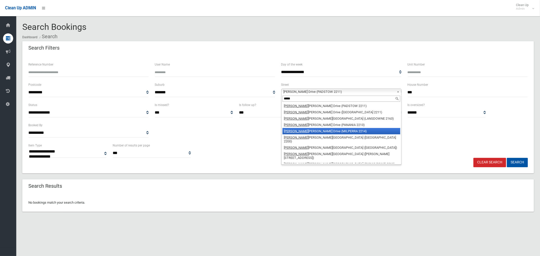
type input "*****"
click at [324, 132] on li "[PERSON_NAME] Drive (MILPERRA 2214)" at bounding box center [342, 131] width 118 height 6
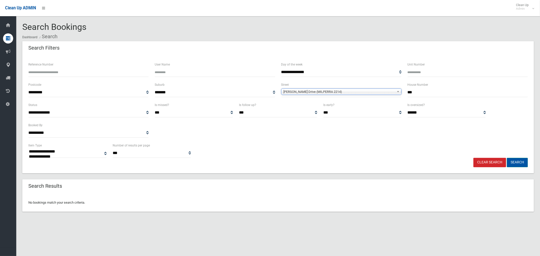
click at [520, 164] on button "Search" at bounding box center [517, 162] width 21 height 9
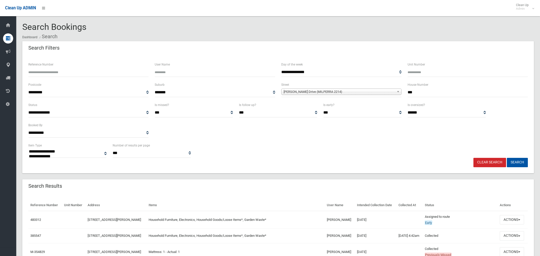
select select
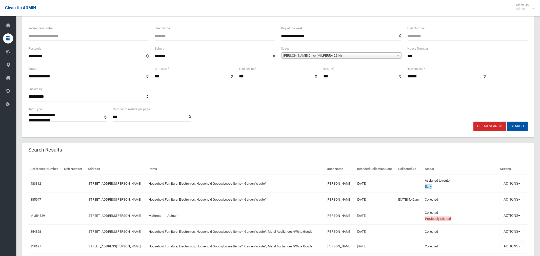
scroll to position [36, 0]
click at [508, 200] on button "Actions" at bounding box center [512, 199] width 24 height 9
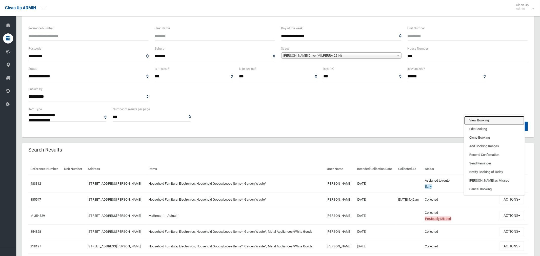
click at [486, 119] on link "View Booking" at bounding box center [494, 120] width 60 height 9
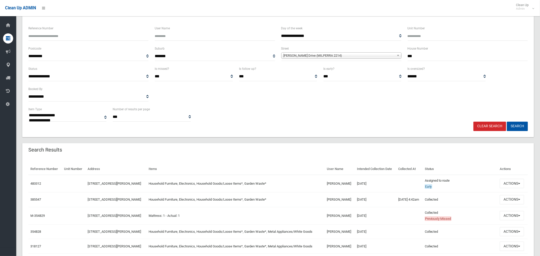
click at [413, 36] on input "Unit Number" at bounding box center [468, 35] width 120 height 9
type input "**"
drag, startPoint x: 406, startPoint y: 57, endPoint x: 399, endPoint y: 57, distance: 6.6
click at [399, 57] on div "**********" at bounding box center [278, 56] width 506 height 20
type input "*****"
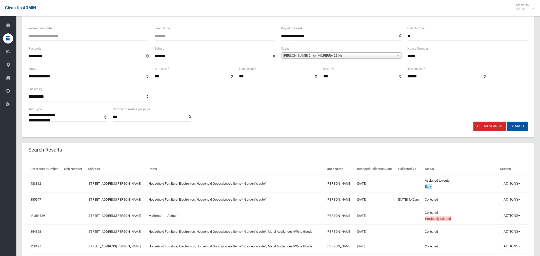
click at [343, 57] on span "[PERSON_NAME] Drive (MILPERRA 2214)" at bounding box center [339, 56] width 111 height 6
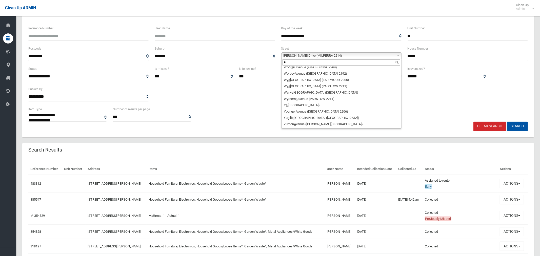
scroll to position [0, 0]
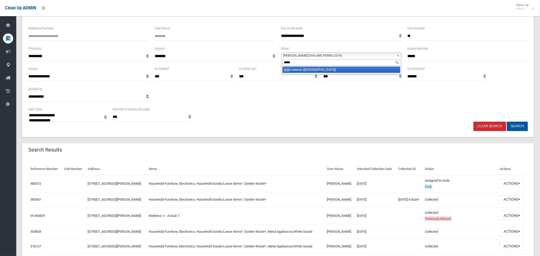
type input "*****"
click at [313, 71] on li "[GEOGRAPHIC_DATA])" at bounding box center [342, 70] width 118 height 6
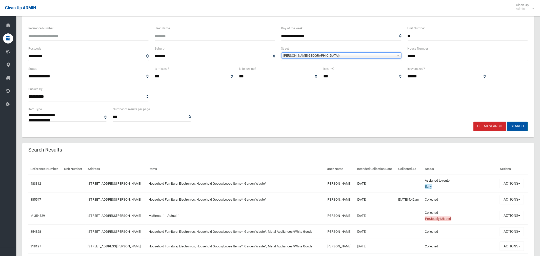
drag, startPoint x: 519, startPoint y: 125, endPoint x: 474, endPoint y: 121, distance: 45.5
click at [519, 125] on button "Search" at bounding box center [517, 126] width 21 height 9
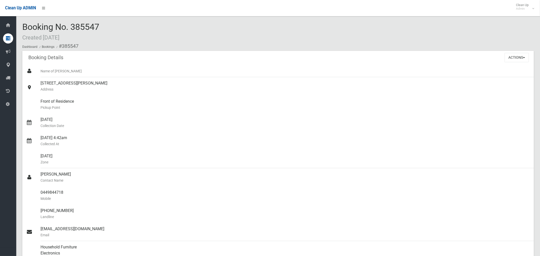
drag, startPoint x: 52, startPoint y: 164, endPoint x: 312, endPoint y: 27, distance: 293.3
click at [67, 161] on small "Zone" at bounding box center [286, 162] width 490 height 6
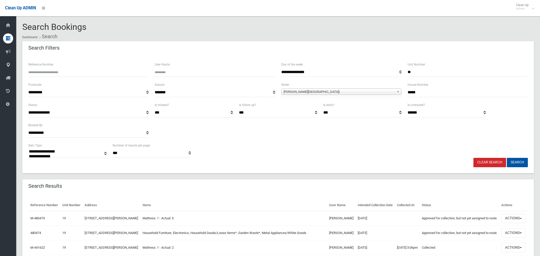
select select
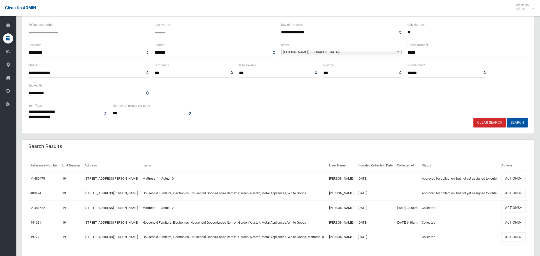
scroll to position [58, 0]
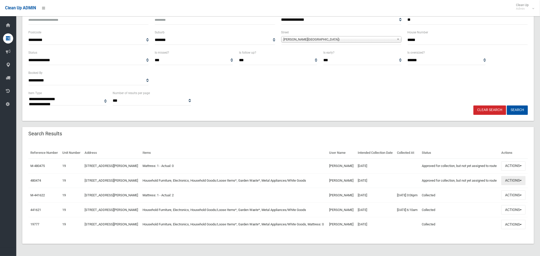
click at [514, 186] on button "Actions" at bounding box center [513, 180] width 24 height 9
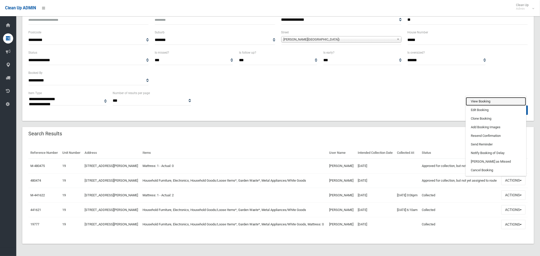
click at [472, 106] on link "View Booking" at bounding box center [496, 101] width 60 height 9
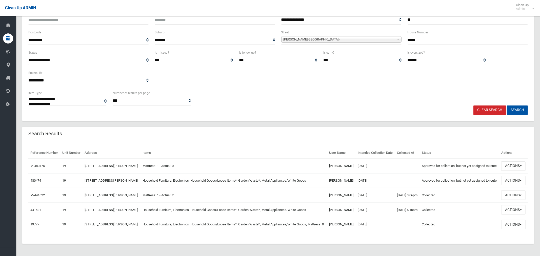
drag, startPoint x: 422, startPoint y: 34, endPoint x: 401, endPoint y: 32, distance: 21.6
click at [402, 32] on div "**********" at bounding box center [278, 39] width 506 height 20
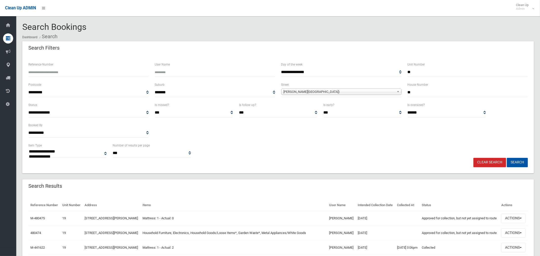
type input "**"
drag, startPoint x: 396, startPoint y: 71, endPoint x: 389, endPoint y: 70, distance: 6.6
click at [390, 70] on div "**********" at bounding box center [278, 72] width 506 height 20
click at [318, 91] on span "Arilla Avenue (RIVERWOOD 2210)" at bounding box center [339, 92] width 111 height 6
type input "*****"
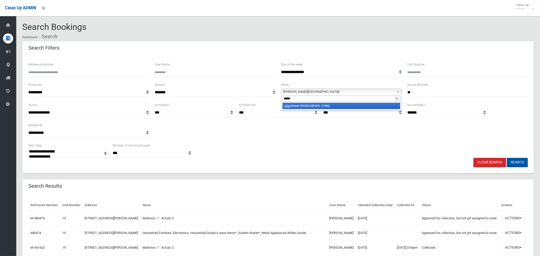
click at [318, 107] on li "Lilac Street (PUNCHBOWL 2196)" at bounding box center [342, 106] width 118 height 6
click at [518, 162] on button "Search" at bounding box center [517, 162] width 21 height 9
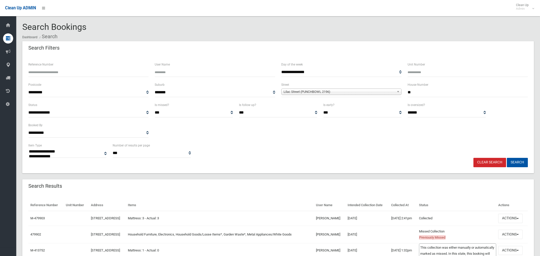
select select
click at [514, 234] on button "Actions" at bounding box center [510, 234] width 24 height 9
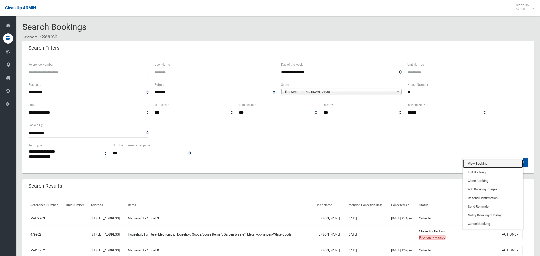
click at [486, 165] on link "View Booking" at bounding box center [493, 164] width 60 height 9
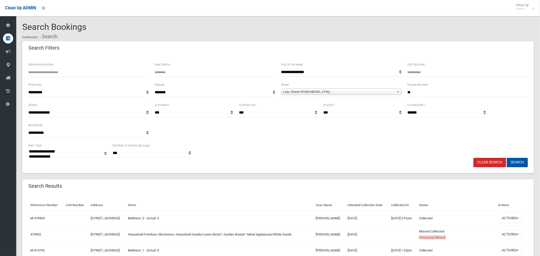
click at [414, 73] on input "Unit Number" at bounding box center [468, 72] width 120 height 9
type input "*"
drag, startPoint x: 407, startPoint y: 92, endPoint x: 399, endPoint y: 92, distance: 7.3
click at [399, 92] on div "**********" at bounding box center [278, 92] width 506 height 20
type input "**"
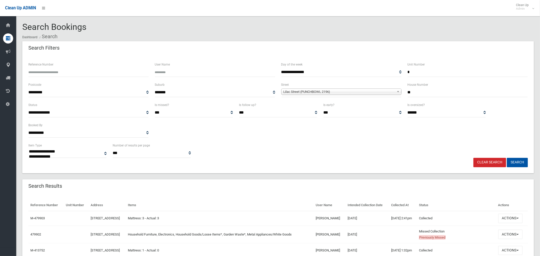
click at [288, 90] on span "Lilac Street (PUNCHBOWL 2196)" at bounding box center [339, 92] width 111 height 6
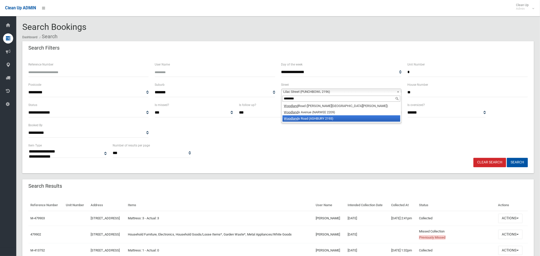
type input "********"
click at [294, 121] on em "Woodland" at bounding box center [291, 119] width 14 height 4
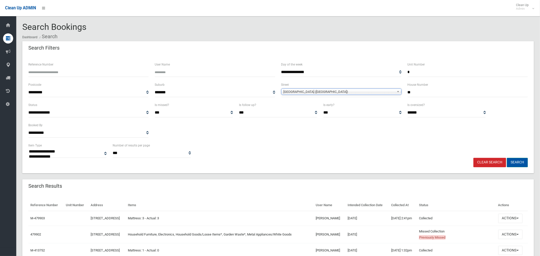
click at [519, 163] on button "Search" at bounding box center [517, 162] width 21 height 9
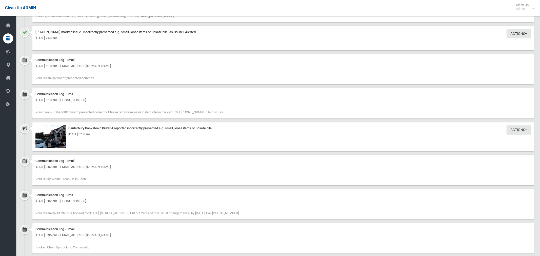
scroll to position [804, 0]
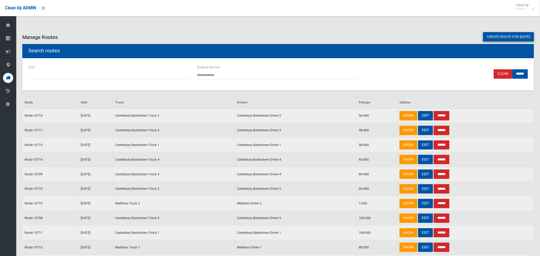
click at [493, 36] on link "Create route for [DATE]" at bounding box center [508, 36] width 51 height 9
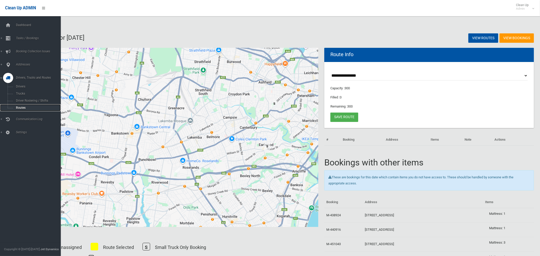
click at [21, 109] on span "Routes" at bounding box center [35, 108] width 42 height 4
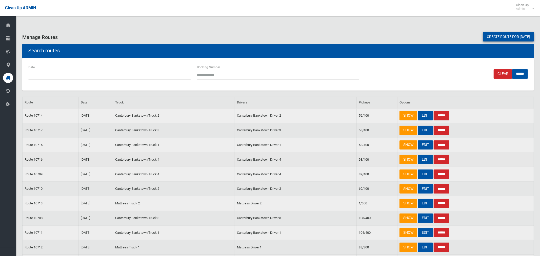
click at [425, 158] on link "EDIT" at bounding box center [425, 159] width 15 height 9
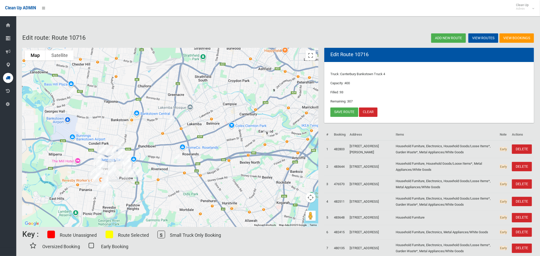
click at [178, 160] on img "19/12-18 Arilla Avenue, RIVERWOOD NSW 2210" at bounding box center [176, 158] width 10 height 13
click at [177, 160] on img "19/12-18 Arilla Avenue, RIVERWOOD NSW 2210" at bounding box center [176, 158] width 10 height 13
click at [171, 118] on img "10 Lilac Street, PUNCHBOWL NSW 2196" at bounding box center [172, 119] width 10 height 13
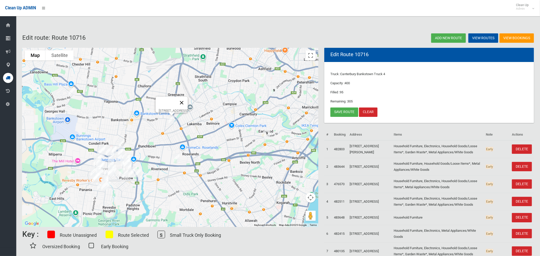
click at [188, 100] on button "Close" at bounding box center [182, 103] width 12 height 12
click at [264, 76] on img "1/27 Woodlands Road, ASHBURY NSW 2193" at bounding box center [263, 76] width 10 height 13
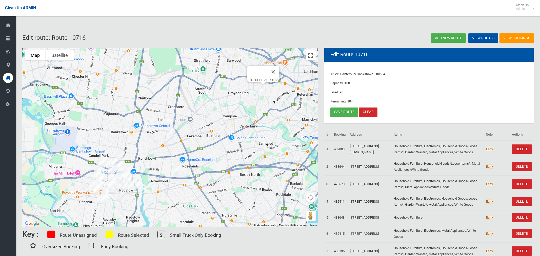
click at [264, 89] on img "1/27 Woodlands Road, ASHBURY NSW 2193" at bounding box center [263, 89] width 10 height 13
click at [280, 68] on button "Close" at bounding box center [273, 72] width 12 height 12
click at [342, 111] on link "Save route" at bounding box center [344, 112] width 28 height 9
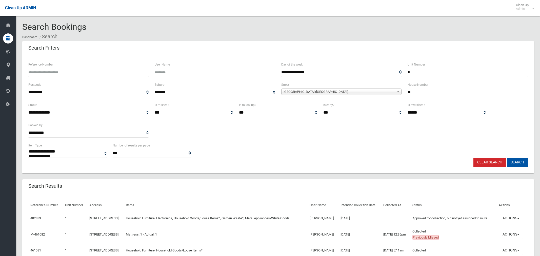
select select
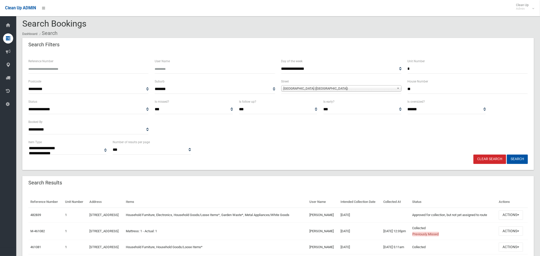
scroll to position [9, 0]
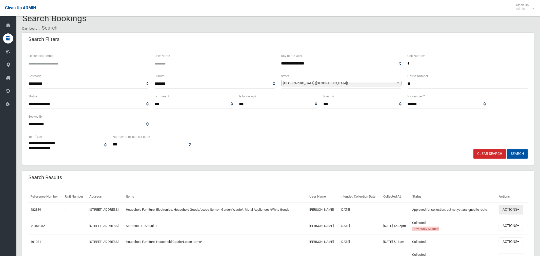
click at [511, 215] on button "Actions" at bounding box center [511, 209] width 24 height 9
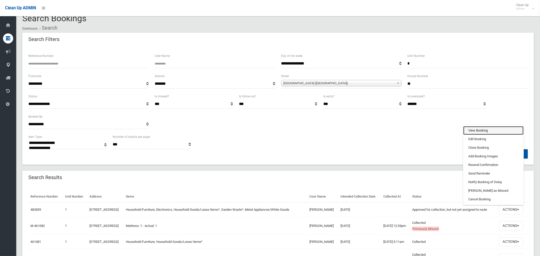
click at [478, 135] on link "View Booking" at bounding box center [493, 130] width 60 height 9
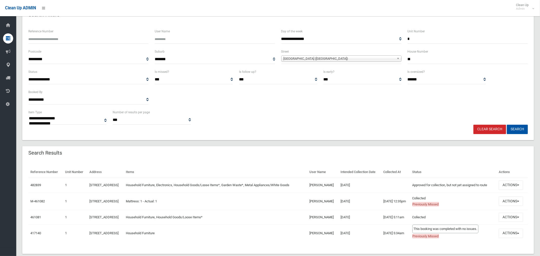
scroll to position [36, 0]
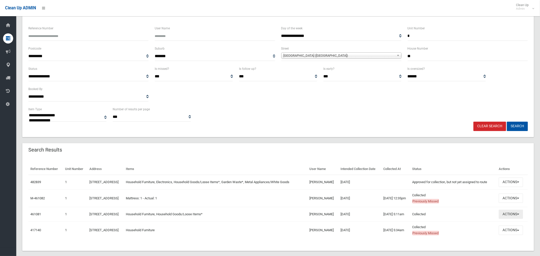
click at [511, 219] on button "Actions" at bounding box center [511, 214] width 24 height 9
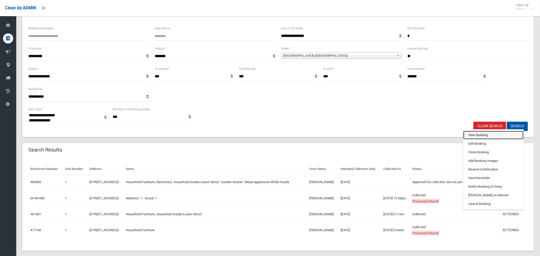
click at [479, 140] on link "View Booking" at bounding box center [493, 135] width 60 height 9
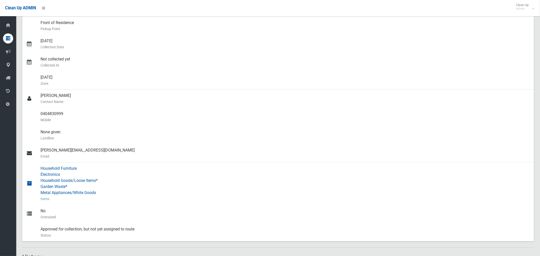
scroll to position [48, 0]
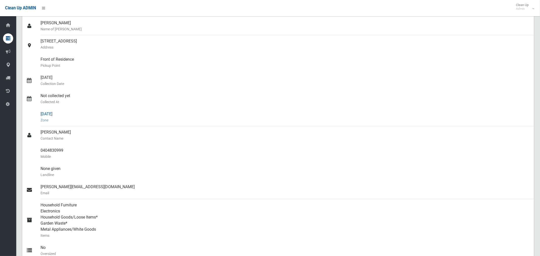
click at [45, 115] on div "[DATE] Zone" at bounding box center [286, 117] width 490 height 18
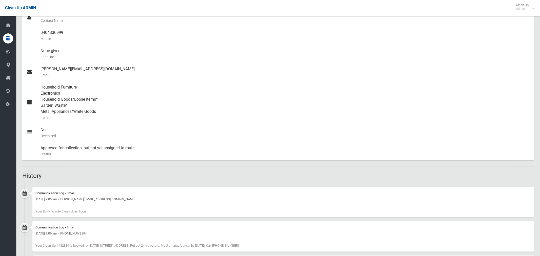
scroll to position [192, 0]
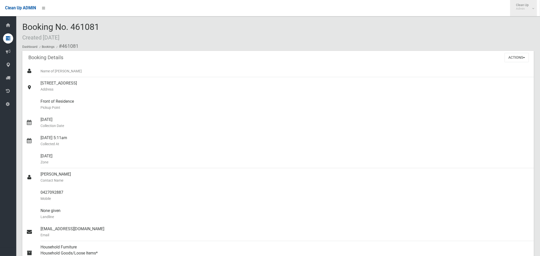
click at [531, 8] on span "Clean Up Admin" at bounding box center [524, 7] width 20 height 8
click at [525, 23] on link "Logout" at bounding box center [524, 22] width 26 height 9
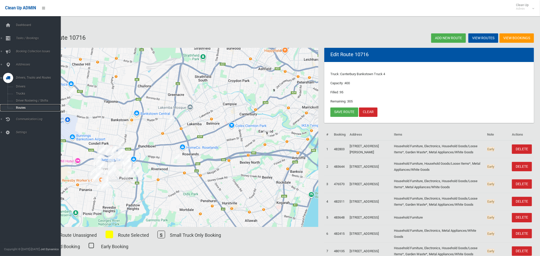
click at [23, 109] on span "Routes" at bounding box center [35, 108] width 42 height 4
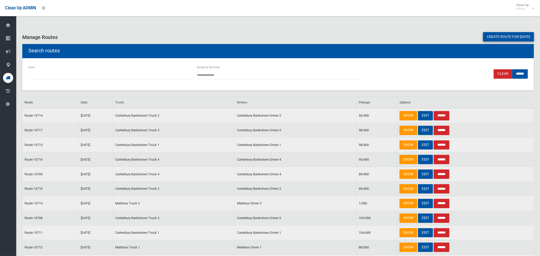
click at [423, 129] on link "EDIT" at bounding box center [425, 130] width 15 height 9
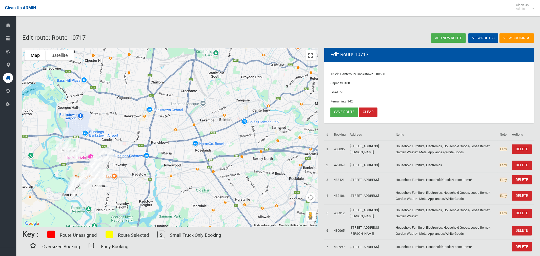
click at [85, 88] on img "11 Flinders Road, GEORGES HALL NSW 2198" at bounding box center [85, 88] width 10 height 13
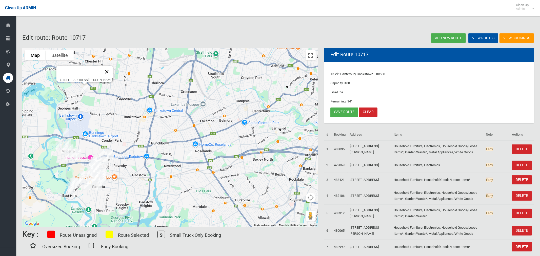
click at [113, 70] on button "Close" at bounding box center [107, 72] width 12 height 12
click at [344, 108] on link "Save route" at bounding box center [344, 112] width 28 height 9
click at [85, 87] on img "11 Flinders Road, GEORGES HALL NSW 2198" at bounding box center [85, 88] width 10 height 13
click at [276, 73] on img "1/27 Woodlands Road, ASHBURY NSW 2193" at bounding box center [276, 73] width 10 height 13
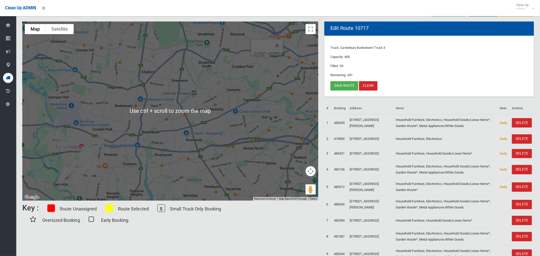
scroll to position [26, 0]
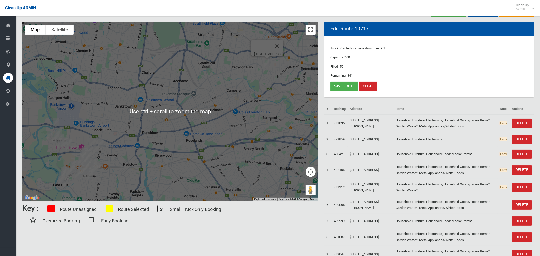
click at [219, 100] on div "[STREET_ADDRESS]" at bounding box center [170, 111] width 296 height 179
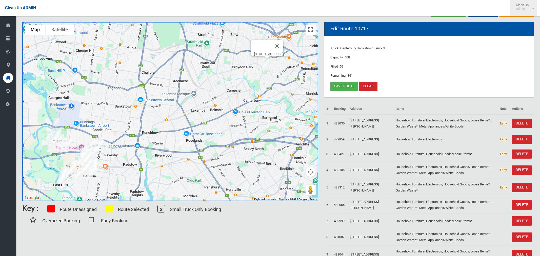
click at [531, 10] on span "Clean Up Admin" at bounding box center [524, 7] width 20 height 8
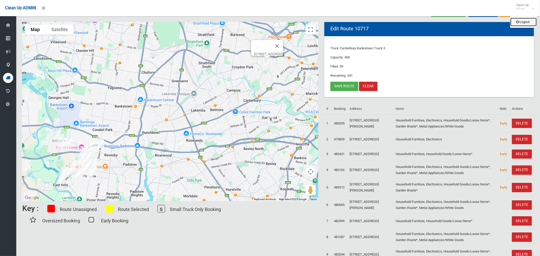
click at [524, 23] on link "Logout" at bounding box center [524, 22] width 26 height 9
